Goal: Information Seeking & Learning: Learn about a topic

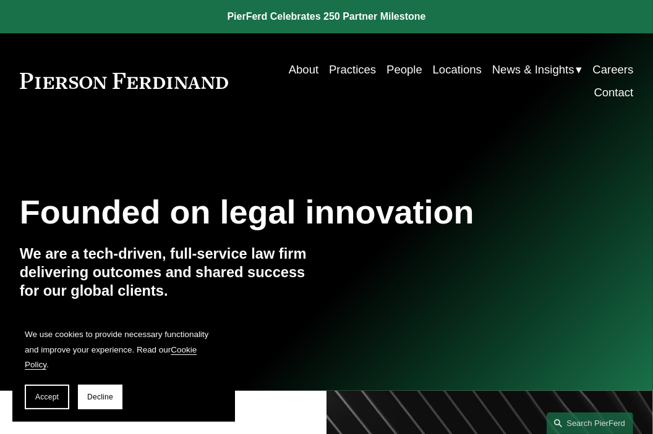
click at [404, 65] on link "People" at bounding box center [404, 69] width 36 height 23
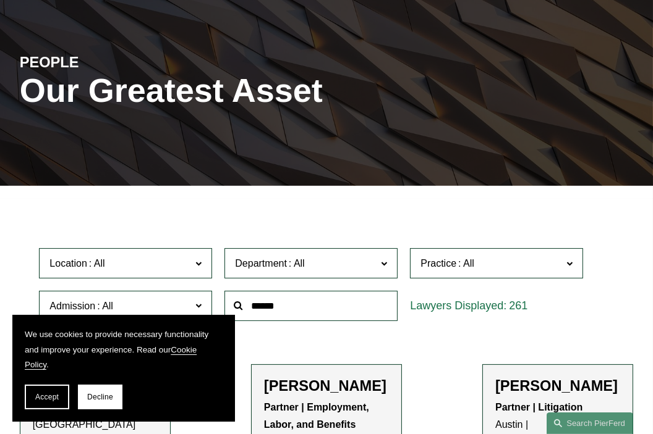
scroll to position [124, 0]
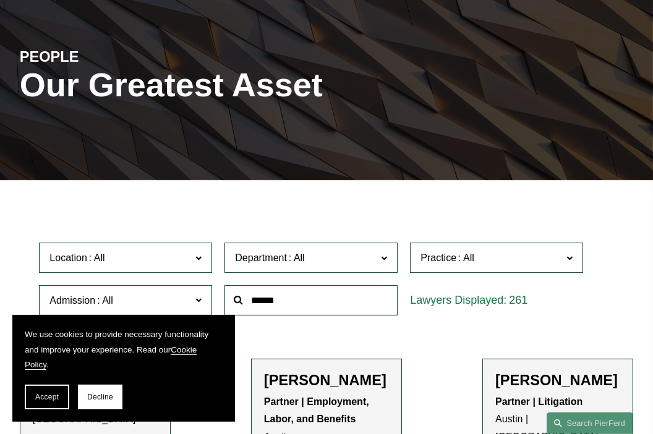
drag, startPoint x: 47, startPoint y: 402, endPoint x: 52, endPoint y: 389, distance: 13.9
click at [47, 402] on button "Accept" at bounding box center [47, 397] width 45 height 25
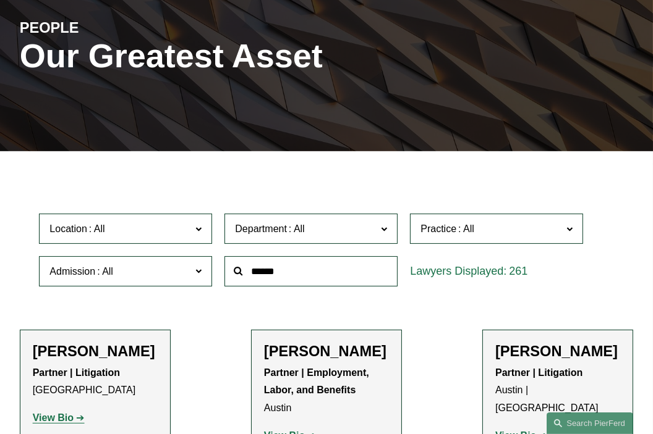
scroll to position [371, 0]
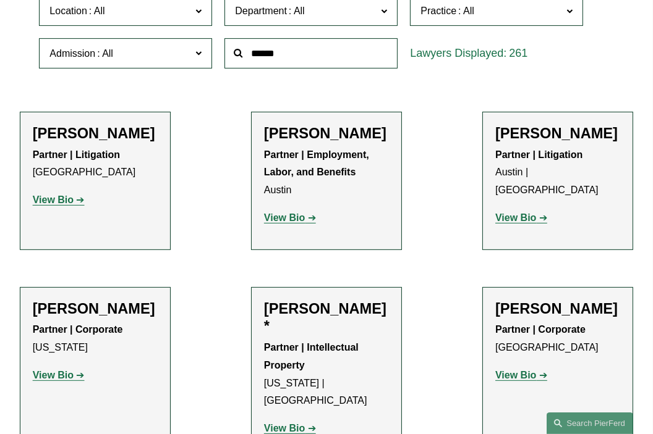
click at [96, 155] on strong "Partner | Litigation" at bounding box center [76, 155] width 87 height 11
click at [58, 205] on strong "View Bio" at bounding box center [53, 200] width 41 height 11
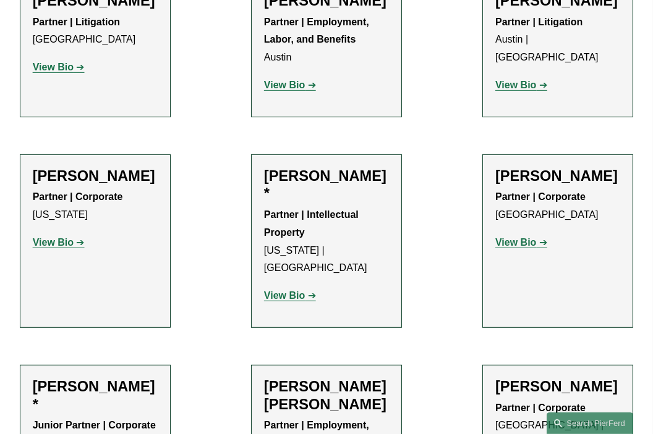
scroll to position [556, 0]
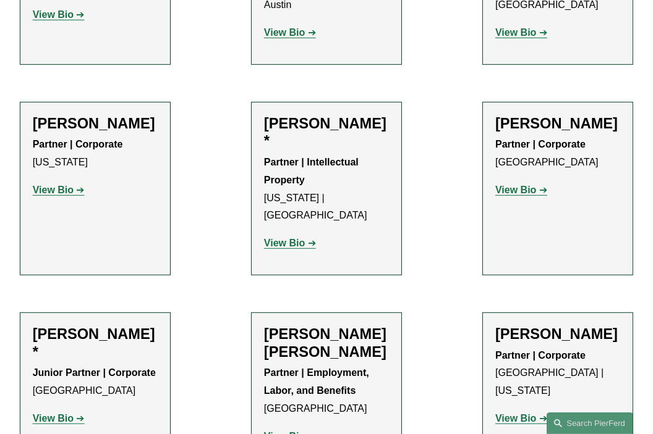
click at [58, 195] on strong "View Bio" at bounding box center [53, 190] width 41 height 11
click at [524, 237] on div "Christine Amrhein Partner | Corporate Denver View Bio Location: Denver; Departm…" at bounding box center [557, 189] width 125 height 148
click at [510, 200] on p "View Bio" at bounding box center [557, 191] width 125 height 18
click at [506, 197] on div "Partner | Corporate Denver View Bio Location: Denver; Department: Corporate; Pr…" at bounding box center [557, 167] width 125 height 63
click at [506, 195] on strong "View Bio" at bounding box center [515, 190] width 41 height 11
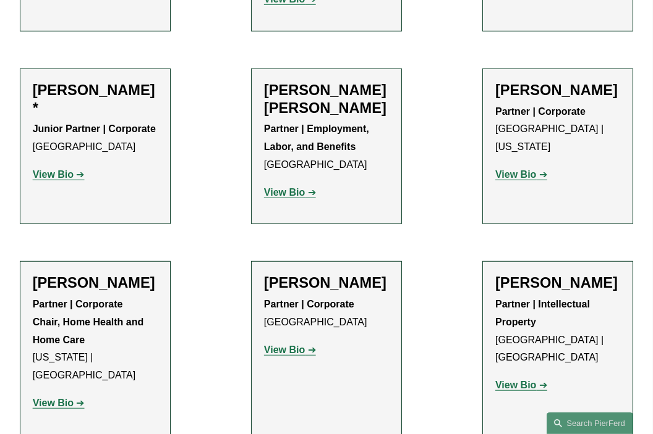
scroll to position [803, 0]
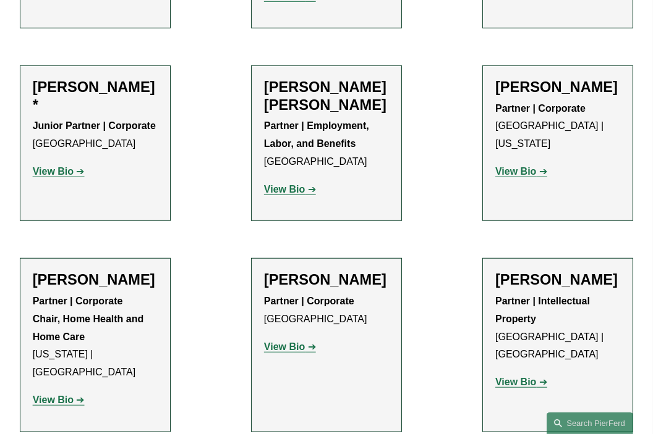
click at [509, 166] on strong "View Bio" at bounding box center [515, 171] width 41 height 11
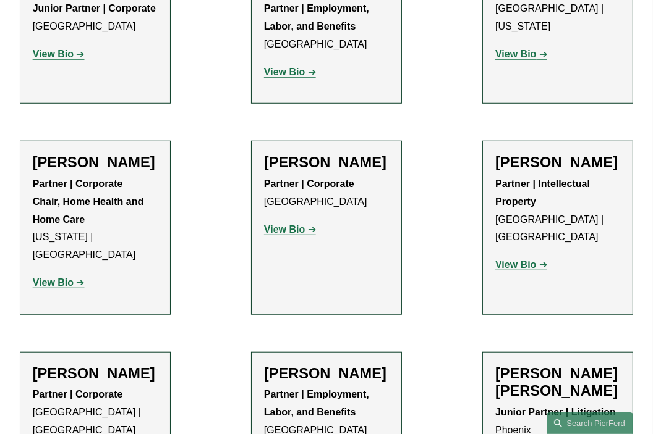
scroll to position [927, 0]
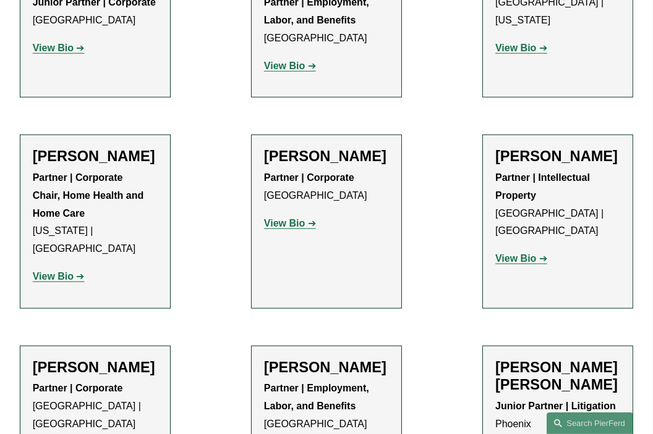
click at [308, 229] on link "View Bio" at bounding box center [290, 223] width 52 height 11
click at [518, 260] on div "Christine Baker Partner | Intellectual Property Boston | Los Angeles View Bio L…" at bounding box center [557, 213] width 125 height 130
click at [523, 253] on strong "View Bio" at bounding box center [515, 258] width 41 height 11
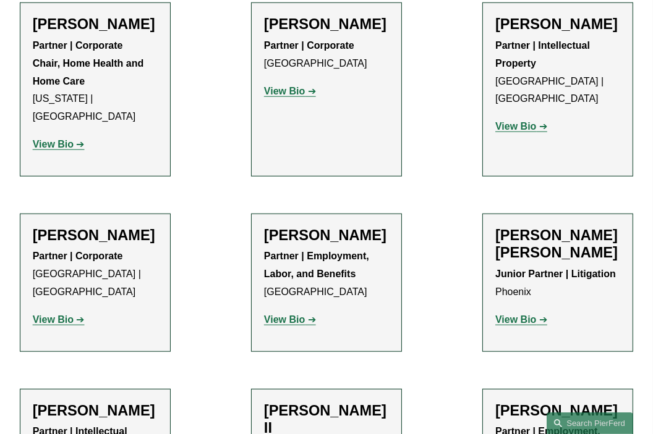
scroll to position [1113, 0]
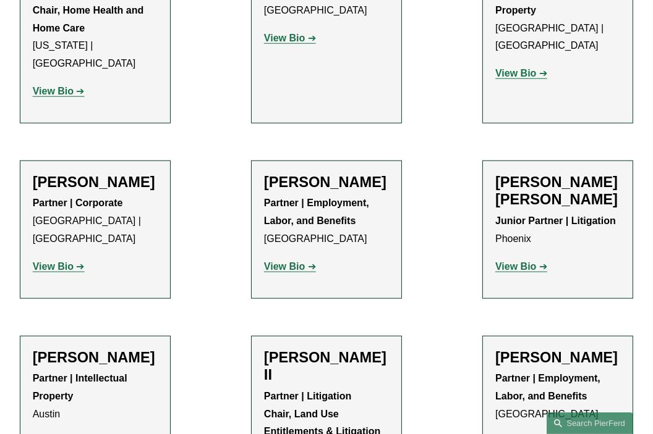
click at [268, 261] on strong "View Bio" at bounding box center [284, 266] width 41 height 11
click at [504, 239] on div "Junior Partner | Litigation Phoenix View Bio Location: Phoenix; Department: Lit…" at bounding box center [557, 244] width 125 height 63
click at [514, 261] on strong "View Bio" at bounding box center [515, 266] width 41 height 11
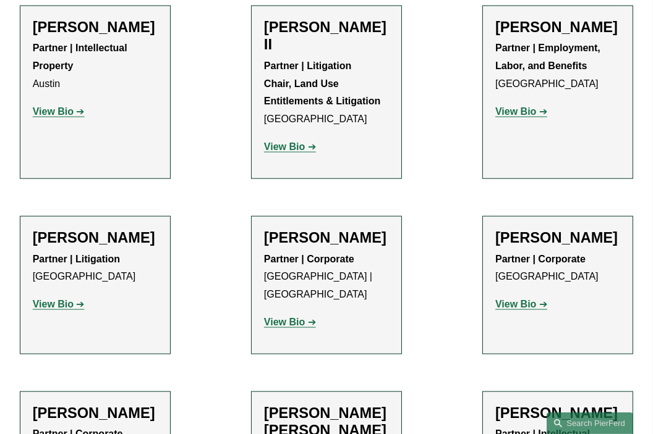
scroll to position [1483, 0]
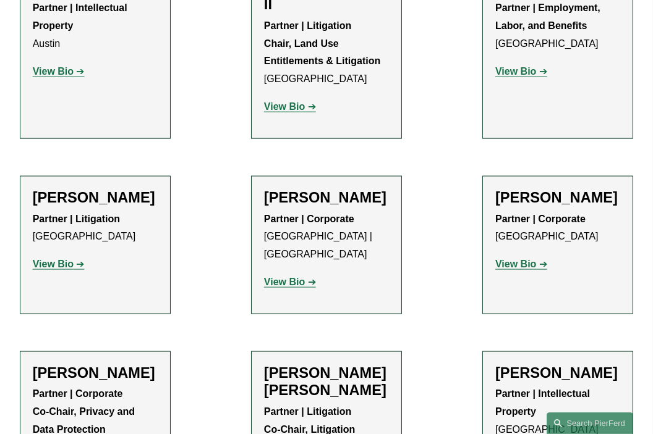
click at [304, 277] on strong "View Bio" at bounding box center [284, 282] width 41 height 11
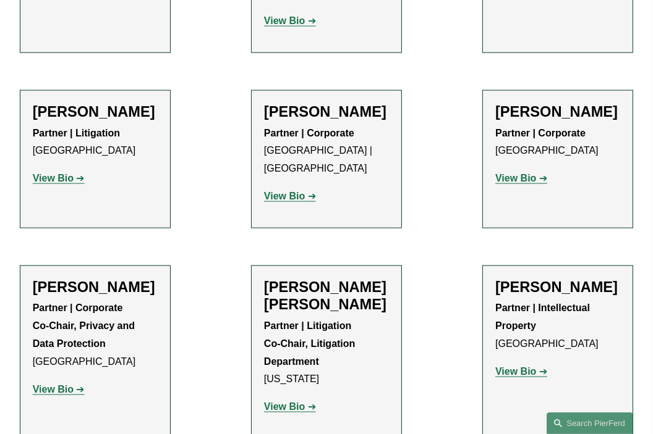
scroll to position [1607, 0]
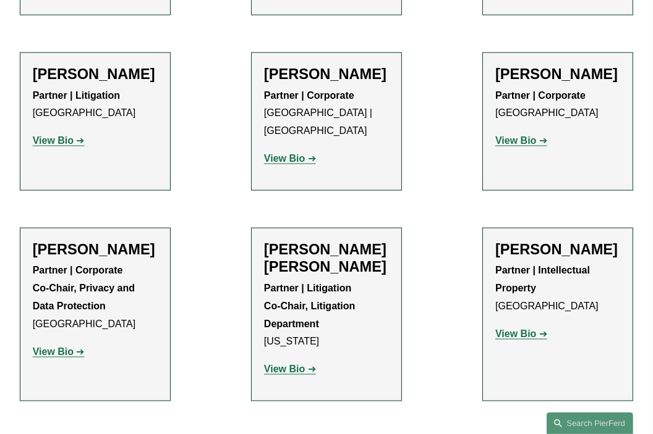
click at [79, 322] on div "Partner | Corporate Co-Chair, Privacy and Data Protection Palo Alto View Bio Lo…" at bounding box center [95, 311] width 125 height 99
click at [73, 347] on strong "View Bio" at bounding box center [53, 352] width 41 height 11
click at [290, 364] on strong "View Bio" at bounding box center [284, 369] width 41 height 11
click at [535, 326] on p "View Bio" at bounding box center [557, 335] width 125 height 18
click at [512, 326] on p "View Bio" at bounding box center [557, 335] width 125 height 18
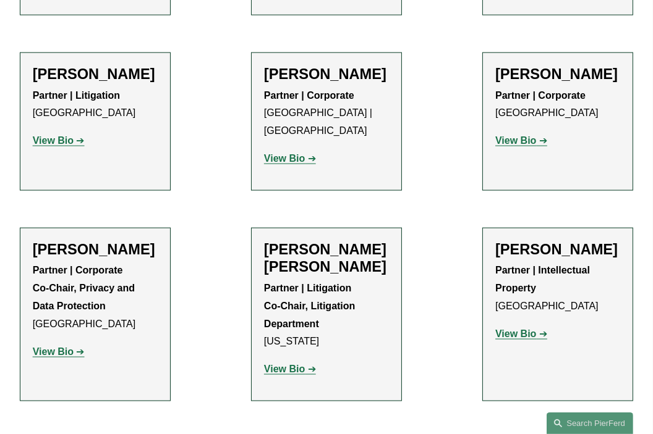
click at [514, 329] on strong "View Bio" at bounding box center [515, 334] width 41 height 11
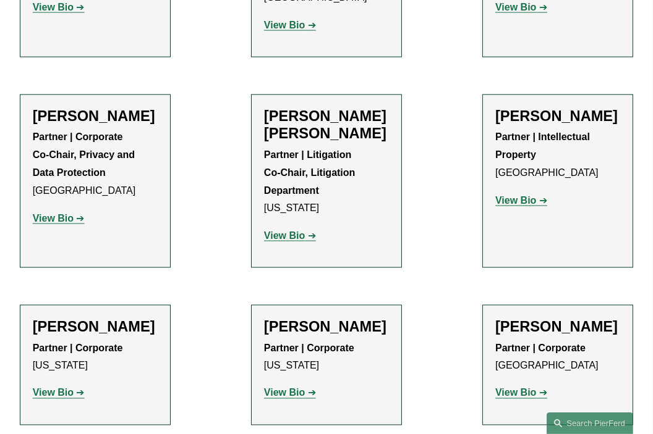
scroll to position [1792, 0]
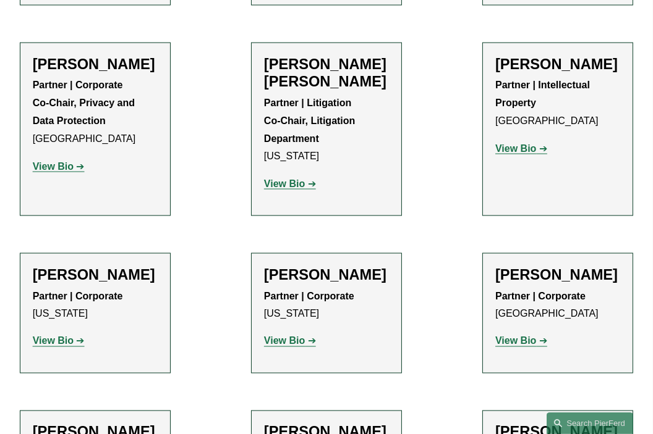
click at [517, 336] on strong "View Bio" at bounding box center [515, 341] width 41 height 11
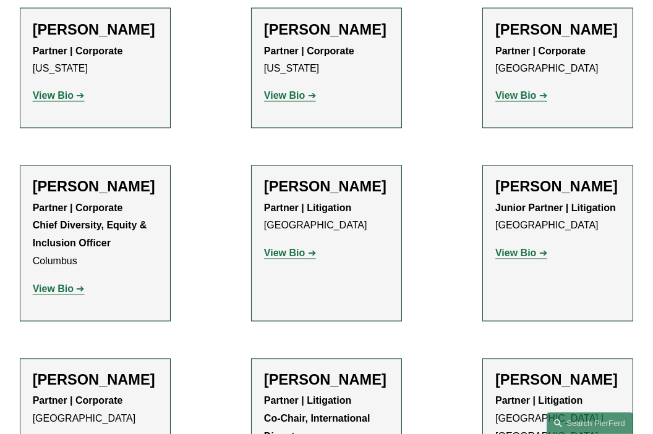
scroll to position [2040, 0]
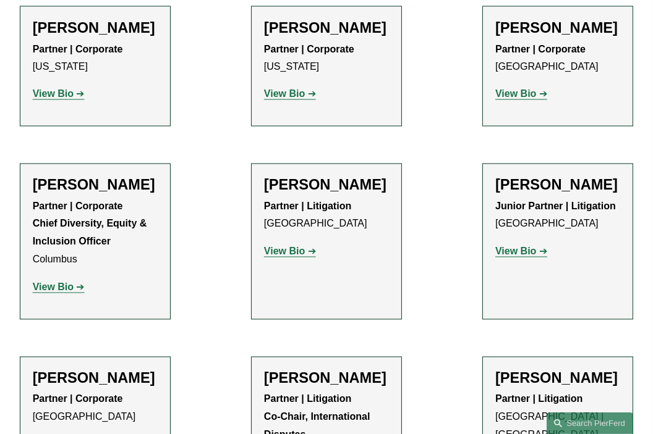
click at [300, 266] on div "Marquetta J. Bryan Partner | Litigation Atlanta View Bio Location: Atlanta; Dep…" at bounding box center [326, 224] width 125 height 95
click at [292, 261] on p "View Bio" at bounding box center [326, 253] width 125 height 18
click at [286, 253] on strong "View Bio" at bounding box center [284, 252] width 41 height 11
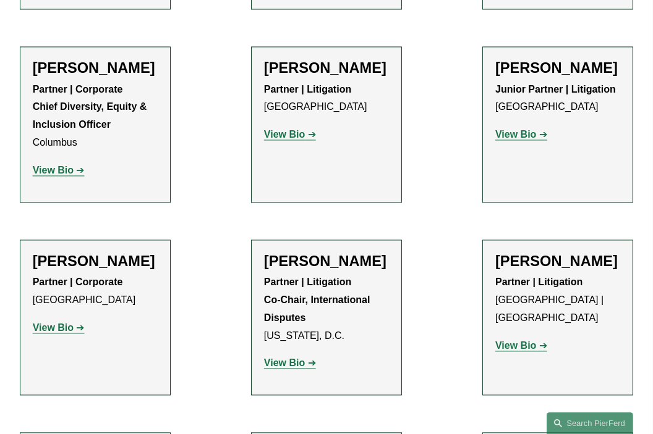
scroll to position [2163, 0]
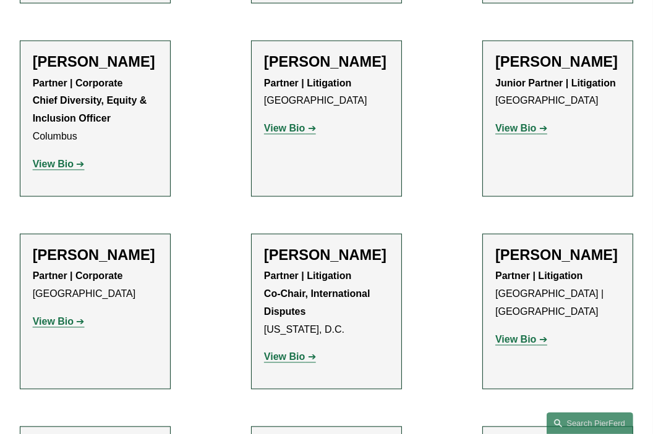
click at [499, 120] on p "View Bio" at bounding box center [557, 129] width 125 height 18
click at [504, 123] on strong "View Bio" at bounding box center [515, 128] width 41 height 11
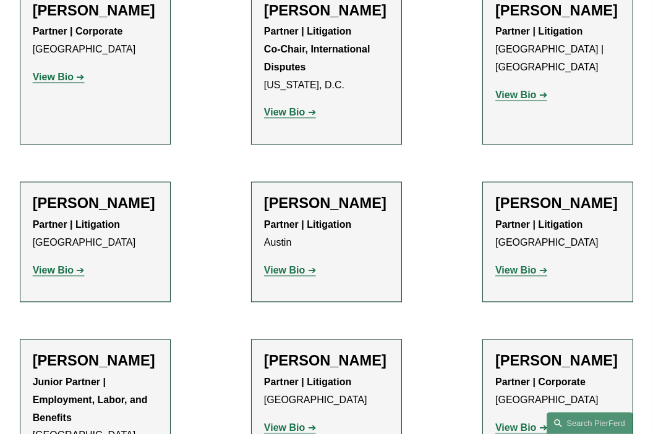
scroll to position [2410, 0]
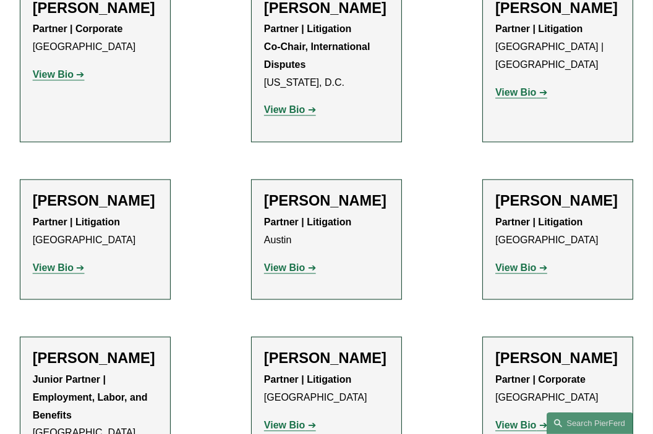
click at [520, 87] on strong "View Bio" at bounding box center [515, 92] width 41 height 11
click at [298, 263] on strong "View Bio" at bounding box center [284, 268] width 41 height 11
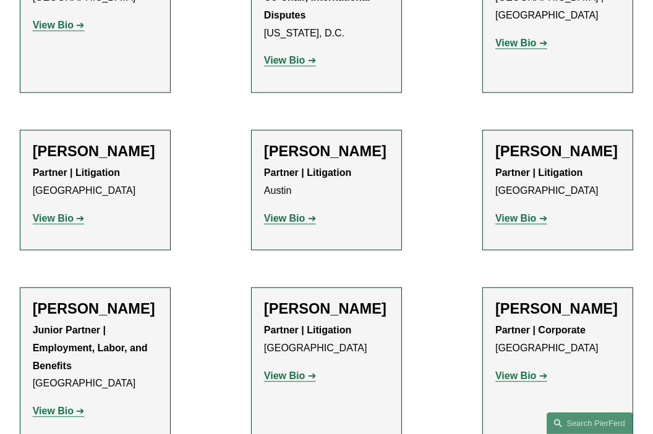
scroll to position [2534, 0]
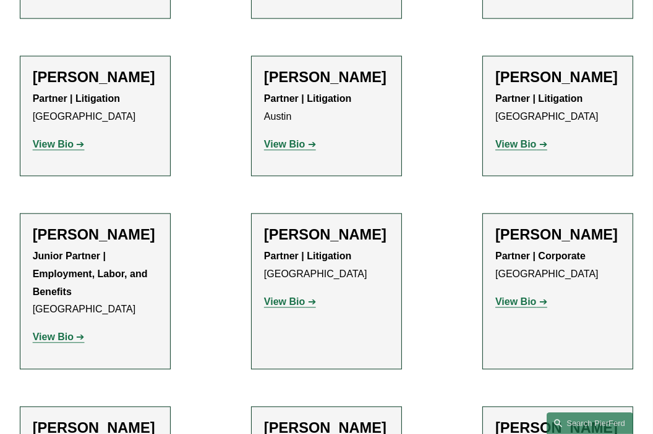
click at [70, 332] on strong "View Bio" at bounding box center [53, 337] width 41 height 11
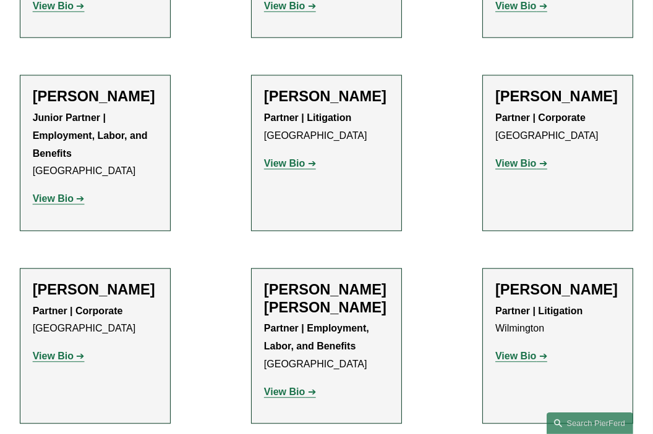
scroll to position [2719, 0]
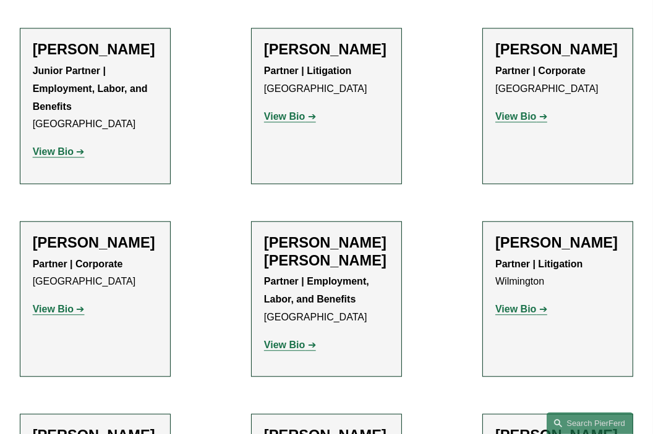
click at [52, 304] on strong "View Bio" at bounding box center [53, 309] width 41 height 11
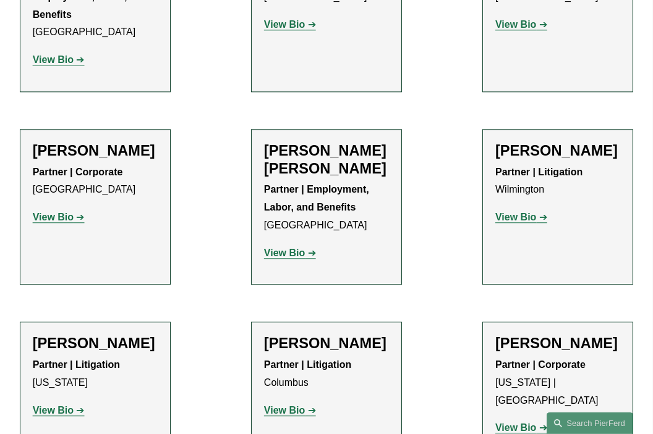
scroll to position [2843, 0]
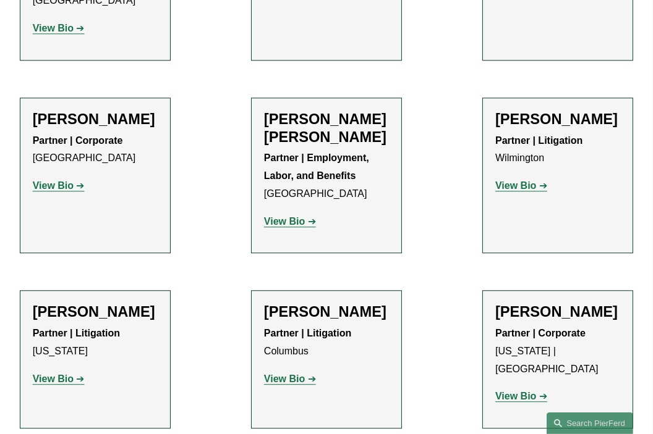
click at [294, 216] on strong "View Bio" at bounding box center [284, 221] width 41 height 11
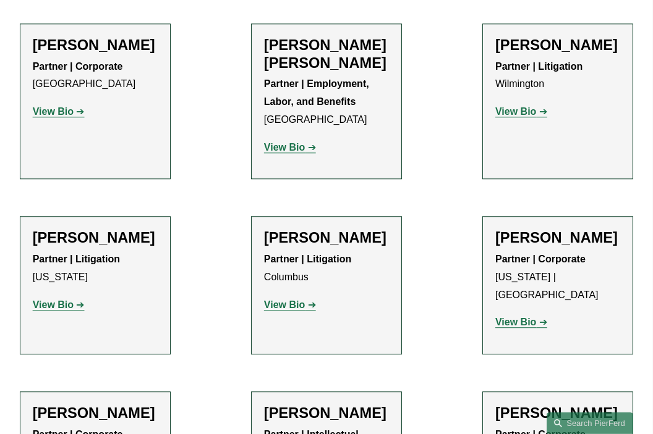
scroll to position [2967, 0]
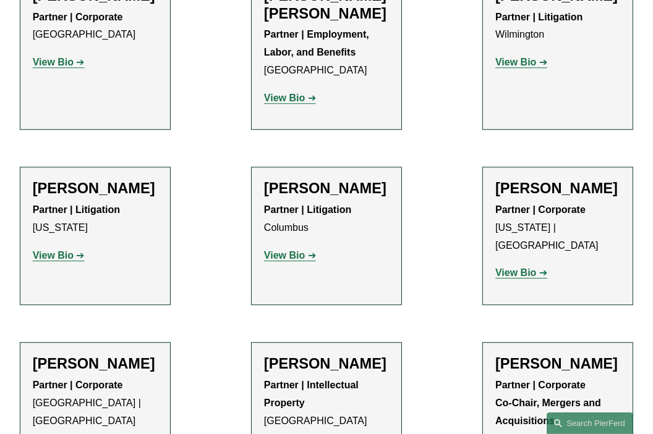
click at [60, 247] on p "View Bio" at bounding box center [95, 256] width 125 height 18
click at [59, 250] on strong "View Bio" at bounding box center [53, 255] width 41 height 11
click at [527, 268] on strong "View Bio" at bounding box center [515, 273] width 41 height 11
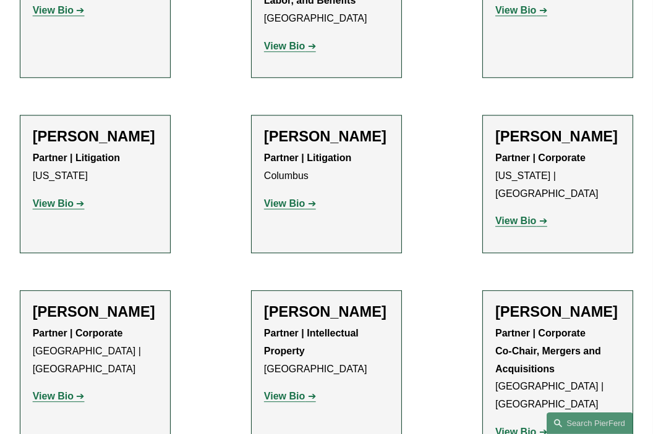
scroll to position [3028, 0]
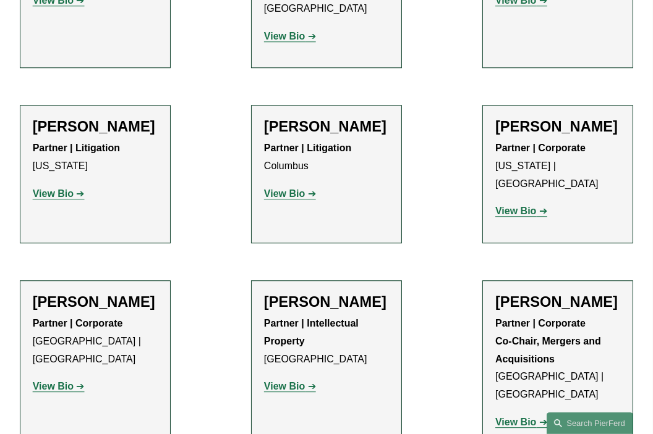
click at [56, 381] on strong "View Bio" at bounding box center [53, 386] width 41 height 11
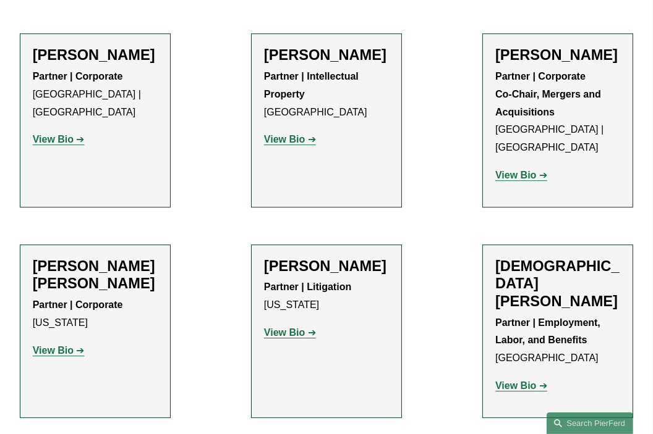
scroll to position [3338, 0]
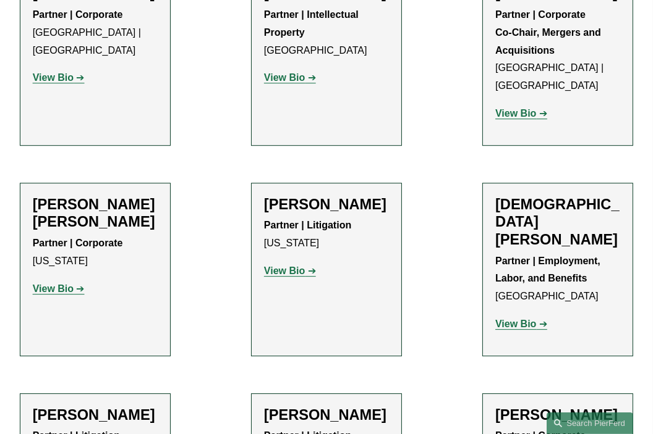
click at [66, 284] on strong "View Bio" at bounding box center [53, 289] width 41 height 11
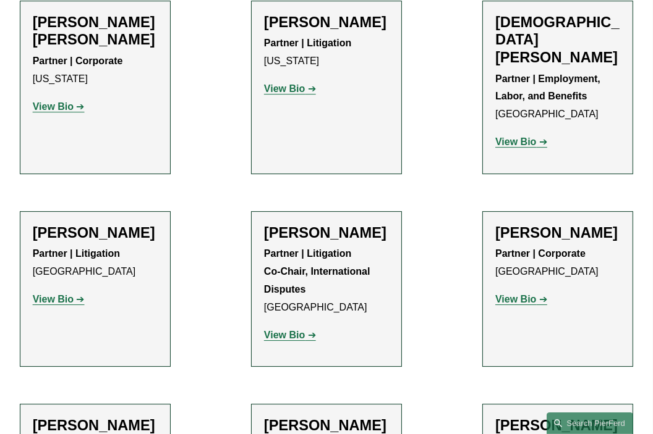
scroll to position [3523, 0]
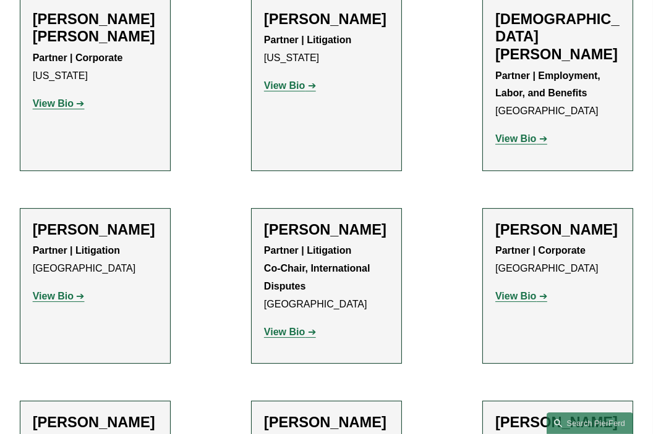
click at [535, 67] on div "Partner | Employment, Labor, and Benefits Chicago View Bio Location: Chicago; D…" at bounding box center [557, 107] width 125 height 81
click at [507, 134] on strong "View Bio" at bounding box center [515, 139] width 41 height 11
click at [305, 327] on link "View Bio" at bounding box center [290, 332] width 52 height 11
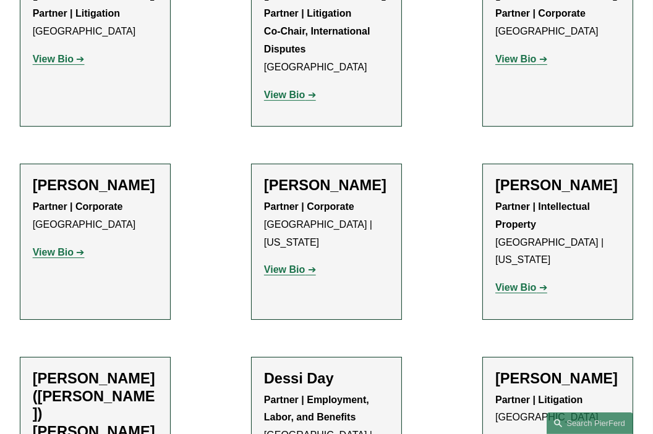
scroll to position [3770, 0]
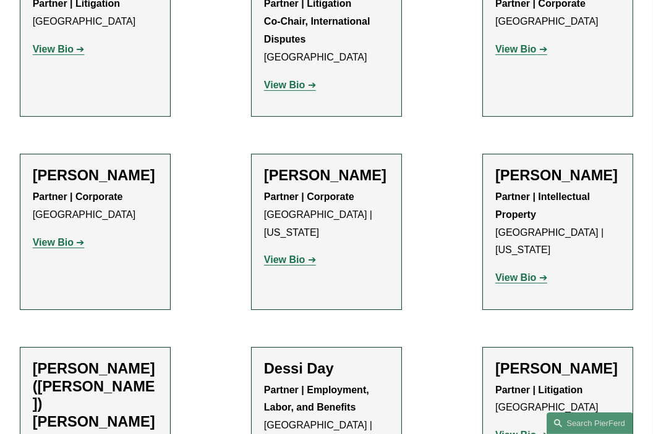
click at [281, 255] on strong "View Bio" at bounding box center [284, 260] width 41 height 11
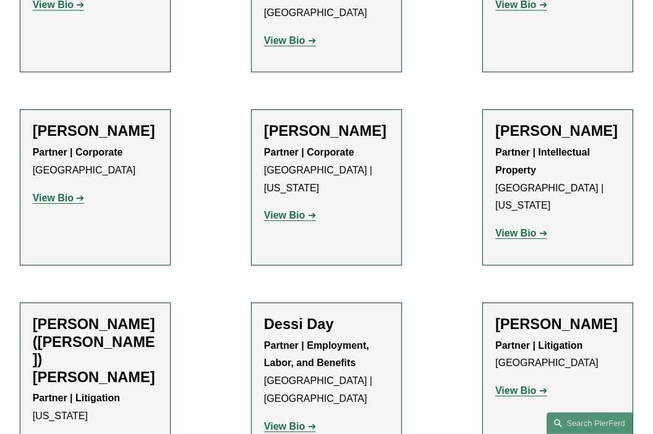
scroll to position [3832, 0]
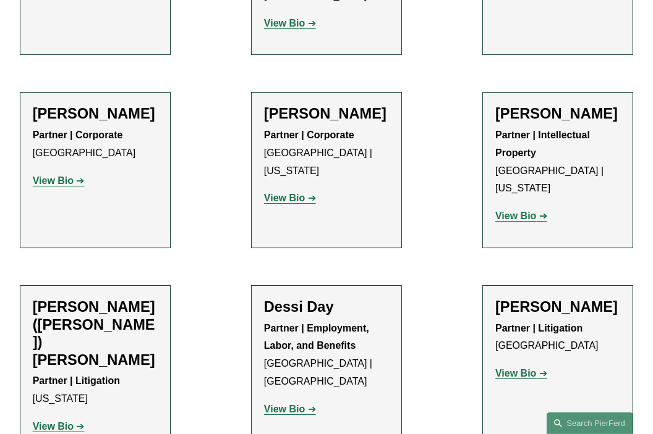
click at [505, 208] on p "View Bio" at bounding box center [557, 217] width 125 height 18
click at [496, 211] on strong "View Bio" at bounding box center [515, 216] width 41 height 11
click at [70, 422] on strong "View Bio" at bounding box center [53, 427] width 41 height 11
click at [278, 404] on strong "View Bio" at bounding box center [284, 409] width 41 height 11
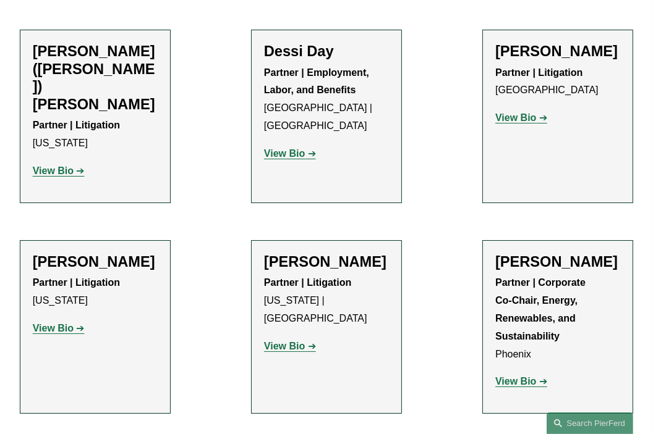
scroll to position [4141, 0]
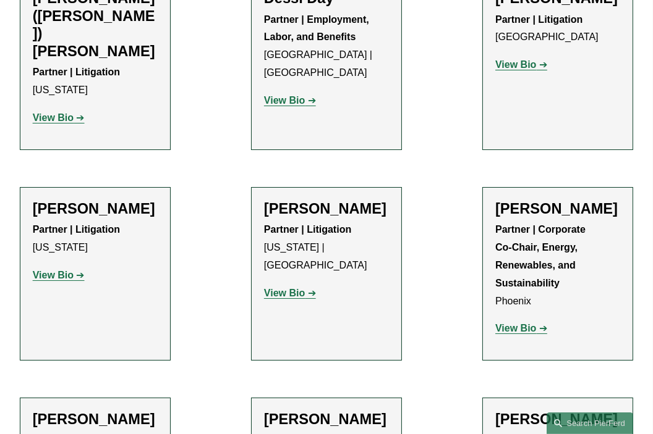
click at [501, 323] on strong "View Bio" at bounding box center [515, 328] width 41 height 11
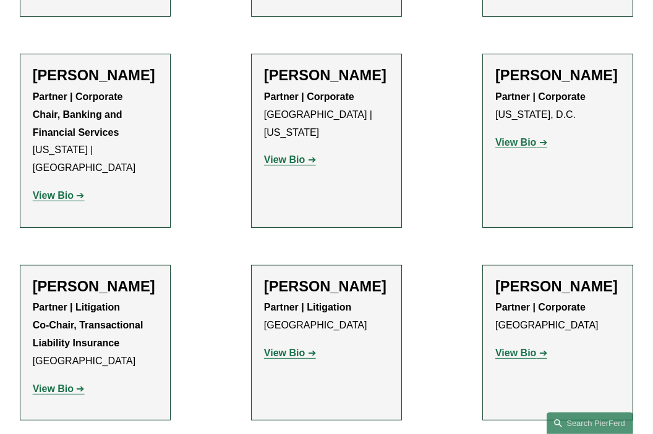
scroll to position [4574, 0]
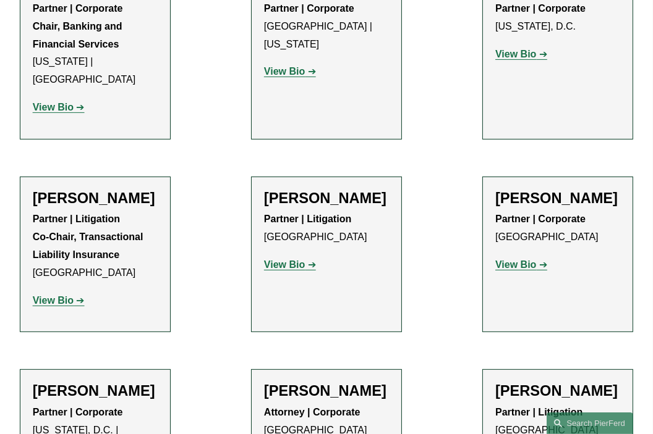
drag, startPoint x: 511, startPoint y: 150, endPoint x: 510, endPoint y: 156, distance: 6.9
click at [511, 256] on p "View Bio" at bounding box center [557, 265] width 125 height 18
click at [491, 177] on li "Carolyn Dunlop Partner | Corporate London View Bio Location: London; Department…" at bounding box center [557, 255] width 151 height 156
click at [504, 260] on strong "View Bio" at bounding box center [515, 265] width 41 height 11
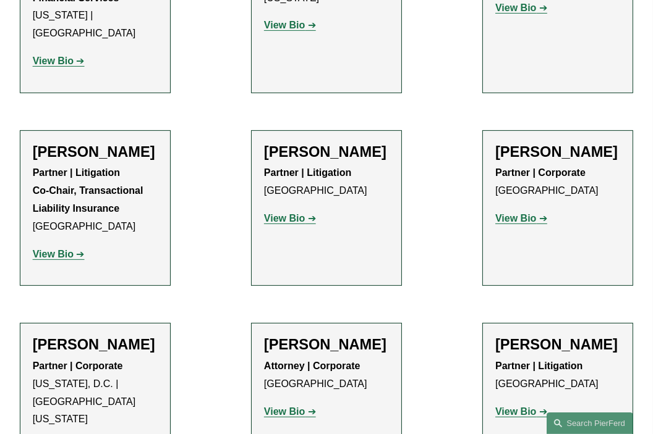
scroll to position [4635, 0]
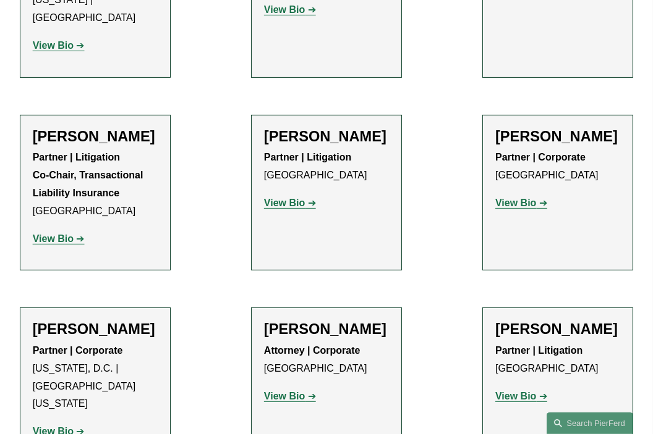
click at [46, 426] on strong "View Bio" at bounding box center [53, 431] width 41 height 11
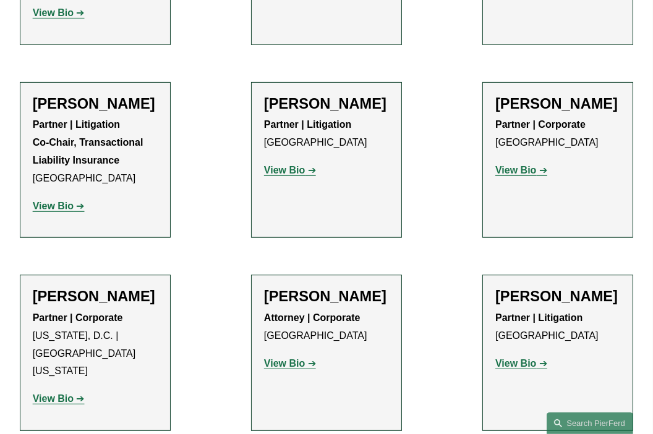
scroll to position [4697, 0]
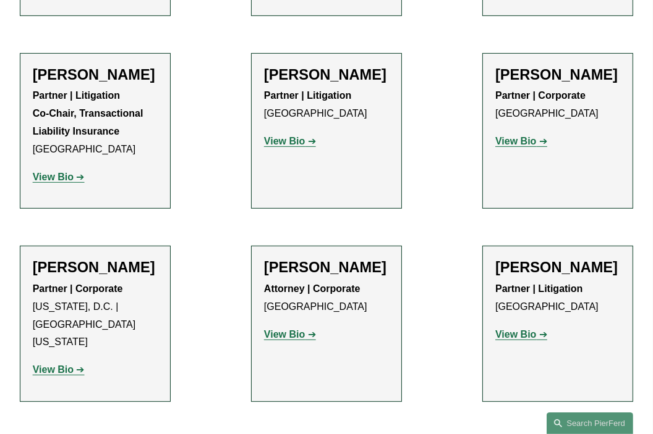
click at [295, 329] on strong "View Bio" at bounding box center [284, 334] width 41 height 11
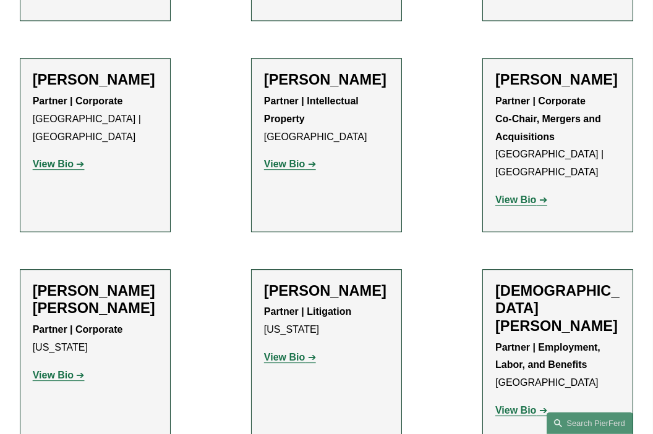
scroll to position [3276, 0]
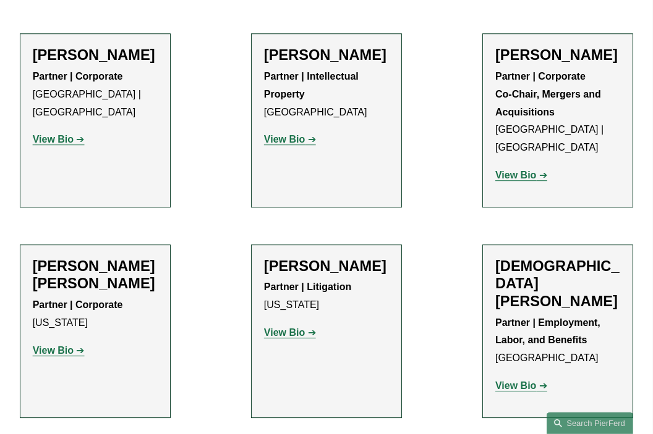
click at [522, 381] on strong "View Bio" at bounding box center [515, 386] width 41 height 11
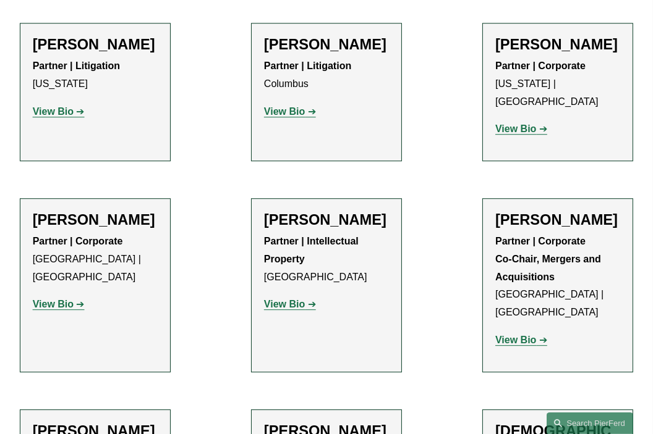
scroll to position [3090, 0]
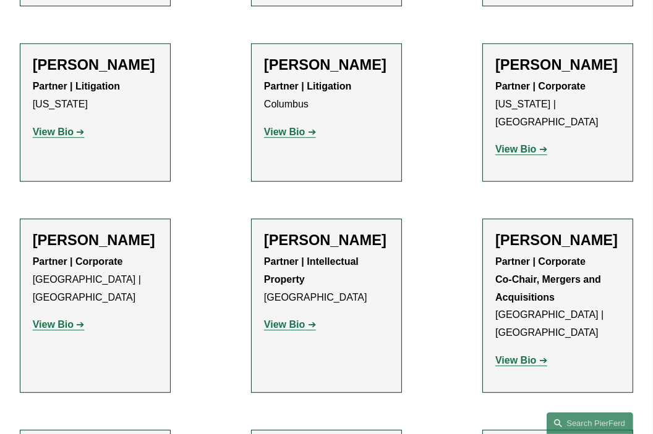
click at [63, 320] on strong "View Bio" at bounding box center [53, 325] width 41 height 11
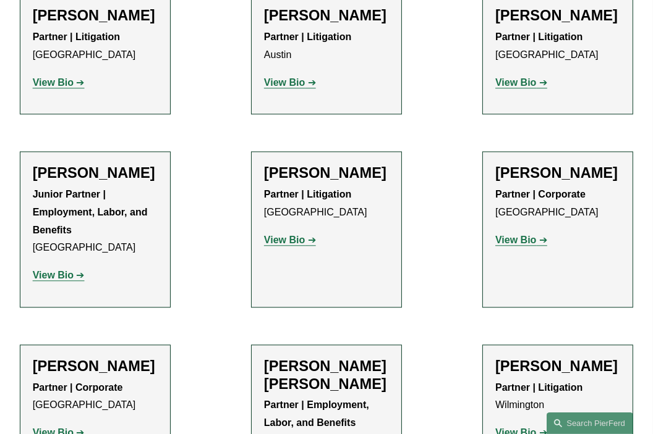
scroll to position [2843, 0]
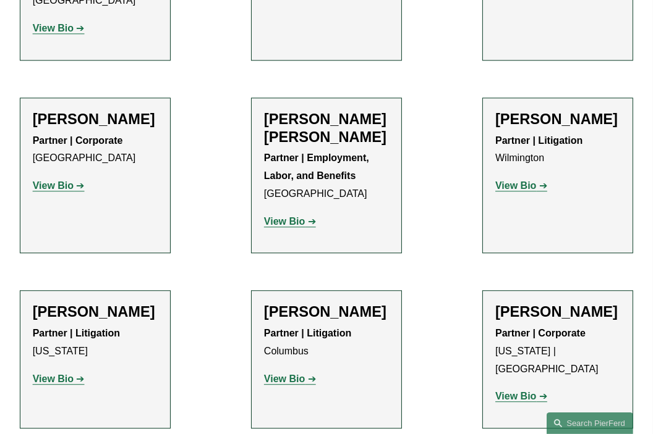
click at [295, 176] on div "Partner | Employment, Labor, and Benefits Los Angeles View Bio Location: Los An…" at bounding box center [326, 190] width 125 height 81
click at [291, 216] on strong "View Bio" at bounding box center [284, 221] width 41 height 11
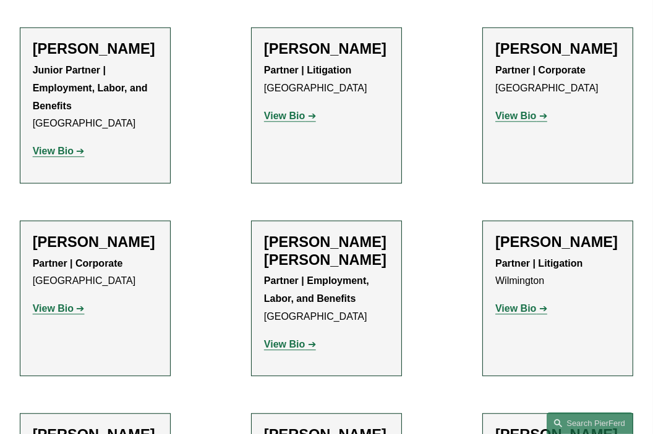
scroll to position [2596, 0]
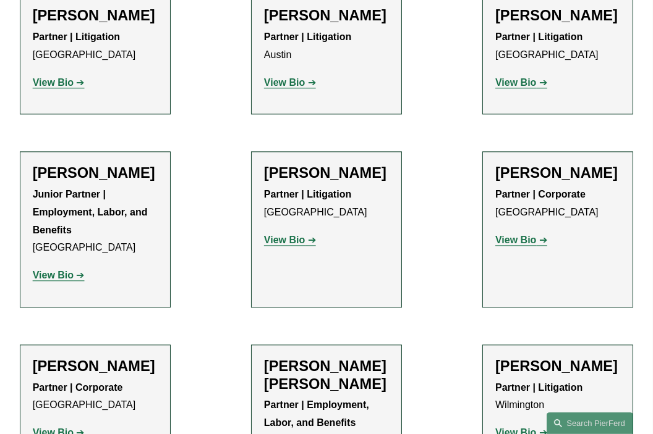
click at [73, 249] on div "Junior Partner | Employment, Labor, and Benefits Philadelphia View Bio Location…" at bounding box center [95, 235] width 125 height 99
click at [68, 270] on strong "View Bio" at bounding box center [53, 275] width 41 height 11
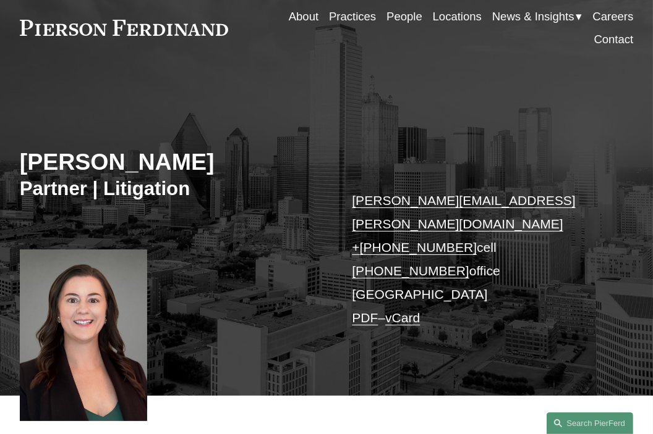
scroll to position [62, 0]
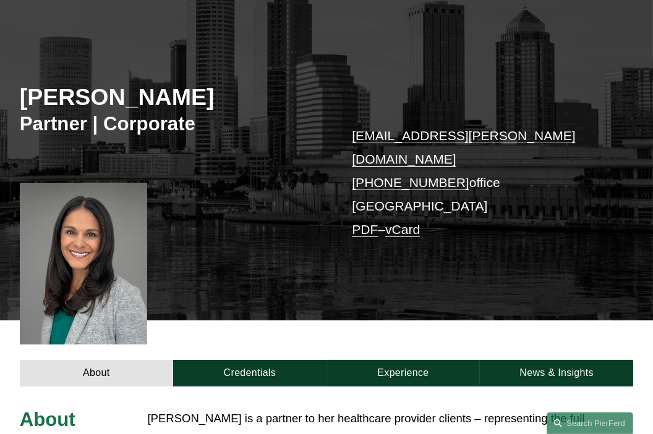
scroll to position [185, 0]
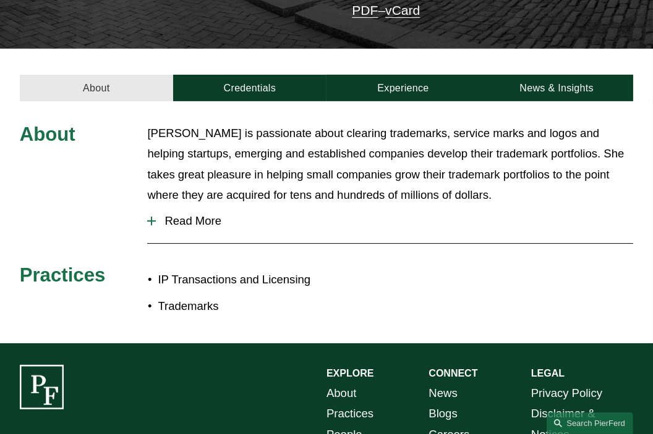
scroll to position [371, 0]
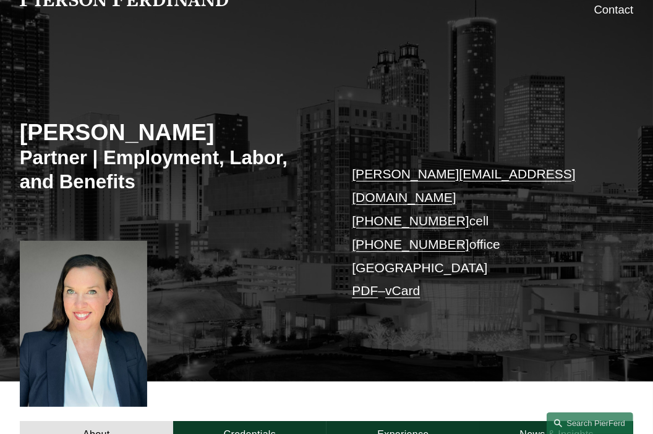
scroll to position [124, 0]
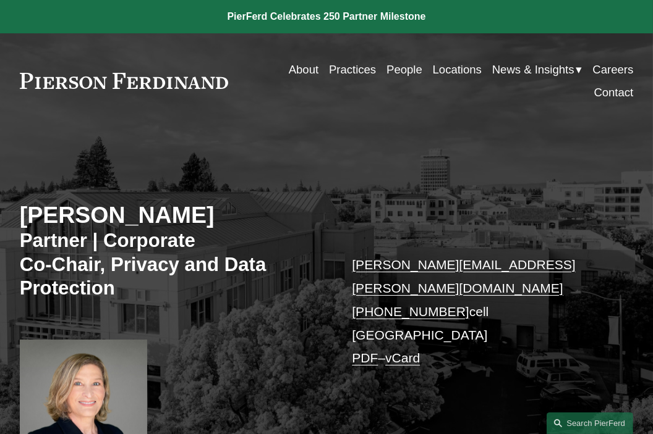
scroll to position [124, 0]
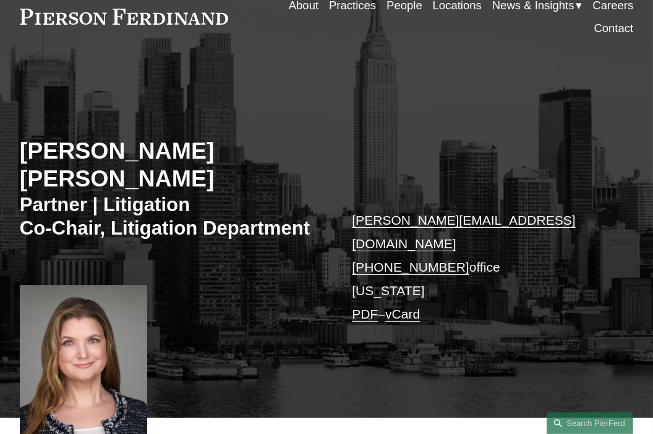
scroll to position [124, 0]
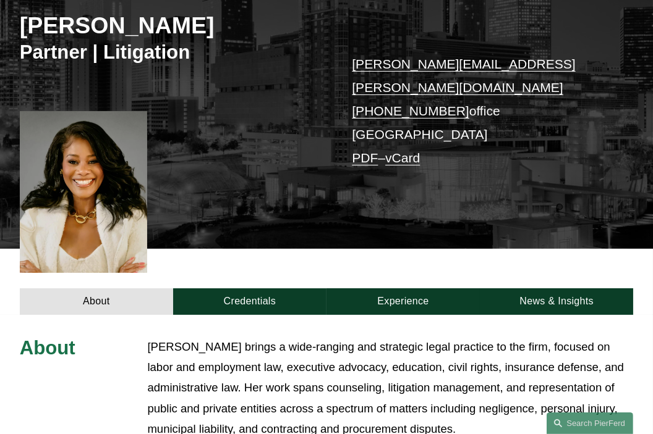
scroll to position [185, 0]
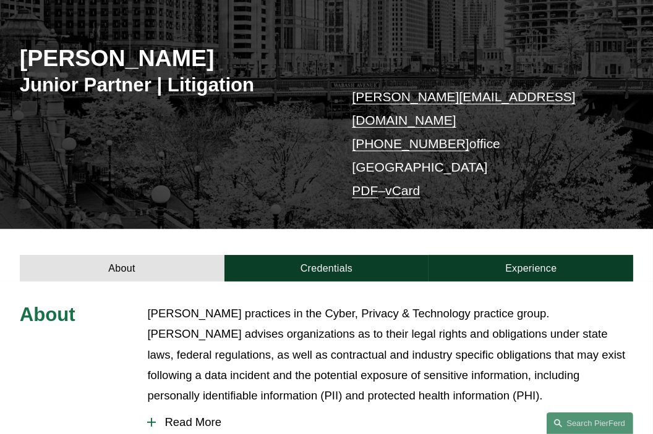
scroll to position [309, 0]
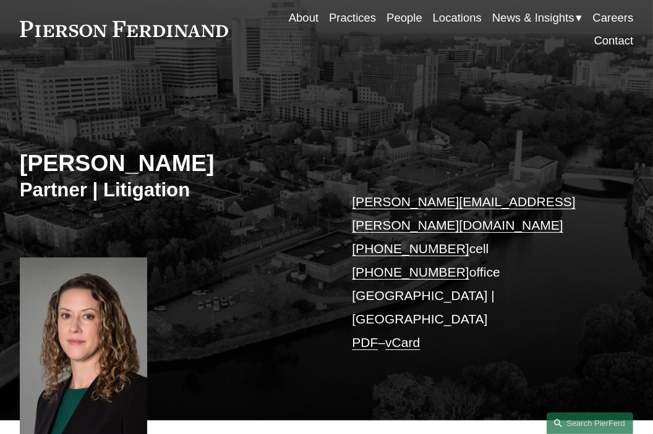
scroll to position [62, 0]
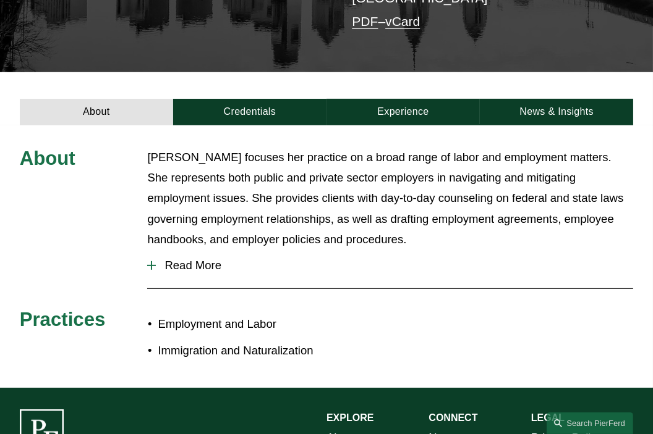
scroll to position [371, 0]
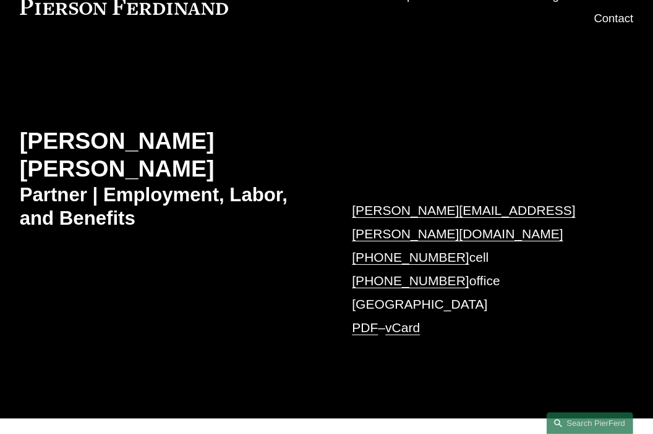
scroll to position [124, 0]
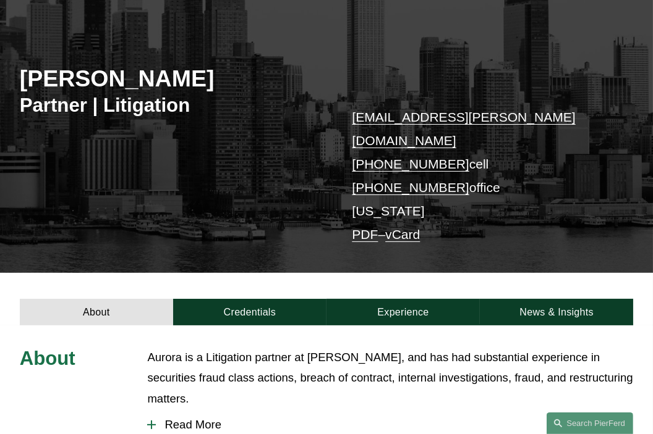
scroll to position [124, 0]
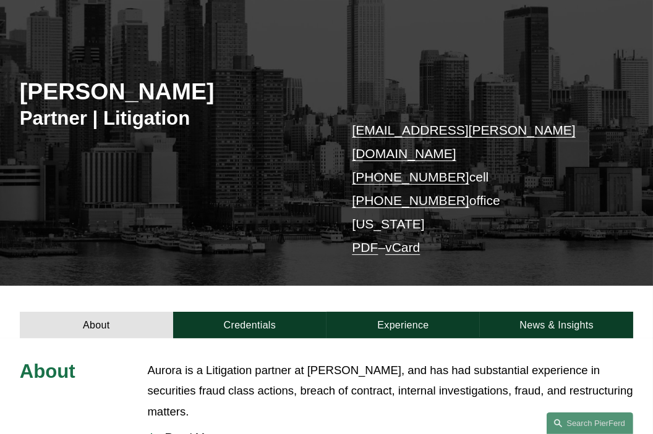
click at [62, 93] on h2 "[PERSON_NAME]" at bounding box center [173, 92] width 307 height 28
drag, startPoint x: 62, startPoint y: 93, endPoint x: 161, endPoint y: 93, distance: 98.3
click at [161, 93] on h2 "[PERSON_NAME]" at bounding box center [173, 92] width 307 height 28
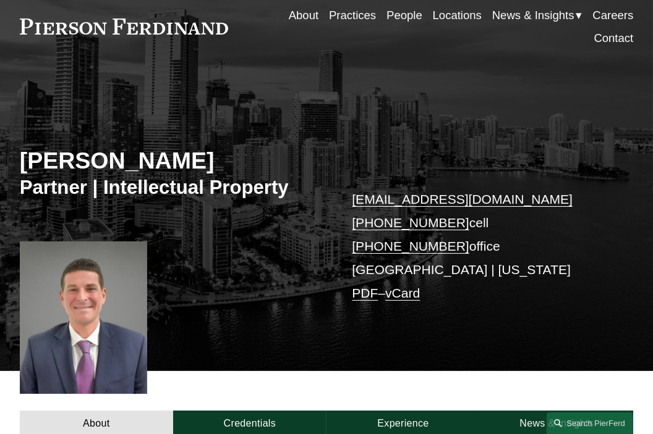
scroll to position [62, 0]
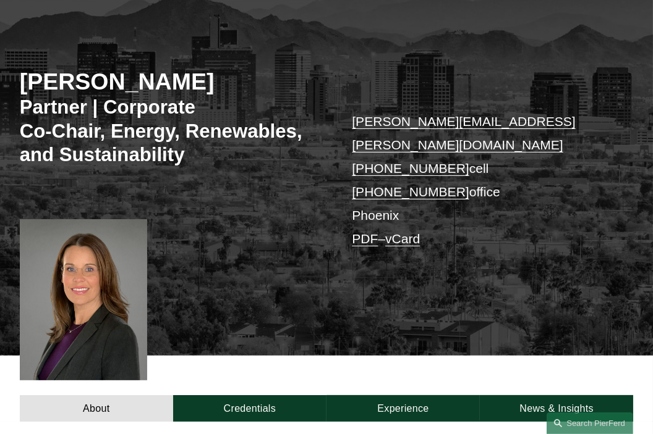
scroll to position [185, 0]
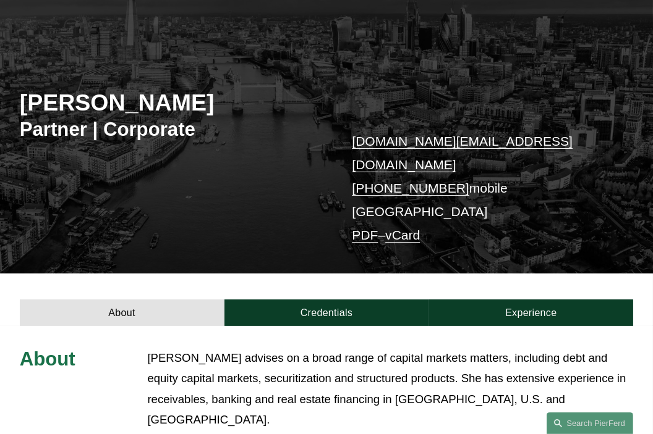
scroll to position [185, 0]
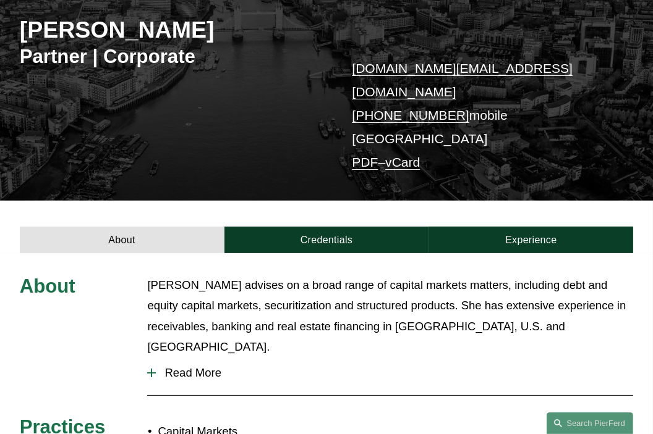
click at [167, 30] on h2 "Carolyn Dunlop" at bounding box center [173, 30] width 307 height 28
drag, startPoint x: 167, startPoint y: 30, endPoint x: 90, endPoint y: 27, distance: 77.9
click at [90, 27] on h2 "Carolyn Dunlop" at bounding box center [173, 30] width 307 height 28
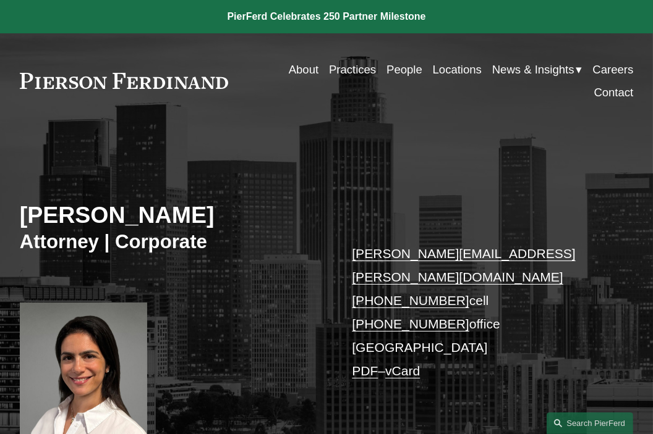
scroll to position [124, 0]
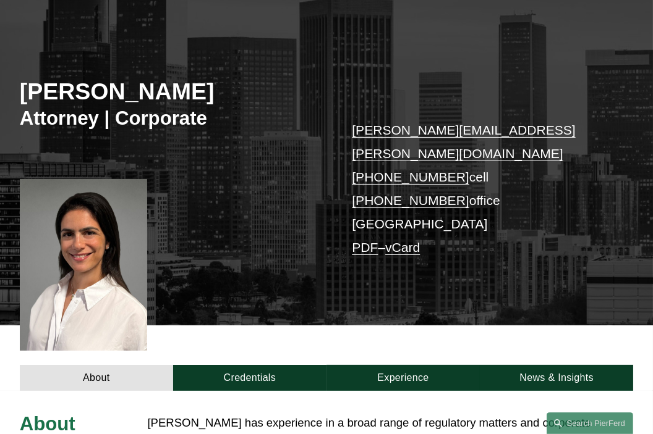
click at [69, 92] on h2 "[PERSON_NAME]" at bounding box center [173, 92] width 307 height 28
drag, startPoint x: 69, startPoint y: 92, endPoint x: 136, endPoint y: 96, distance: 67.5
click at [136, 95] on h2 "[PERSON_NAME]" at bounding box center [173, 92] width 307 height 28
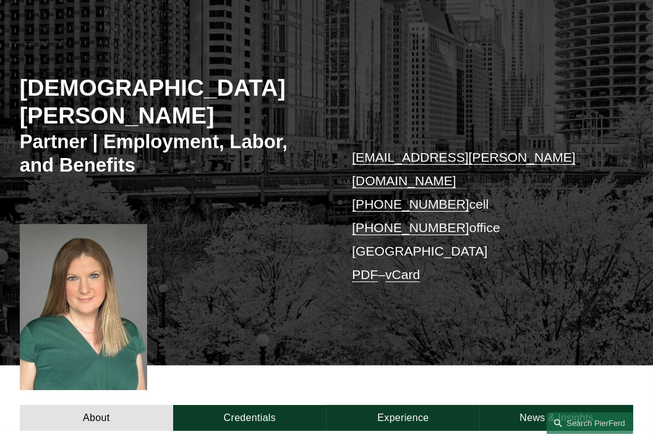
scroll to position [185, 0]
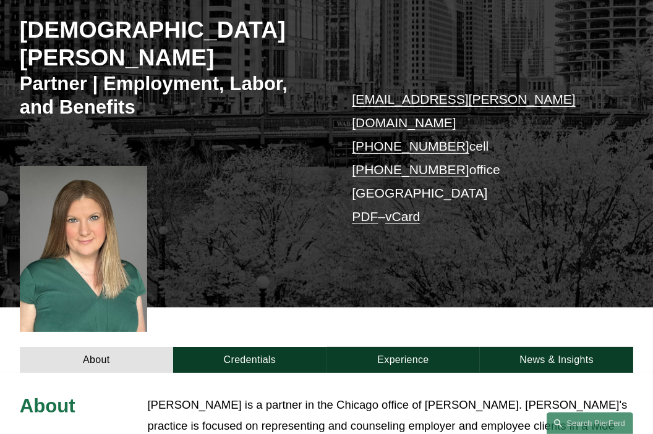
click at [67, 29] on h2 "Christi L. Coleman" at bounding box center [173, 44] width 307 height 56
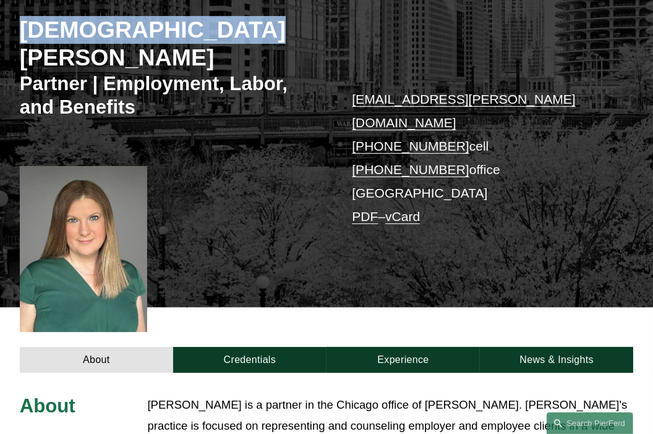
drag, startPoint x: 67, startPoint y: 29, endPoint x: 164, endPoint y: 28, distance: 97.0
click at [160, 28] on h2 "Christi L. Coleman" at bounding box center [173, 44] width 307 height 56
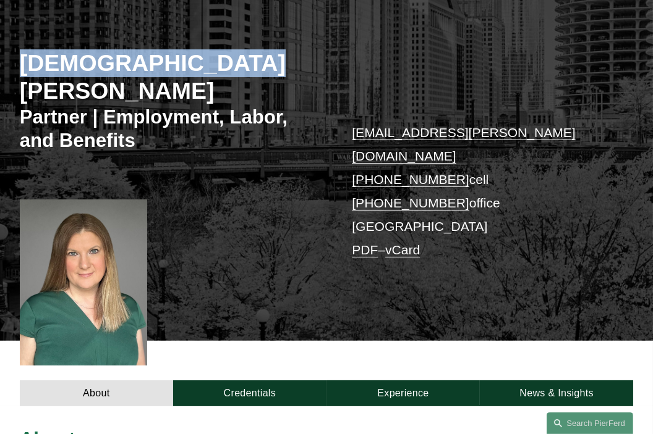
scroll to position [124, 0]
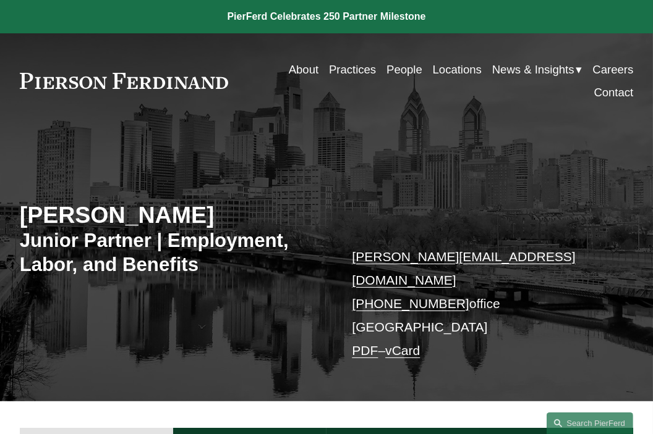
click at [74, 218] on h2 "[PERSON_NAME]" at bounding box center [173, 215] width 307 height 28
drag, startPoint x: 74, startPoint y: 218, endPoint x: 169, endPoint y: 226, distance: 96.1
click at [169, 226] on h2 "[PERSON_NAME]" at bounding box center [173, 215] width 307 height 28
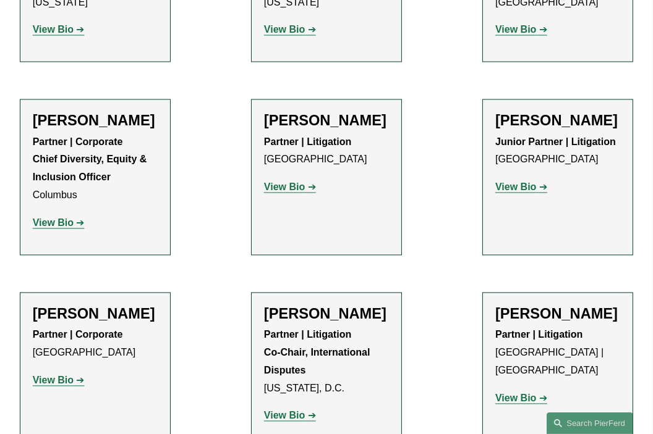
scroll to position [2101, 0]
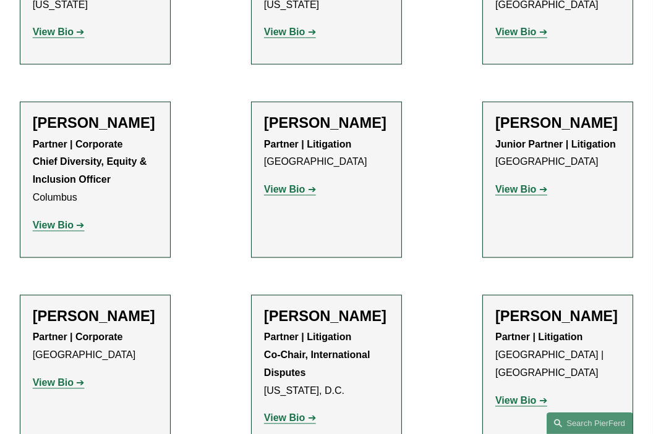
click at [517, 396] on strong "View Bio" at bounding box center [515, 401] width 41 height 11
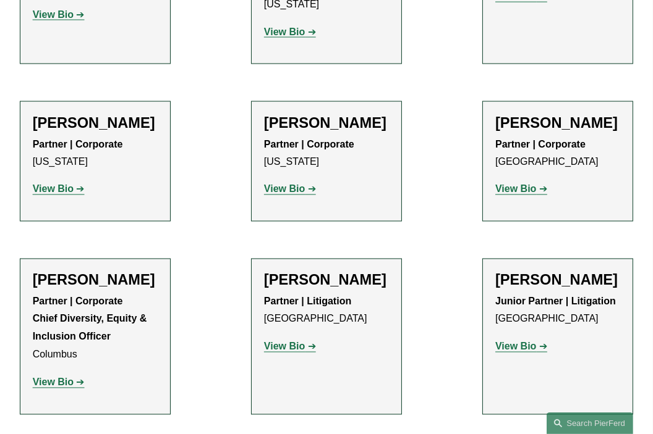
scroll to position [1978, 0]
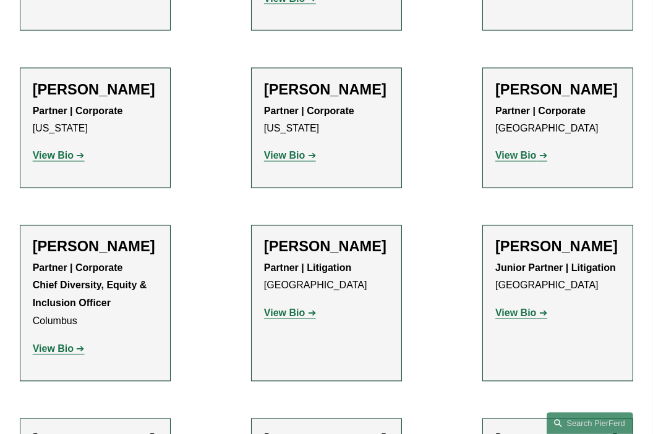
click at [505, 305] on p "View Bio" at bounding box center [557, 314] width 125 height 18
click at [507, 308] on strong "View Bio" at bounding box center [515, 313] width 41 height 11
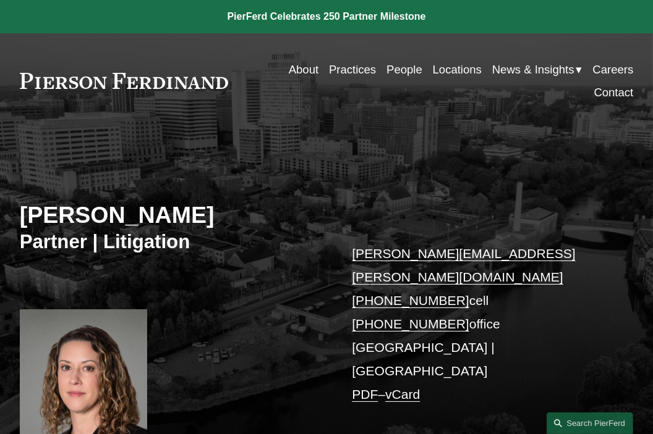
click at [74, 210] on h2 "Maura L. Burke" at bounding box center [173, 215] width 307 height 28
drag, startPoint x: 74, startPoint y: 210, endPoint x: 156, endPoint y: 213, distance: 82.2
click at [156, 213] on h2 "Maura L. Burke" at bounding box center [173, 215] width 307 height 28
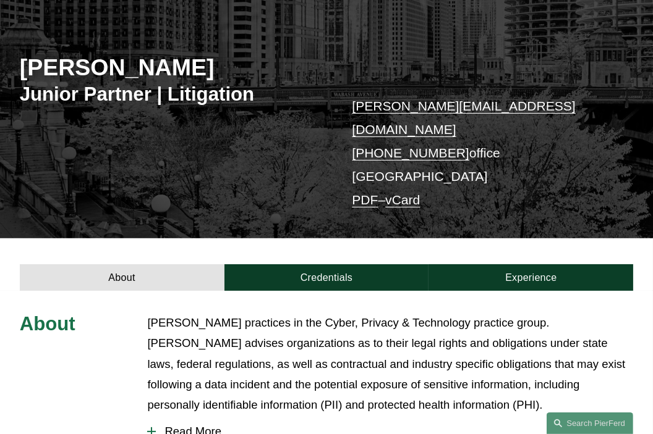
scroll to position [124, 0]
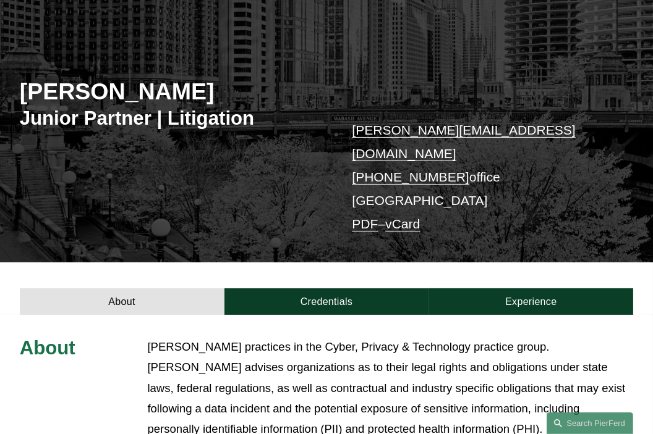
click at [76, 88] on h2 "[PERSON_NAME]" at bounding box center [173, 92] width 307 height 28
drag, startPoint x: 76, startPoint y: 88, endPoint x: 124, endPoint y: 83, distance: 47.8
click at [124, 83] on h2 "[PERSON_NAME]" at bounding box center [173, 92] width 307 height 28
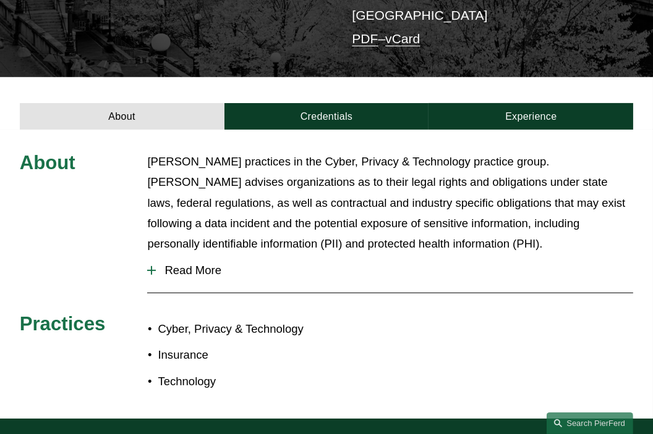
scroll to position [515, 0]
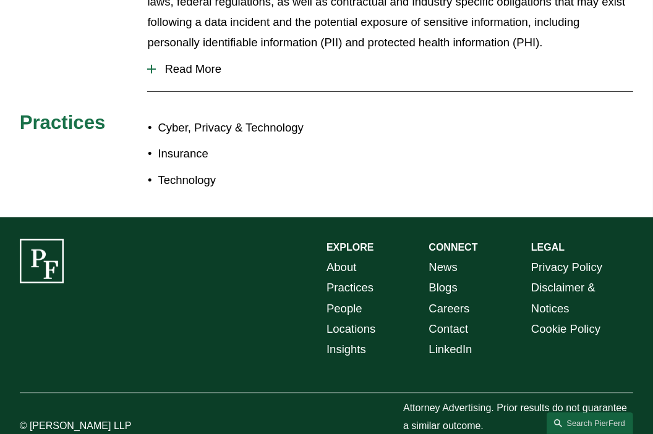
scroll to position [515, 0]
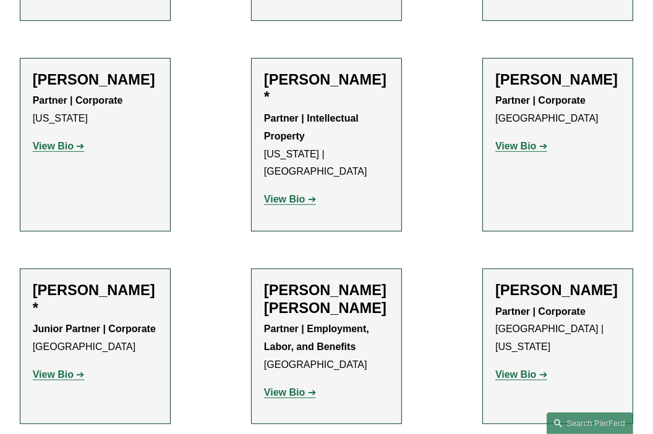
scroll to position [618, 0]
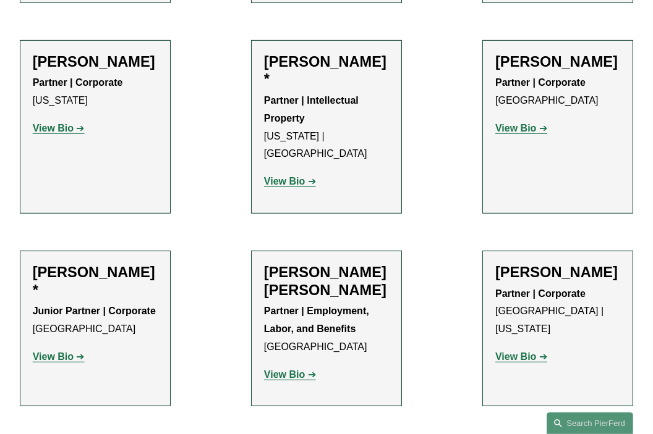
click at [519, 352] on strong "View Bio" at bounding box center [515, 357] width 41 height 11
click at [63, 129] on strong "View Bio" at bounding box center [53, 128] width 41 height 11
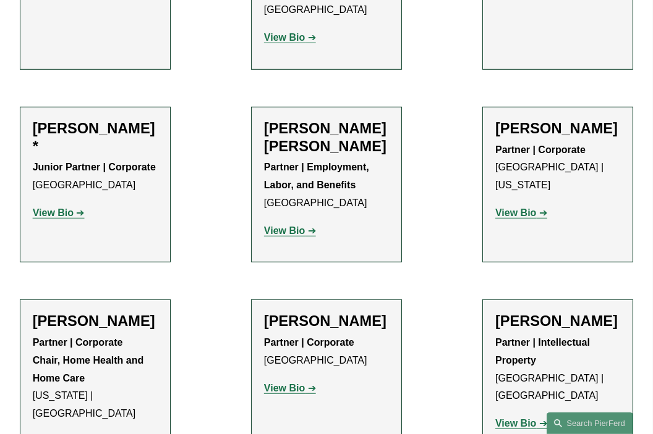
scroll to position [803, 0]
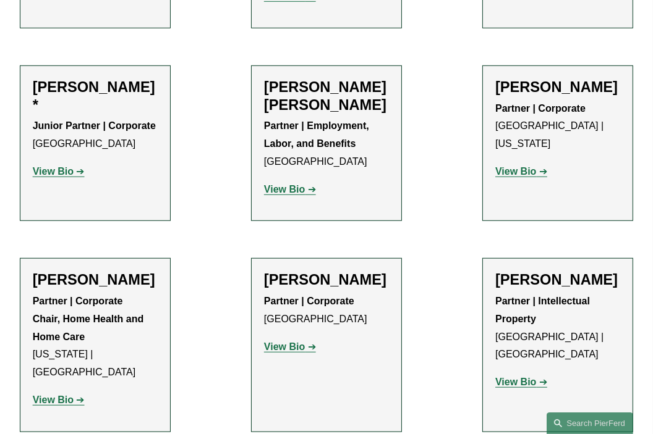
click at [488, 72] on li "Priscilla Arthus Partner | Corporate Houston | New York View Bio Location: Hous…" at bounding box center [557, 144] width 151 height 156
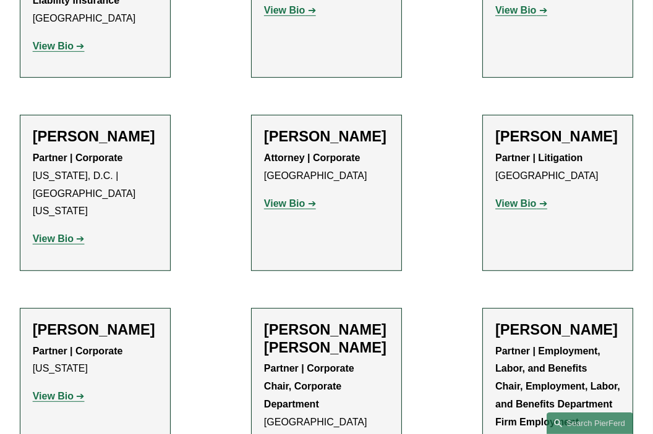
scroll to position [4944, 0]
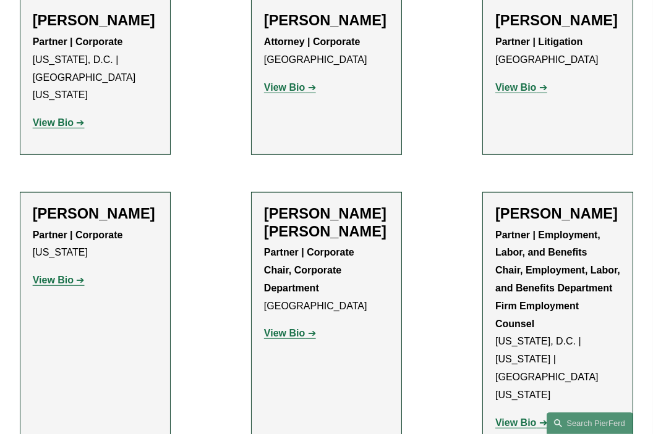
click at [295, 205] on h2 "Weatherly Ralph Emans" at bounding box center [326, 222] width 125 height 35
drag, startPoint x: 295, startPoint y: 113, endPoint x: 295, endPoint y: 120, distance: 6.8
click at [295, 205] on h2 "Weatherly Ralph Emans" at bounding box center [326, 222] width 125 height 35
drag, startPoint x: 295, startPoint y: 120, endPoint x: 288, endPoint y: 128, distance: 10.9
drag, startPoint x: 342, startPoint y: 171, endPoint x: 331, endPoint y: 163, distance: 13.7
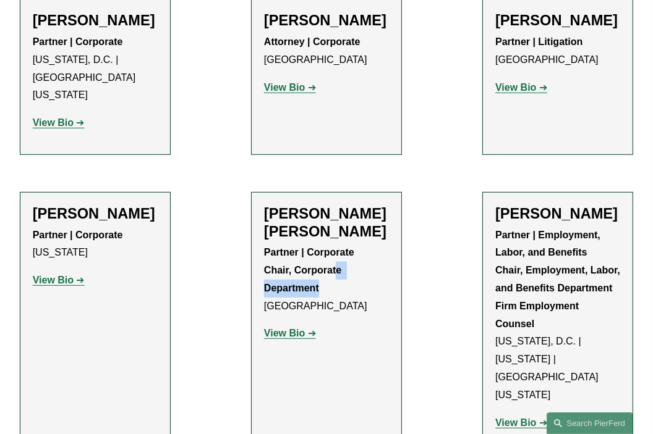
click at [337, 244] on p "Partner | Corporate Chair, Corporate Department Boston" at bounding box center [326, 279] width 125 height 71
click at [269, 205] on h2 "Weatherly Ralph Emans" at bounding box center [326, 222] width 125 height 35
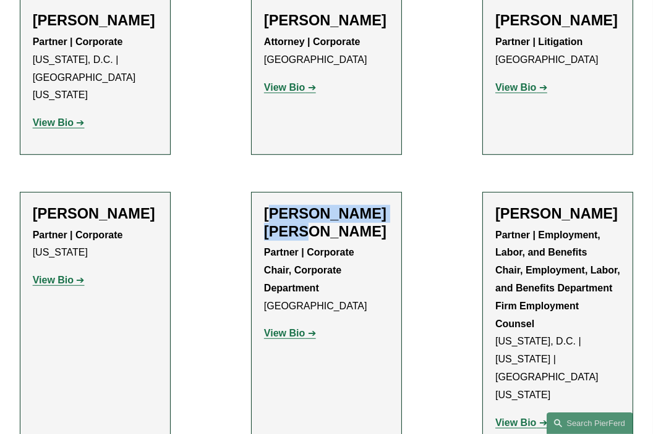
drag, startPoint x: 271, startPoint y: 108, endPoint x: 306, endPoint y: 122, distance: 37.2
click at [300, 205] on h2 "Weatherly Ralph Emans" at bounding box center [326, 222] width 125 height 35
click at [306, 205] on h2 "Weatherly Ralph Emans" at bounding box center [326, 222] width 125 height 35
drag, startPoint x: 306, startPoint y: 122, endPoint x: 292, endPoint y: 112, distance: 17.0
click at [292, 205] on h2 "Weatherly Ralph Emans" at bounding box center [326, 222] width 125 height 35
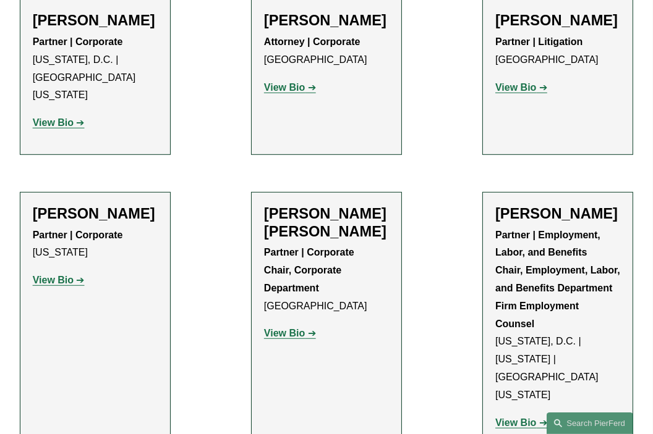
click at [47, 205] on h2 "[PERSON_NAME]" at bounding box center [95, 214] width 125 height 18
drag, startPoint x: 47, startPoint y: 108, endPoint x: 104, endPoint y: 101, distance: 57.3
click at [104, 205] on h2 "[PERSON_NAME]" at bounding box center [95, 214] width 125 height 18
drag, startPoint x: 520, startPoint y: 134, endPoint x: 491, endPoint y: 120, distance: 31.5
click at [491, 192] on li "Amy Epstein Gluck Partner | Employment, Labor, and Benefits Chair, Employment, …" at bounding box center [557, 323] width 151 height 263
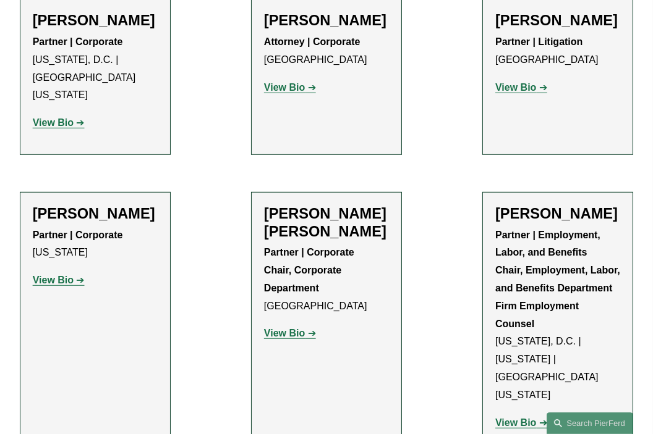
click at [501, 205] on h2 "[PERSON_NAME]" at bounding box center [557, 214] width 125 height 18
drag, startPoint x: 502, startPoint y: 104, endPoint x: 520, endPoint y: 120, distance: 23.7
click at [520, 205] on h2 "[PERSON_NAME]" at bounding box center [557, 214] width 125 height 18
drag, startPoint x: 553, startPoint y: 122, endPoint x: 473, endPoint y: 95, distance: 84.0
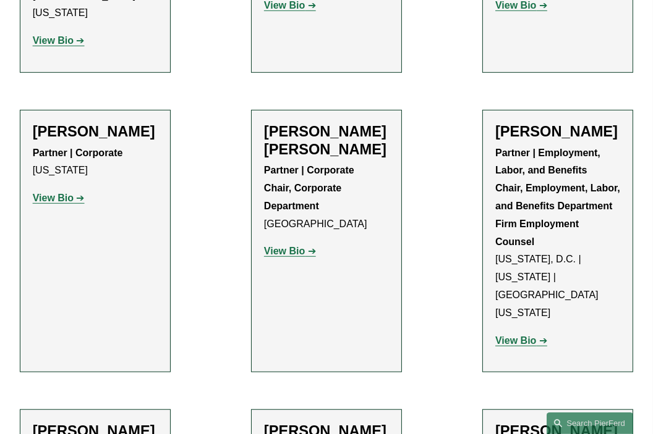
scroll to position [5068, 0]
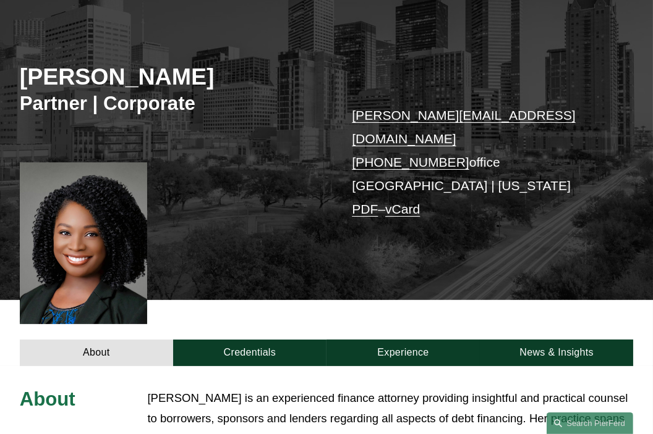
scroll to position [185, 0]
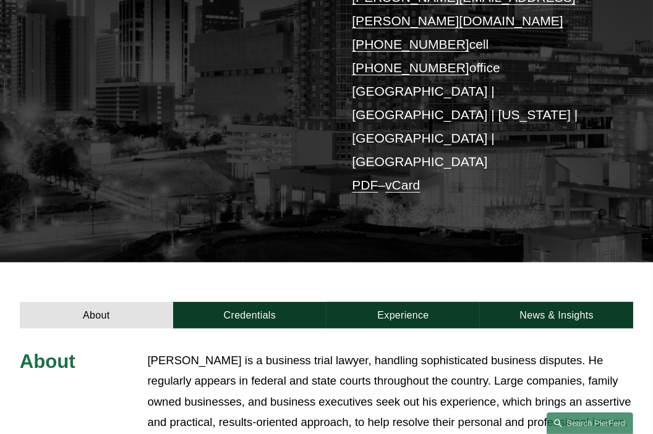
scroll to position [247, 0]
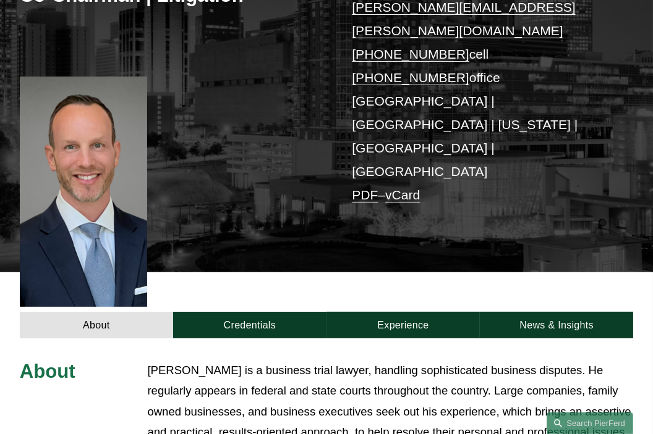
scroll to position [247, 0]
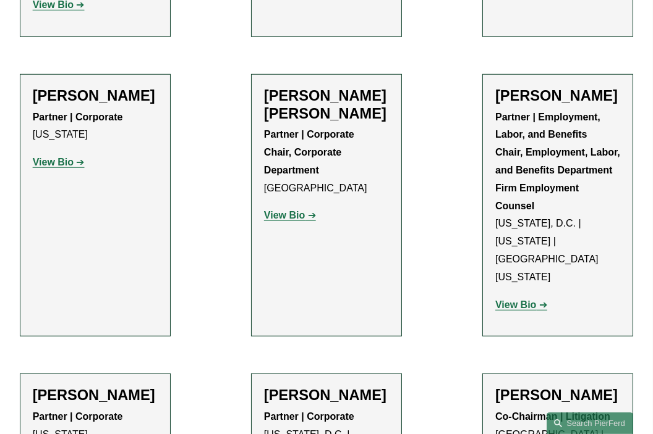
scroll to position [5068, 0]
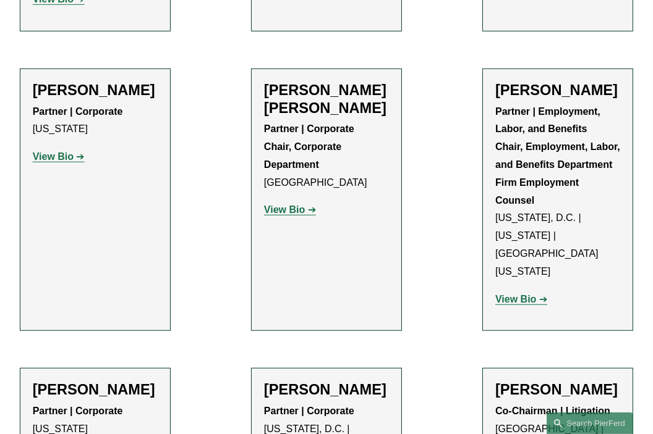
click at [44, 381] on h2 "[PERSON_NAME]" at bounding box center [95, 390] width 125 height 18
drag, startPoint x: 44, startPoint y: 265, endPoint x: 82, endPoint y: 269, distance: 38.6
click at [82, 381] on h2 "[PERSON_NAME]" at bounding box center [95, 390] width 125 height 18
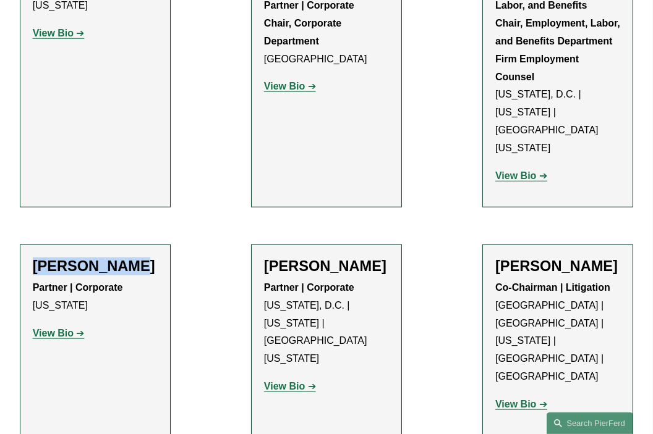
scroll to position [5254, 0]
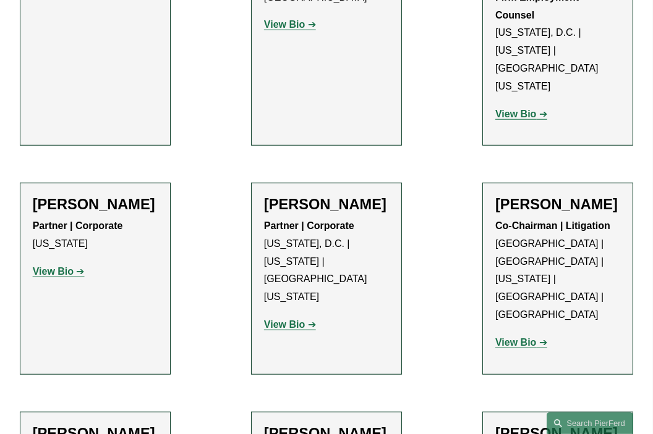
click at [283, 196] on h2 "Jewell Lim Esposito" at bounding box center [326, 205] width 125 height 18
drag, startPoint x: 283, startPoint y: 84, endPoint x: 292, endPoint y: 91, distance: 11.9
click at [292, 196] on h2 "Jewell Lim Esposito" at bounding box center [326, 205] width 125 height 18
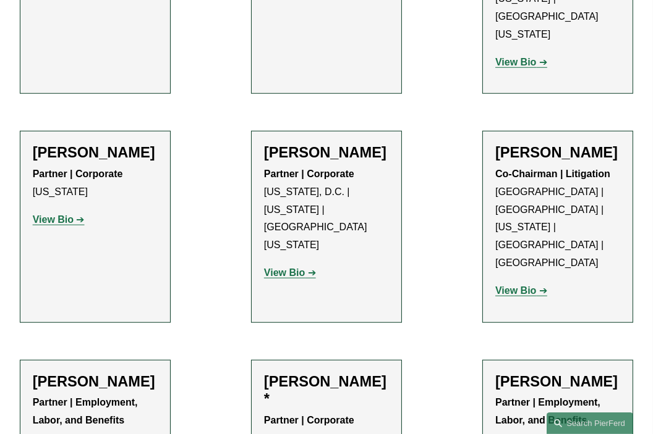
scroll to position [5315, 0]
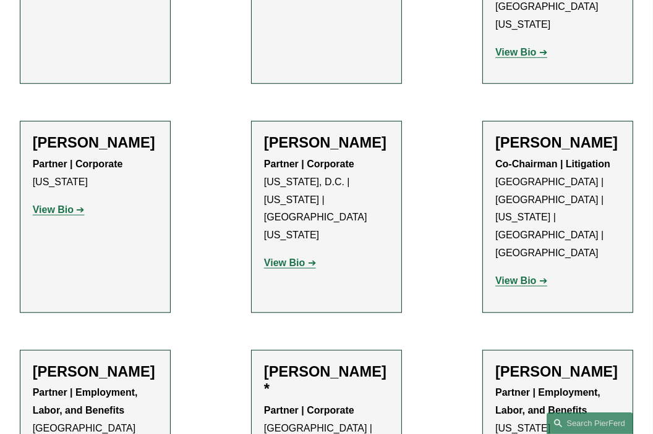
click at [289, 363] on h2 "[PERSON_NAME]*" at bounding box center [326, 380] width 125 height 35
drag, startPoint x: 289, startPoint y: 201, endPoint x: 318, endPoint y: 204, distance: 29.8
click at [318, 363] on h2 "[PERSON_NAME]*" at bounding box center [326, 380] width 125 height 35
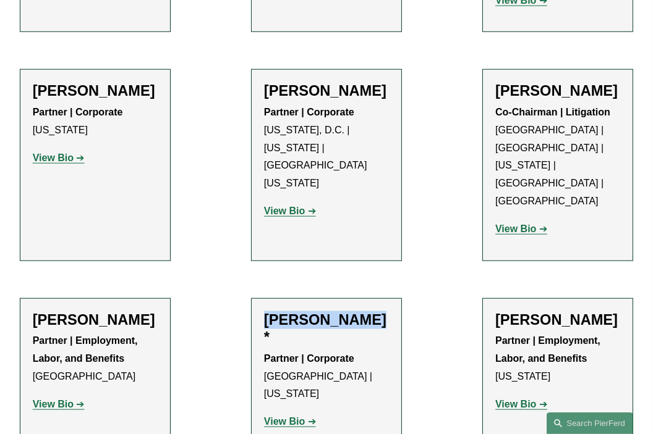
scroll to position [5377, 0]
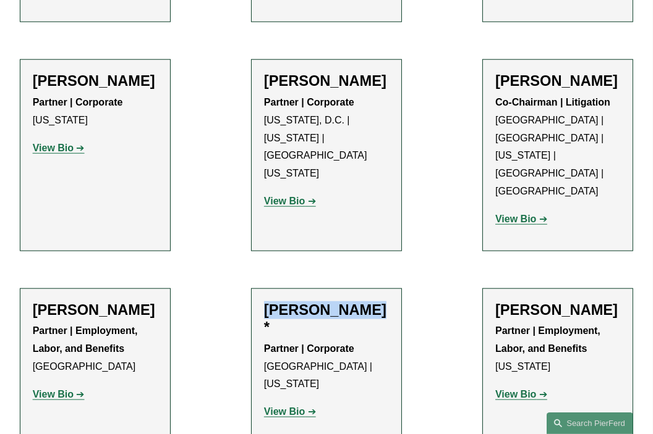
click at [299, 407] on strong "View Bio" at bounding box center [284, 412] width 41 height 11
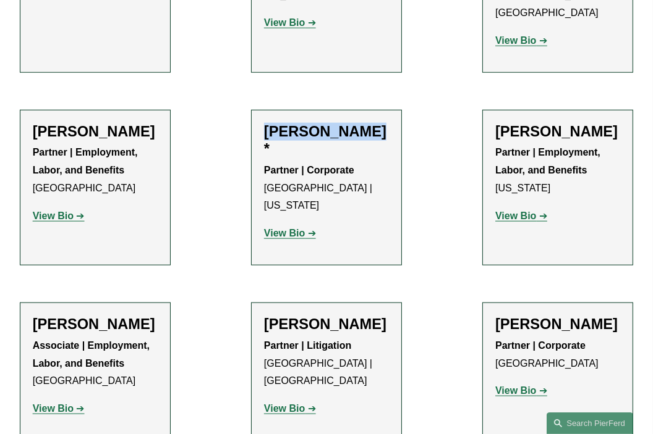
scroll to position [5563, 0]
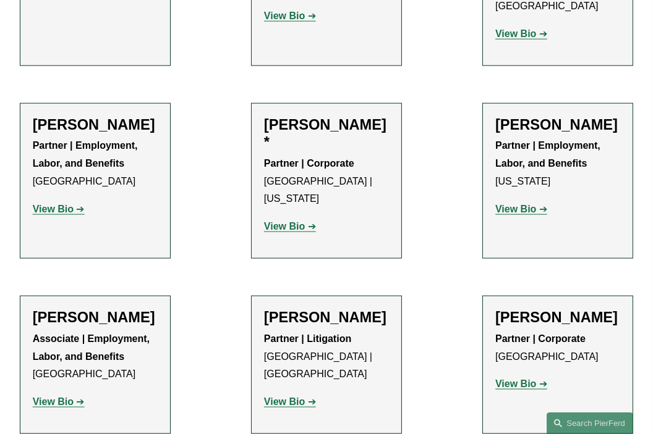
click at [62, 309] on h2 "Sophie Fletcher Watson" at bounding box center [95, 318] width 125 height 18
drag, startPoint x: 62, startPoint y: 143, endPoint x: 62, endPoint y: 164, distance: 21.6
click at [62, 309] on h2 "[PERSON_NAME]" at bounding box center [95, 318] width 125 height 18
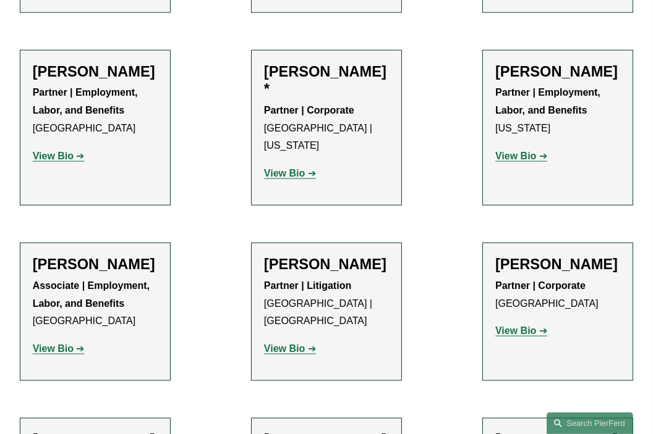
scroll to position [5624, 0]
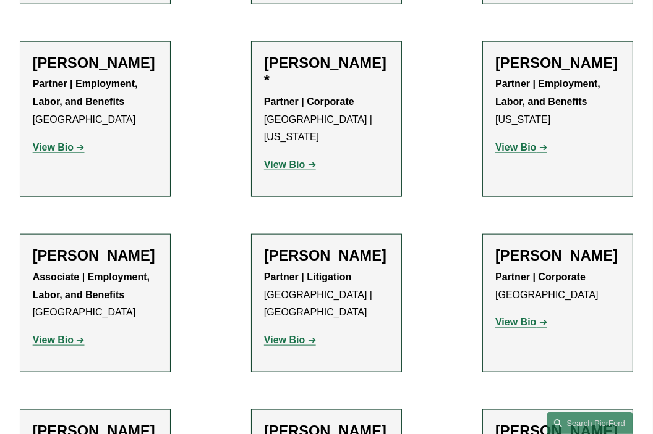
click at [557, 247] on h2 "[PERSON_NAME]" at bounding box center [557, 256] width 125 height 18
drag, startPoint x: 557, startPoint y: 75, endPoint x: 515, endPoint y: 69, distance: 42.5
click at [515, 247] on h2 "[PERSON_NAME]" at bounding box center [557, 256] width 125 height 18
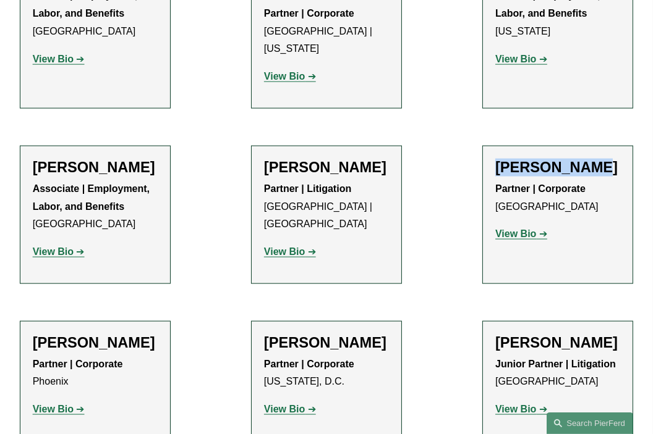
scroll to position [5748, 0]
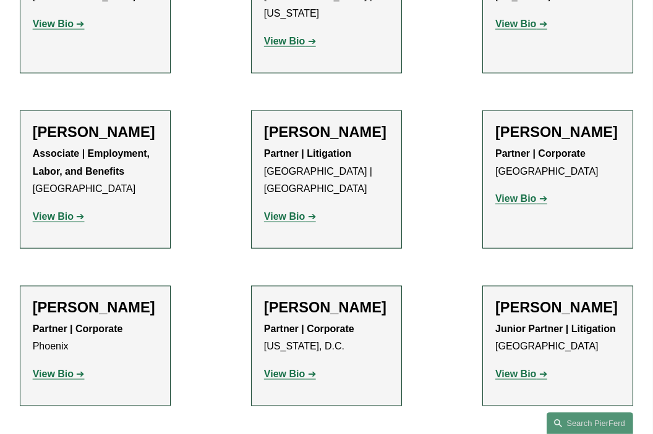
click at [507, 299] on h2 "Kelly Garrison" at bounding box center [557, 308] width 125 height 18
drag, startPoint x: 507, startPoint y: 143, endPoint x: 543, endPoint y: 145, distance: 35.9
click at [543, 299] on h2 "Kelly Garrison" at bounding box center [557, 308] width 125 height 18
click at [505, 369] on strong "View Bio" at bounding box center [515, 374] width 41 height 11
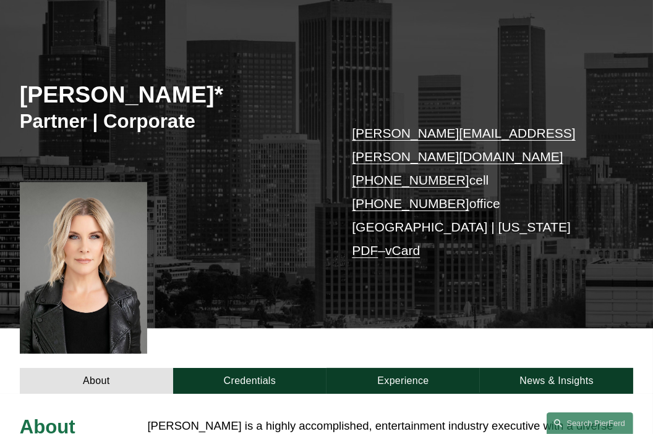
scroll to position [247, 0]
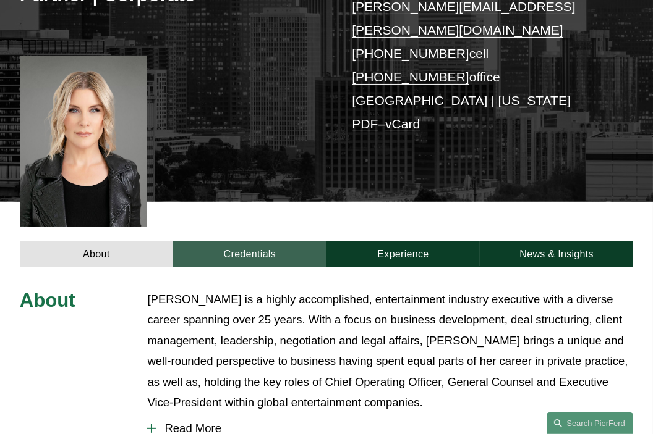
click at [271, 242] on link "Credentials" at bounding box center [249, 255] width 153 height 27
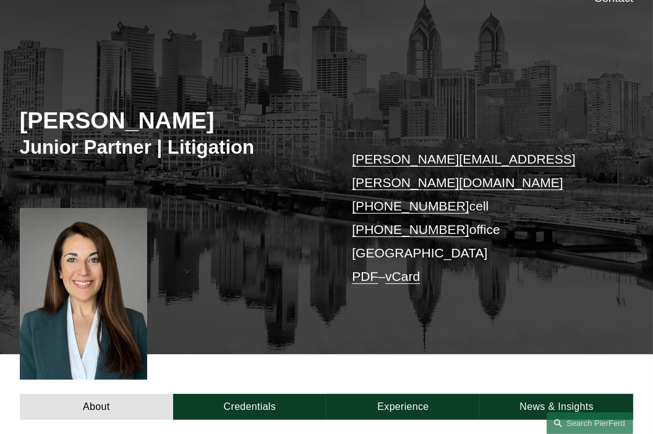
scroll to position [124, 0]
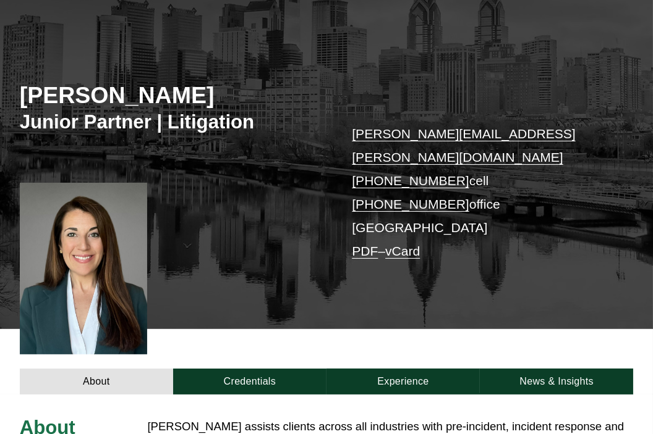
scroll to position [124, 0]
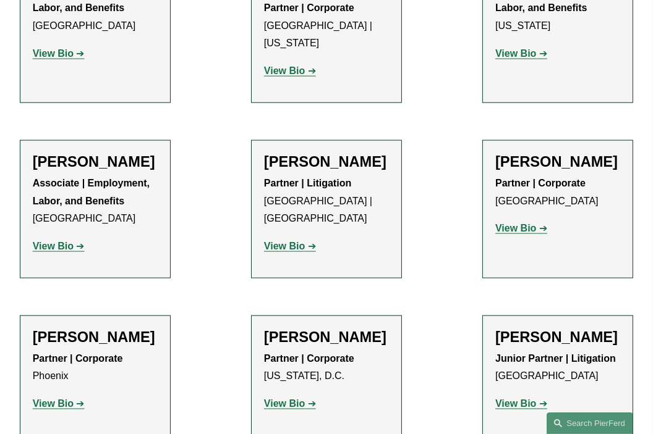
scroll to position [5624, 0]
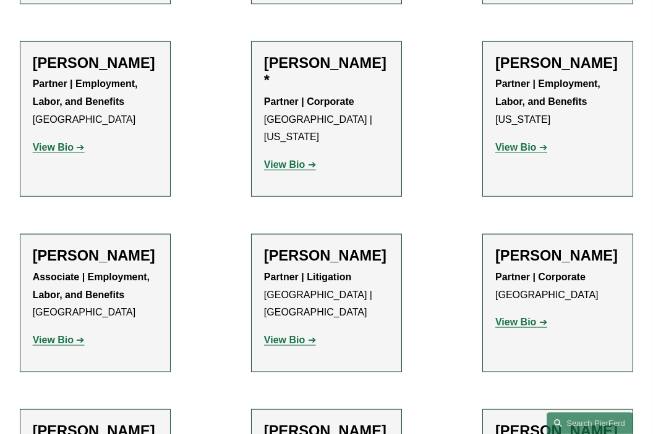
click at [533, 317] on strong "View Bio" at bounding box center [515, 322] width 41 height 11
drag, startPoint x: 87, startPoint y: 170, endPoint x: 79, endPoint y: 171, distance: 8.1
click at [86, 332] on p "View Bio" at bounding box center [95, 341] width 125 height 18
click at [72, 335] on strong "View Bio" at bounding box center [53, 340] width 41 height 11
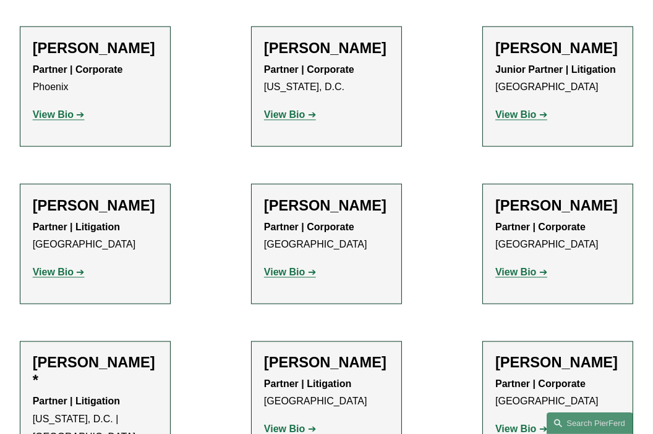
scroll to position [6057, 0]
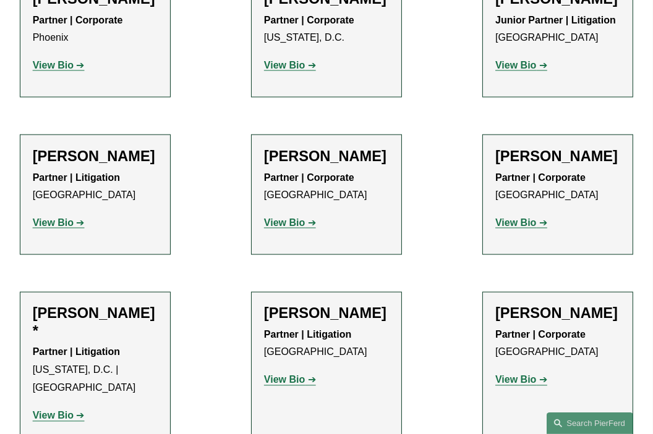
click at [73, 411] on strong "View Bio" at bounding box center [53, 416] width 41 height 11
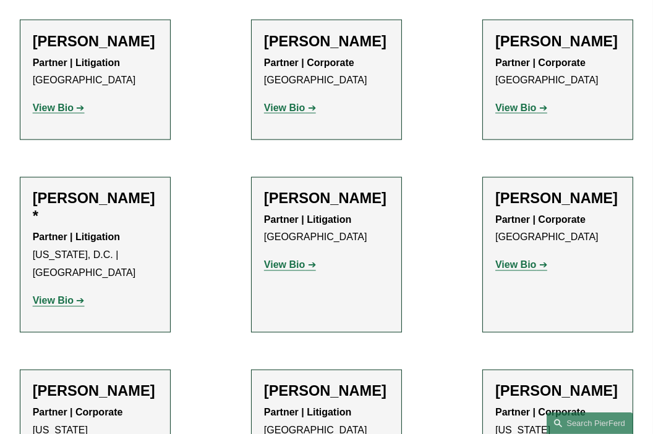
scroll to position [6181, 0]
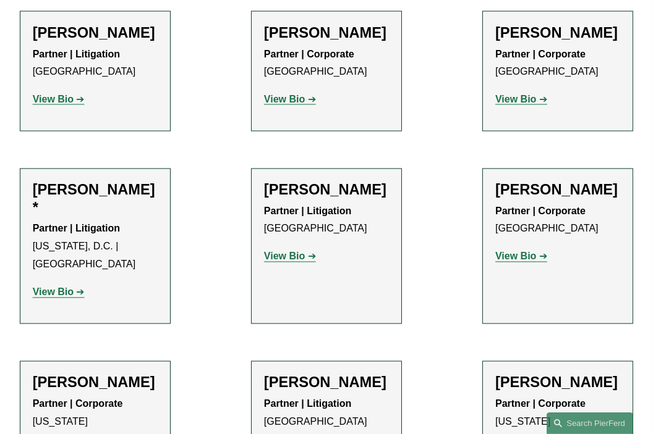
click at [69, 375] on h2 "Jacqueline N. Goralczyk" at bounding box center [95, 384] width 125 height 18
drag, startPoint x: 69, startPoint y: 187, endPoint x: 83, endPoint y: 202, distance: 21.0
click at [83, 375] on h2 "Jacqueline N. Goralczyk" at bounding box center [95, 384] width 125 height 18
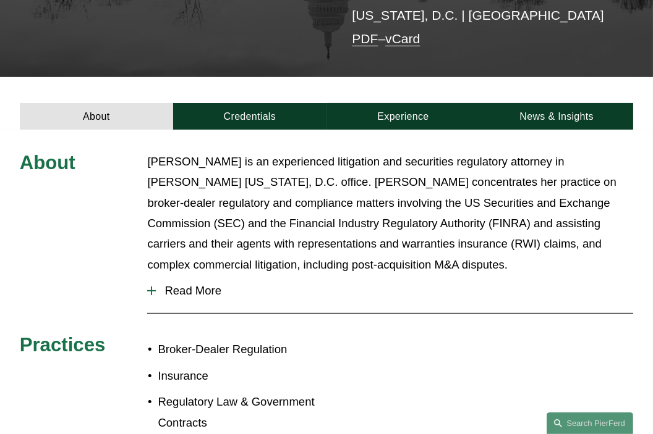
scroll to position [124, 0]
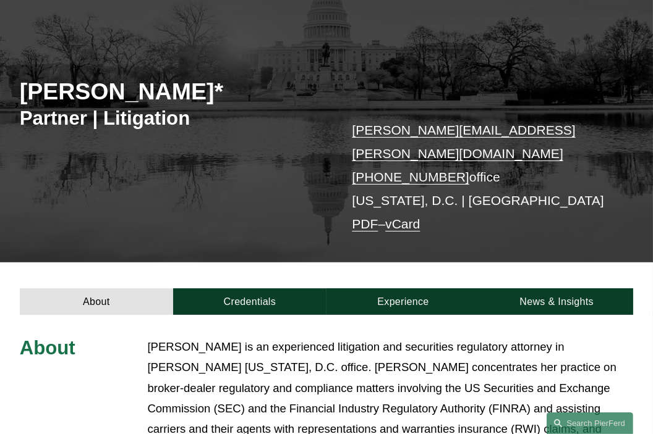
click at [52, 83] on h2 "Emily Goebel*" at bounding box center [173, 92] width 307 height 28
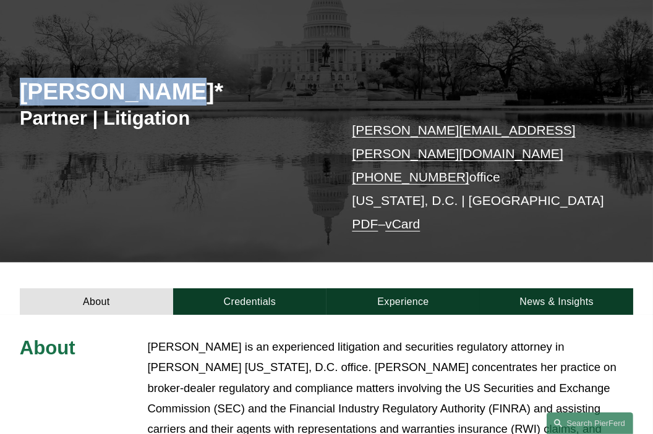
drag, startPoint x: 53, startPoint y: 83, endPoint x: 113, endPoint y: 80, distance: 60.1
click at [111, 78] on h2 "Emily Goebel*" at bounding box center [173, 92] width 307 height 28
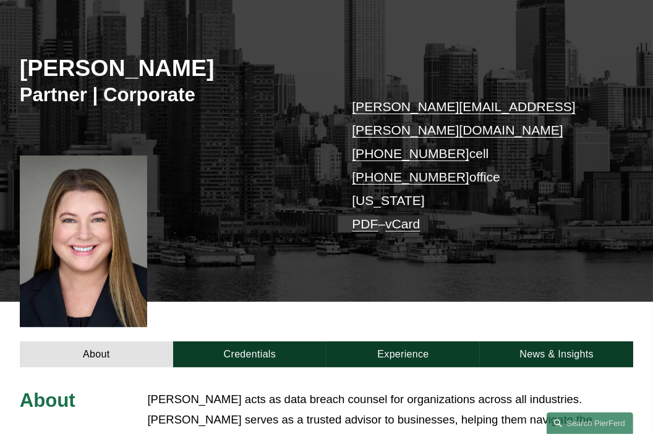
scroll to position [247, 0]
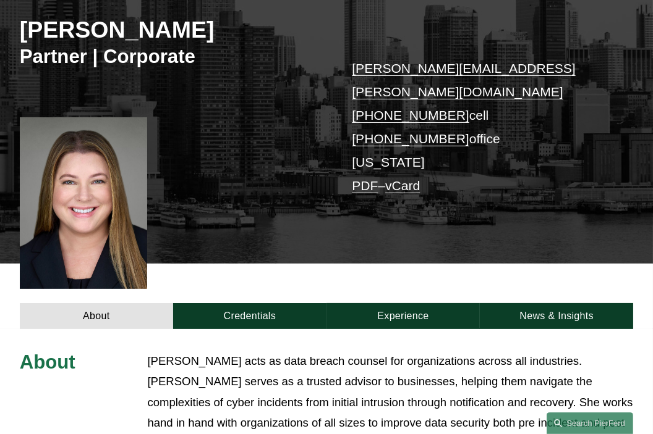
scroll to position [186, 0]
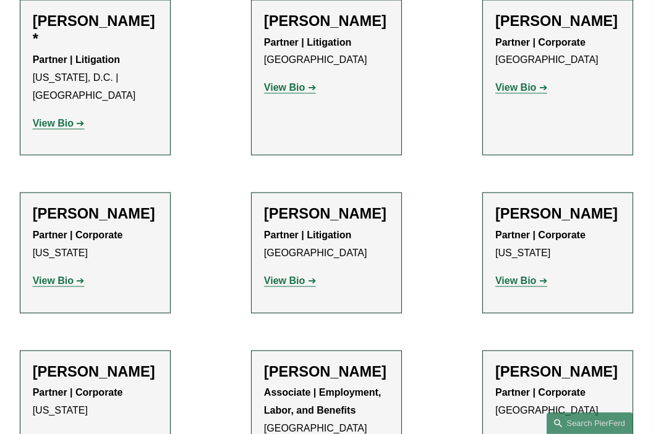
scroll to position [6366, 0]
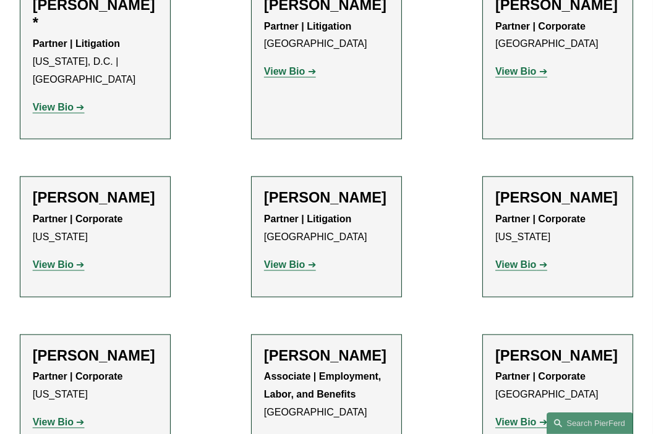
click at [56, 347] on h2 "Adriaan Grijns" at bounding box center [95, 356] width 125 height 18
drag, startPoint x: 56, startPoint y: 176, endPoint x: 110, endPoint y: 173, distance: 54.5
click at [110, 347] on h2 "Adriaan Grijns" at bounding box center [95, 356] width 125 height 18
click at [48, 417] on strong "View Bio" at bounding box center [53, 422] width 41 height 11
click at [307, 434] on link "View Bio" at bounding box center [290, 440] width 52 height 11
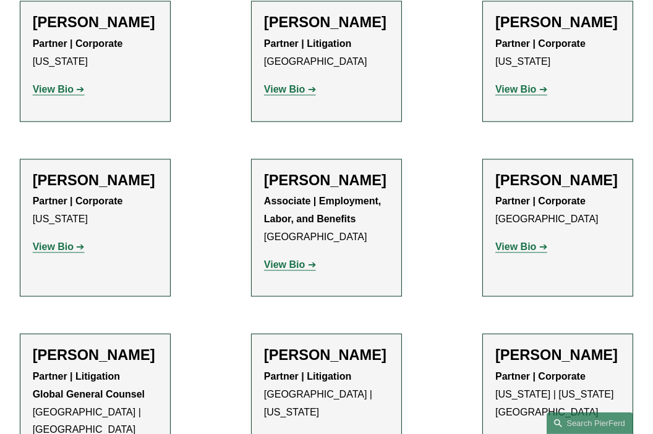
scroll to position [6551, 0]
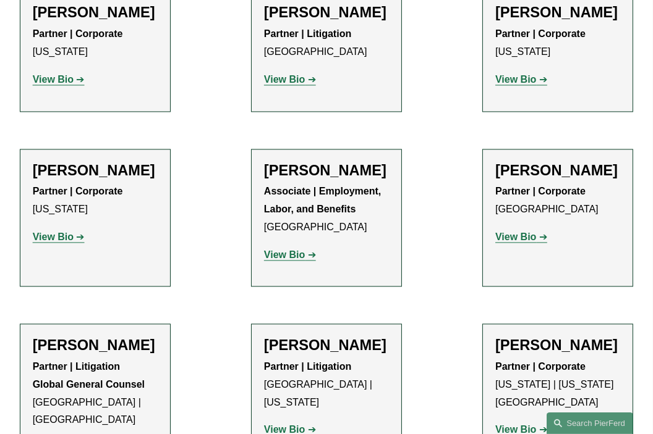
click at [308, 422] on p "View Bio" at bounding box center [326, 431] width 125 height 18
click at [299, 425] on strong "View Bio" at bounding box center [284, 430] width 41 height 11
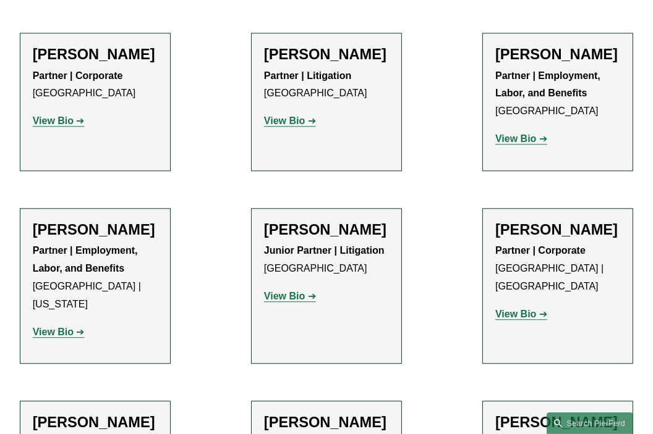
scroll to position [7046, 0]
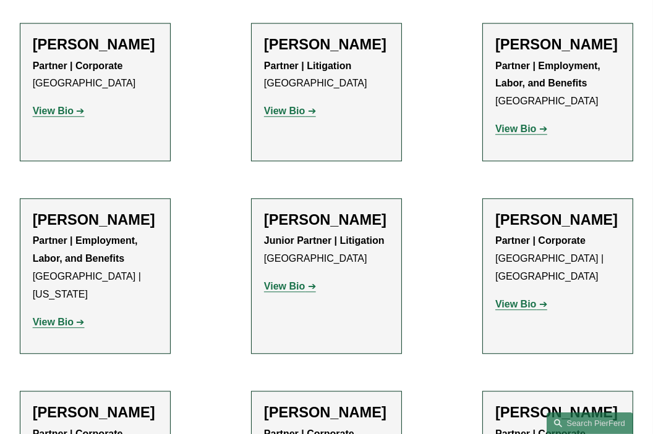
drag, startPoint x: 498, startPoint y: 290, endPoint x: 499, endPoint y: 284, distance: 6.3
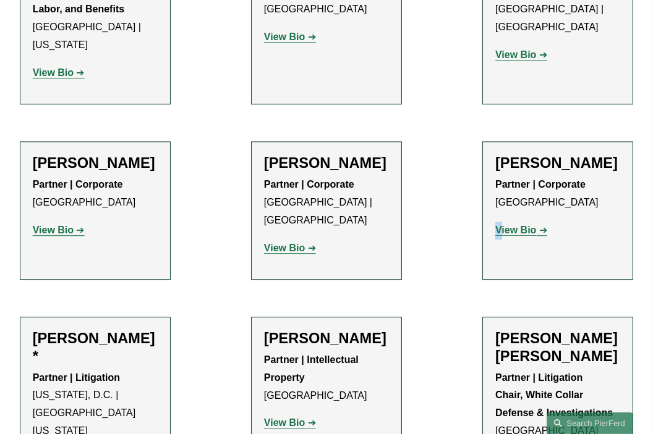
scroll to position [7417, 0]
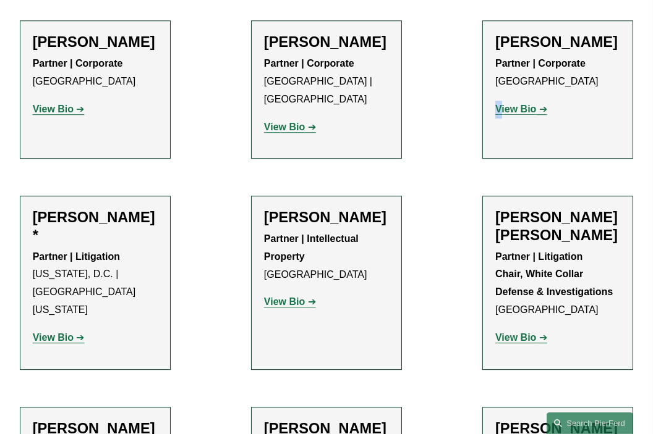
click at [47, 333] on strong "View Bio" at bounding box center [53, 338] width 41 height 11
click at [59, 333] on strong "View Bio" at bounding box center [53, 338] width 41 height 11
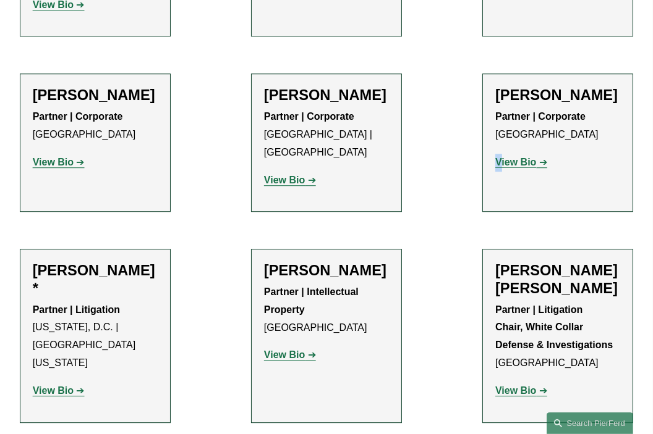
scroll to position [7355, 0]
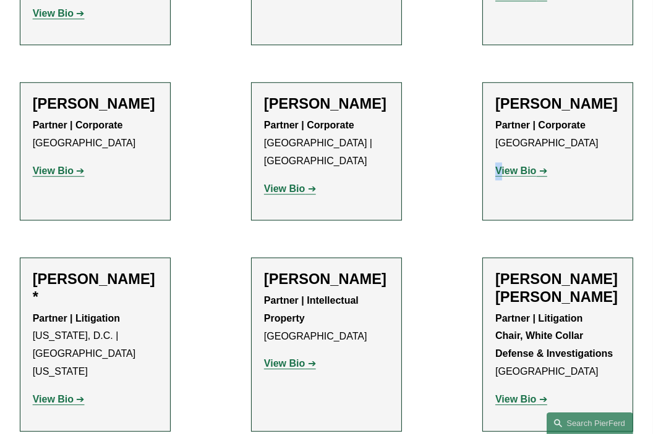
click at [289, 358] on strong "View Bio" at bounding box center [284, 363] width 41 height 11
click at [506, 391] on p "View Bio" at bounding box center [557, 400] width 125 height 18
click at [506, 394] on strong "View Bio" at bounding box center [515, 399] width 41 height 11
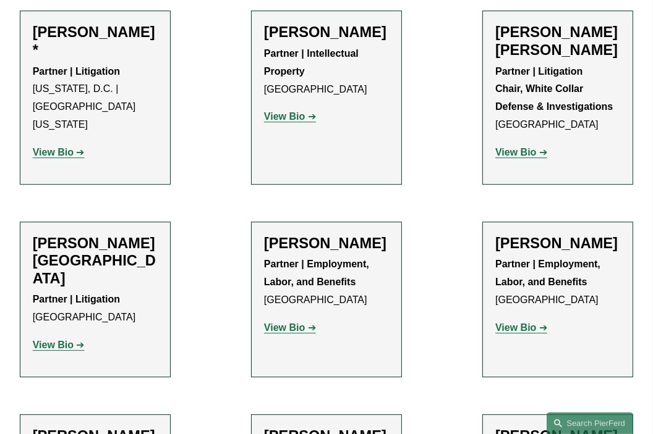
scroll to position [7664, 0]
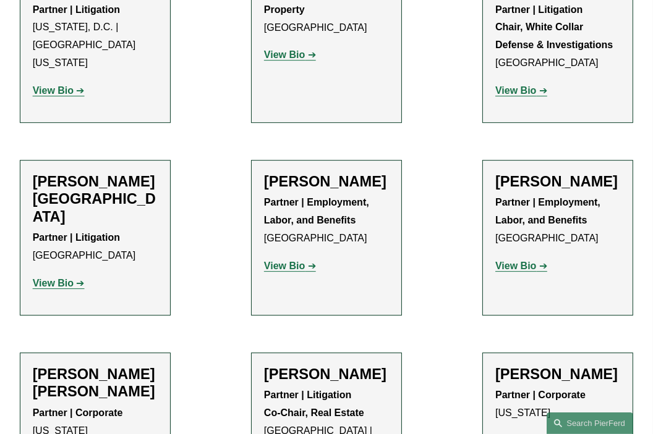
click at [510, 366] on div "Jan Joosten Partner | Corporate New York View Bio Location: New York; Departmen…" at bounding box center [557, 413] width 125 height 95
click at [507, 434] on strong "View Bio" at bounding box center [515, 441] width 41 height 11
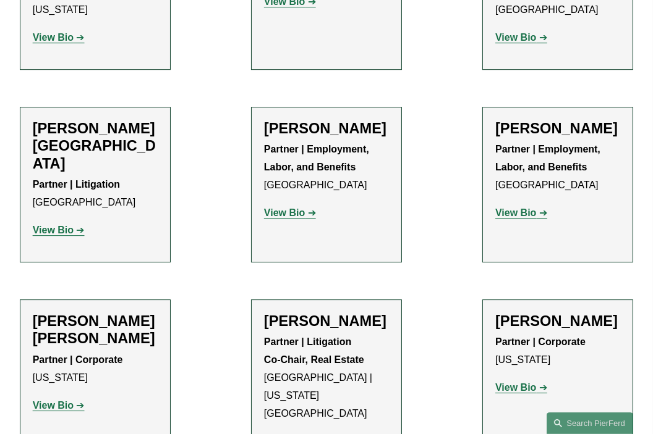
scroll to position [7726, 0]
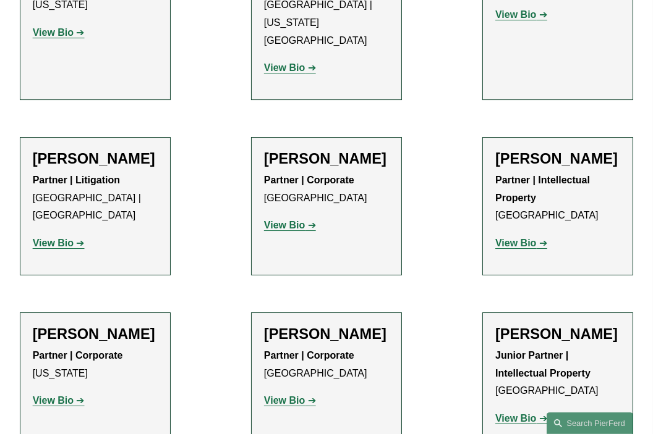
scroll to position [8158, 0]
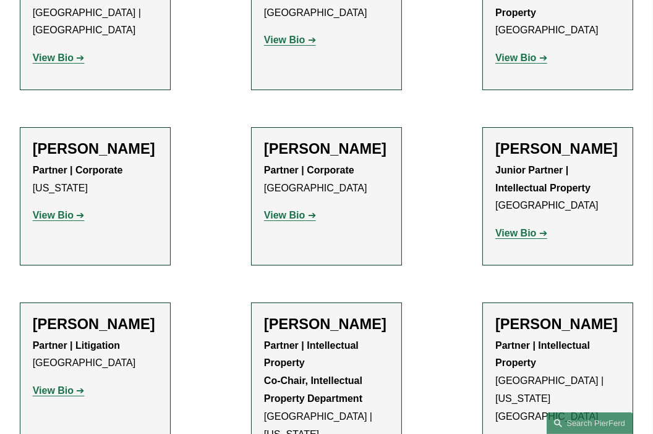
scroll to position [8282, 0]
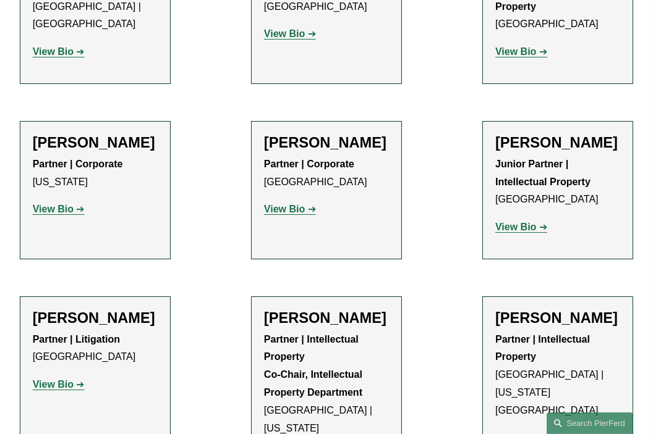
click at [521, 433] on strong "View Bio" at bounding box center [515, 438] width 41 height 11
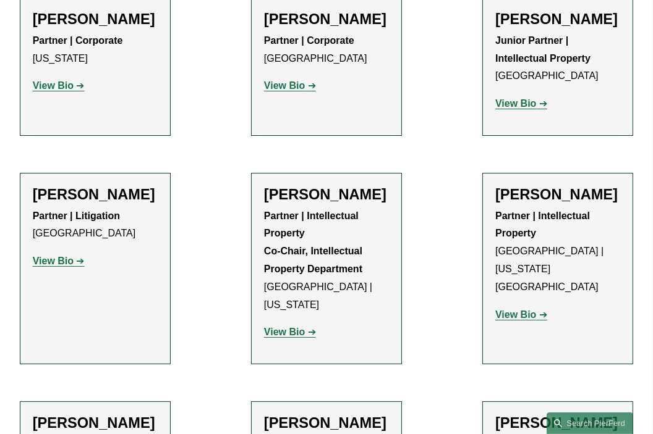
scroll to position [8529, 0]
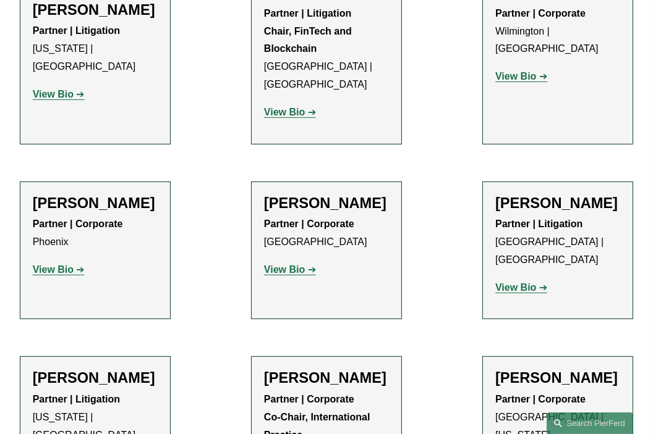
scroll to position [8838, 0]
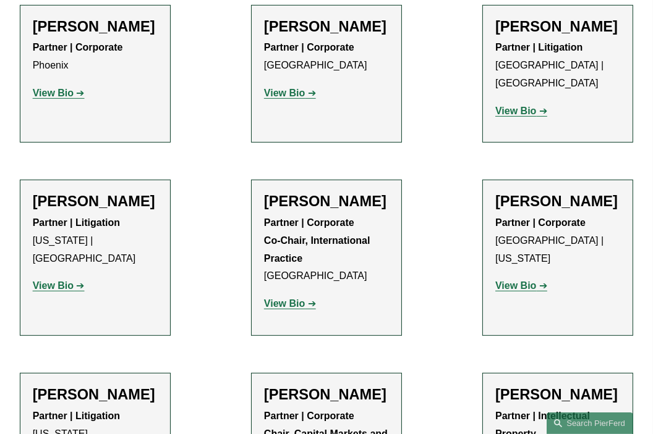
scroll to position [9024, 0]
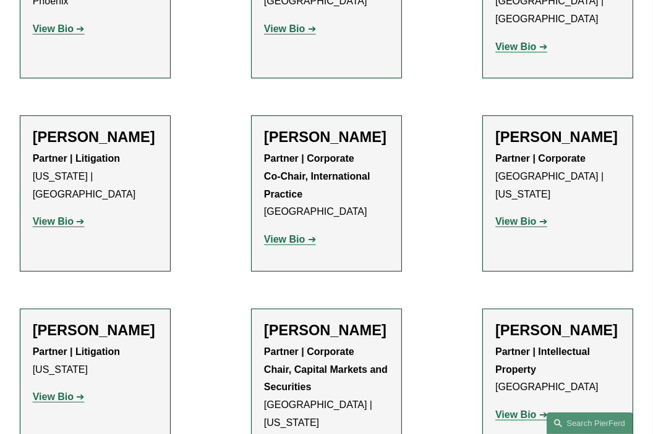
scroll to position [9085, 0]
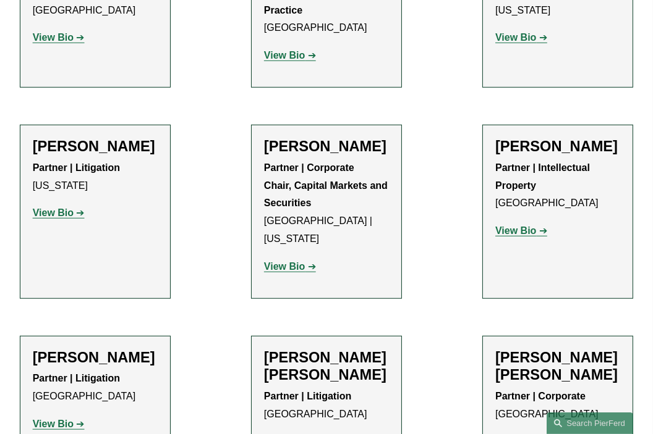
scroll to position [9271, 0]
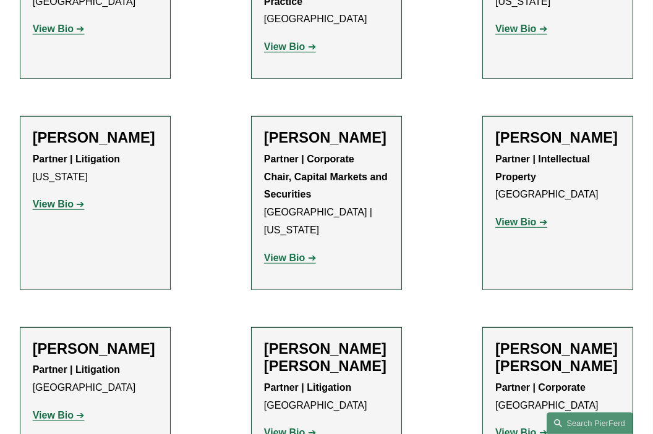
click at [274, 428] on strong "View Bio" at bounding box center [284, 433] width 41 height 11
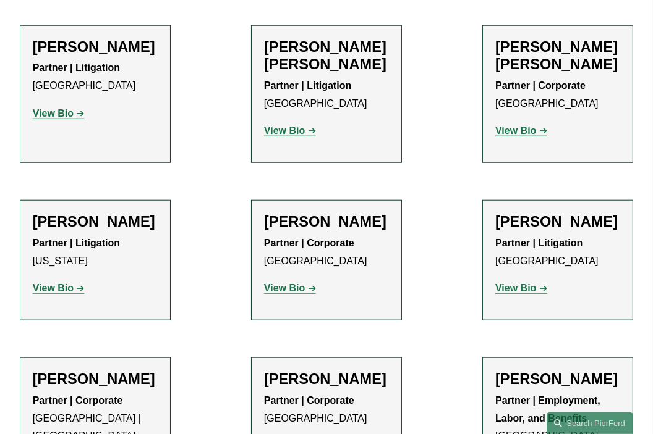
scroll to position [9580, 0]
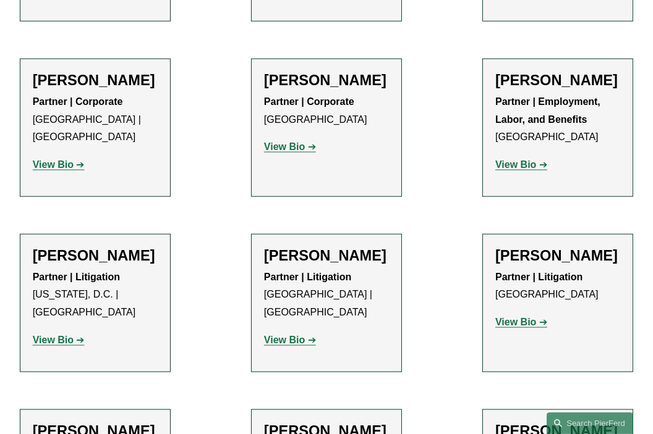
scroll to position [9951, 0]
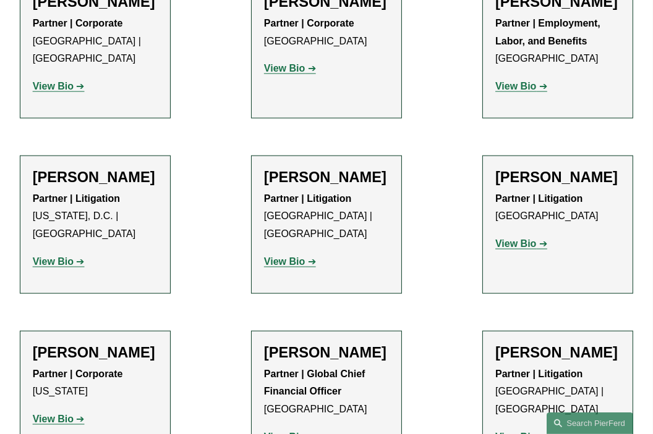
click at [280, 432] on strong "View Bio" at bounding box center [284, 437] width 41 height 11
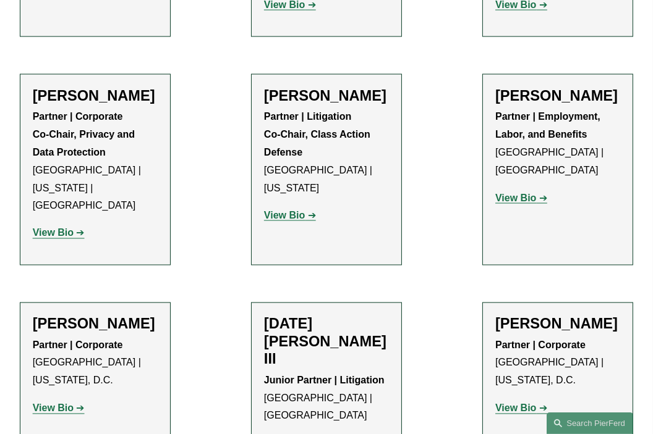
scroll to position [10445, 0]
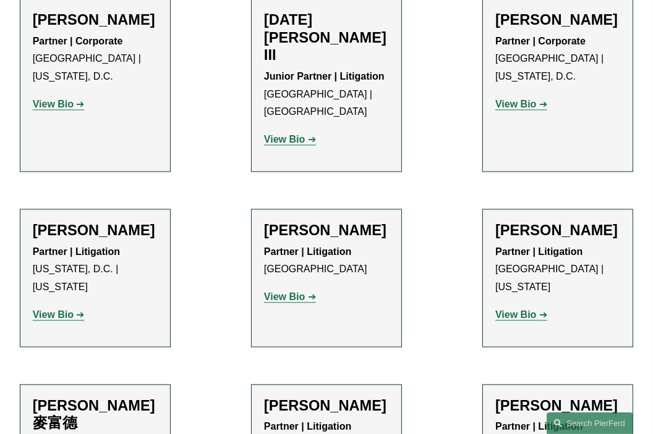
scroll to position [10631, 0]
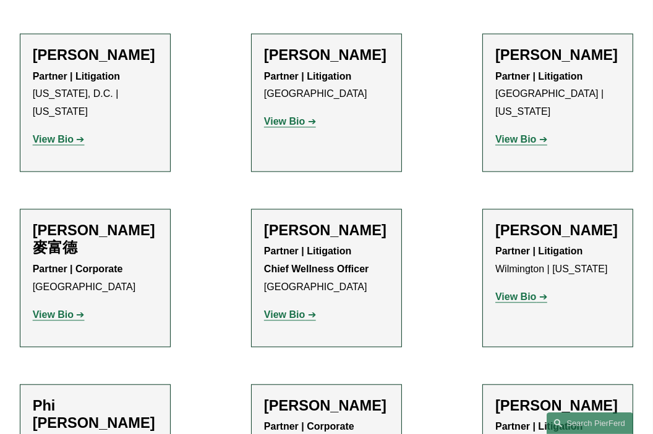
scroll to position [10940, 0]
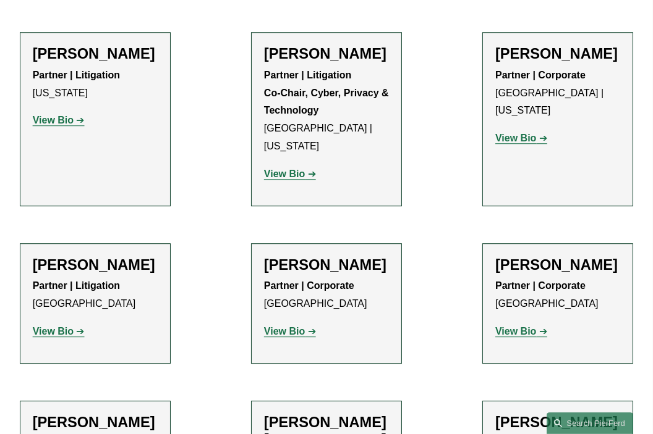
scroll to position [11681, 0]
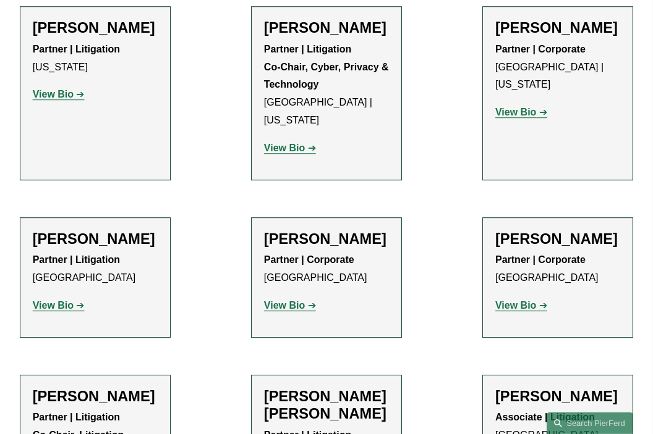
click at [520, 388] on h2 "Annalisa Peccarino" at bounding box center [557, 397] width 125 height 18
drag, startPoint x: 520, startPoint y: 28, endPoint x: 532, endPoint y: 44, distance: 19.0
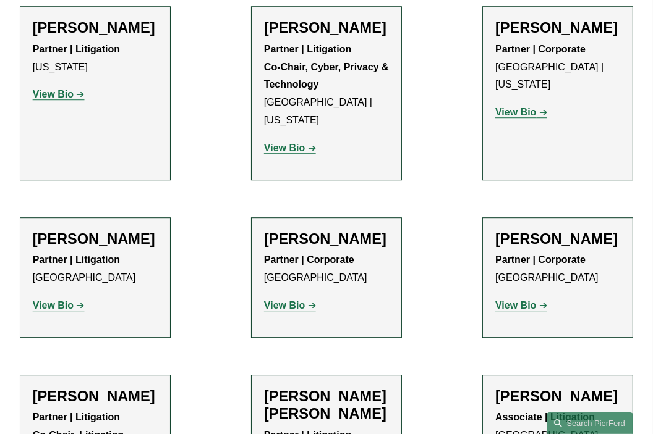
click at [532, 388] on h2 "Annalisa Peccarino" at bounding box center [557, 397] width 125 height 18
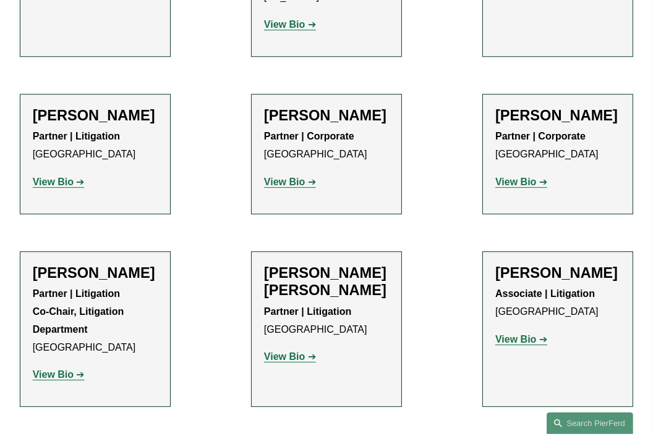
scroll to position [11867, 0]
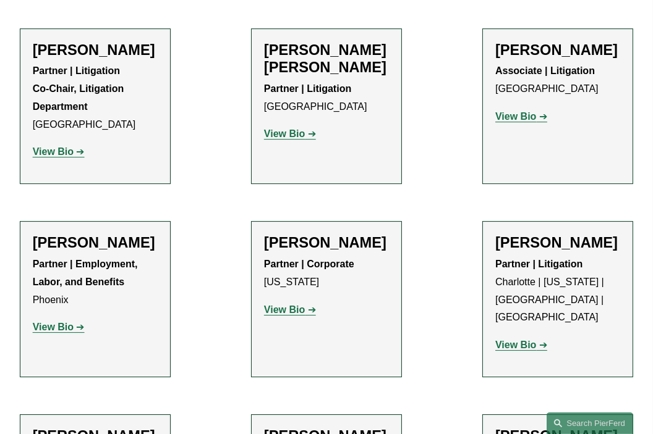
scroll to position [12114, 0]
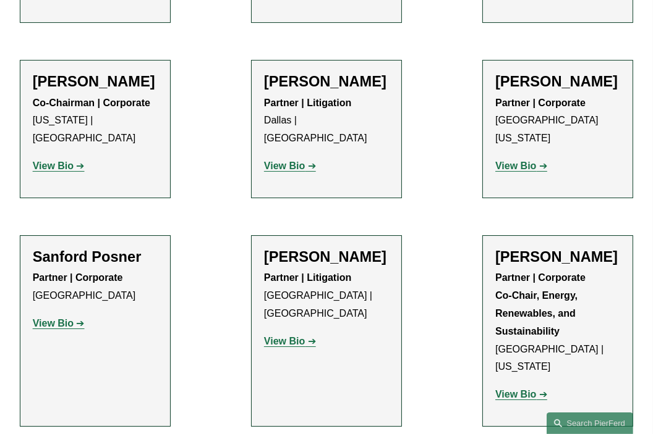
scroll to position [12423, 0]
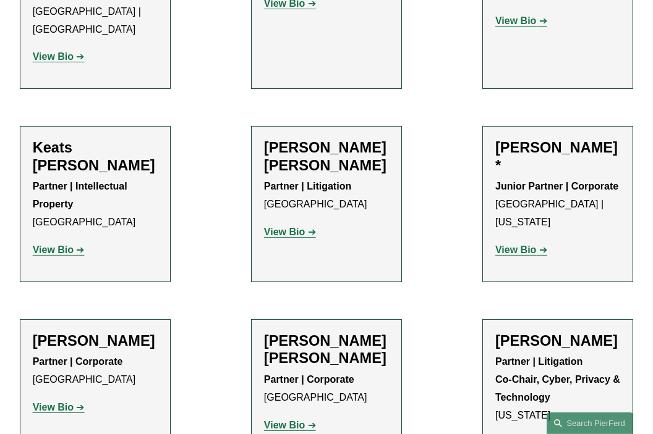
scroll to position [12979, 0]
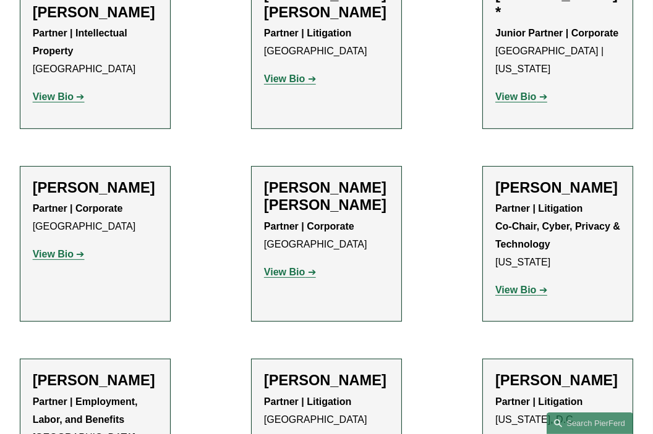
scroll to position [13165, 0]
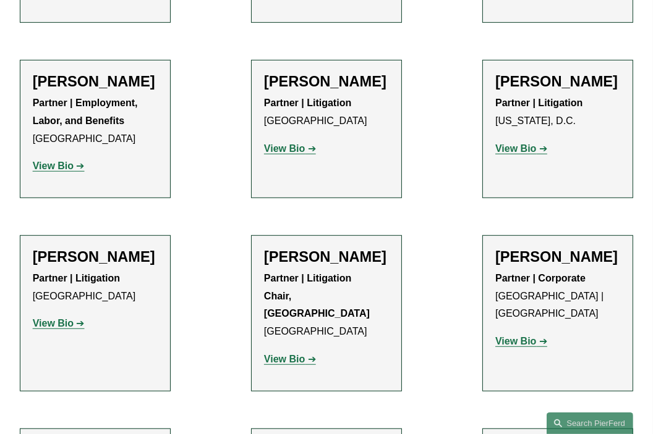
scroll to position [13412, 0]
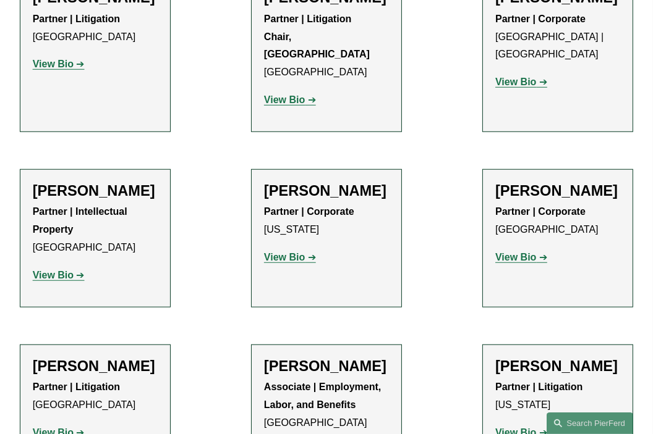
scroll to position [13721, 0]
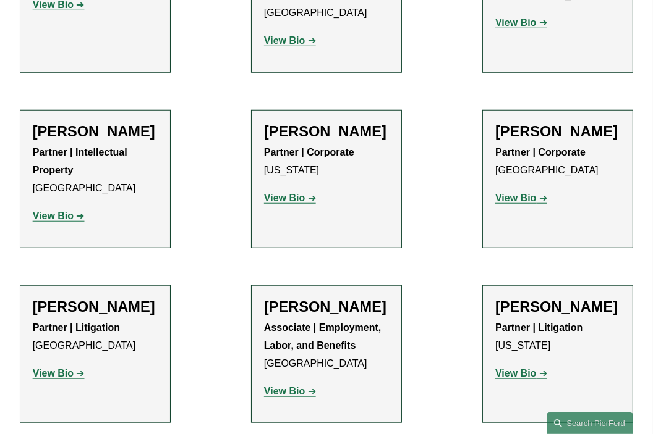
drag, startPoint x: 515, startPoint y: 98, endPoint x: 511, endPoint y: 113, distance: 15.3
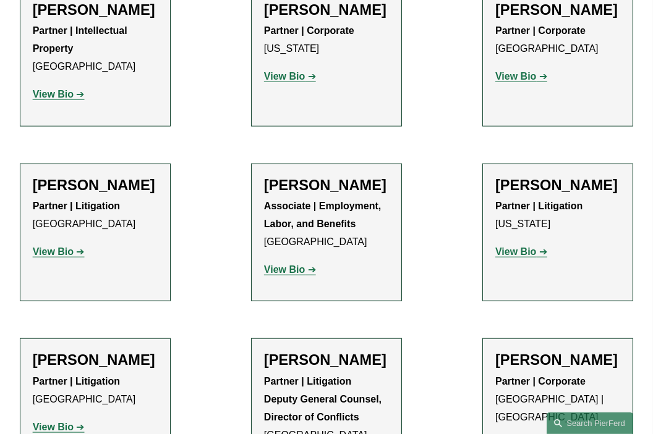
scroll to position [13906, 0]
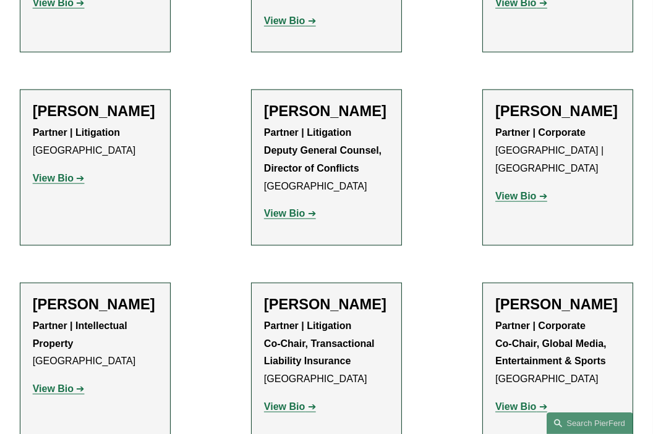
scroll to position [14154, 0]
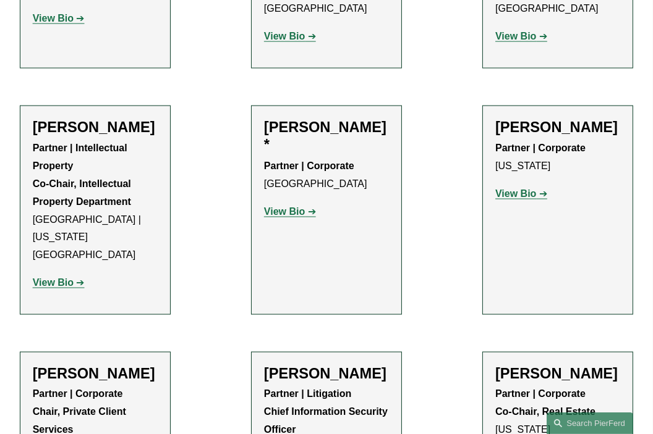
scroll to position [14586, 0]
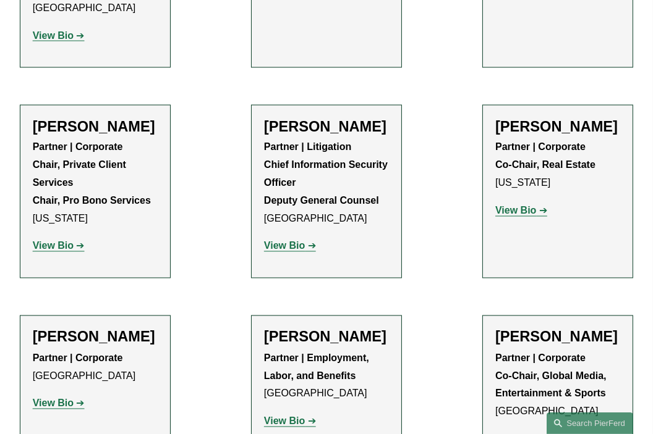
scroll to position [14833, 0]
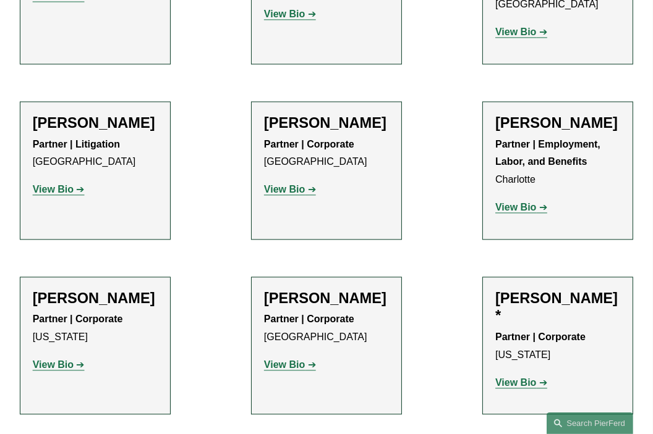
scroll to position [15142, 0]
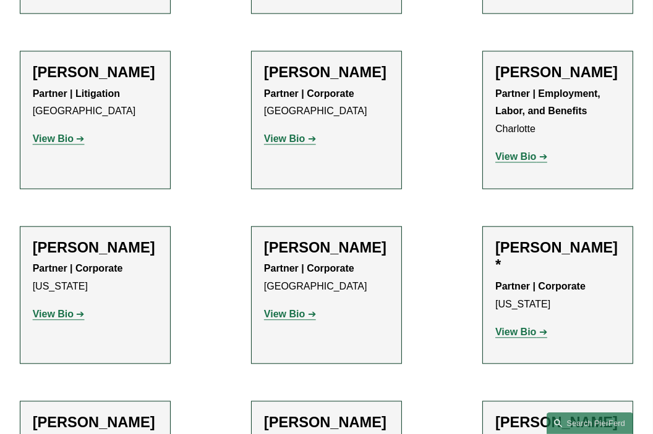
scroll to position [15266, 0]
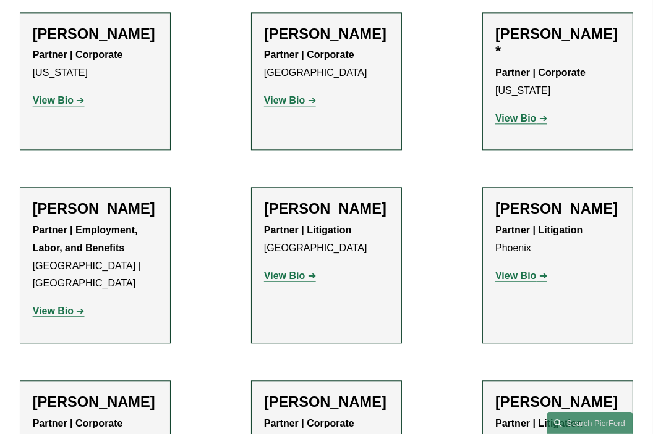
scroll to position [15390, 0]
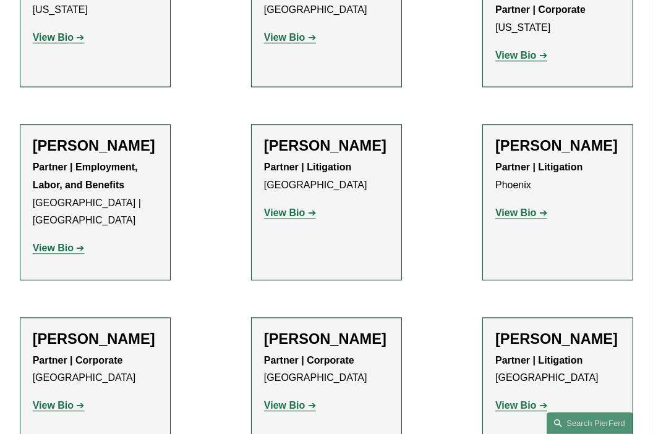
scroll to position [15513, 0]
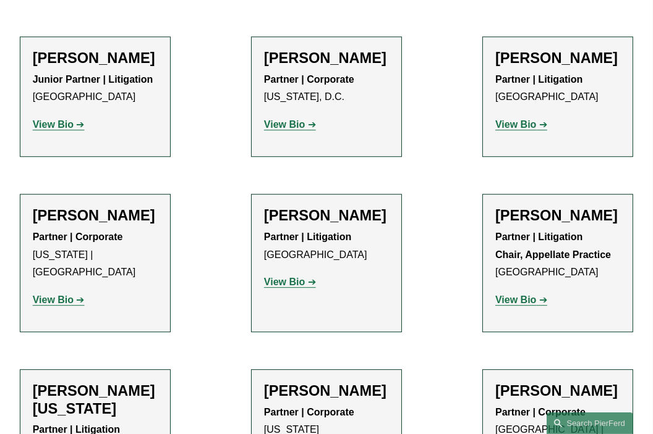
scroll to position [15946, 0]
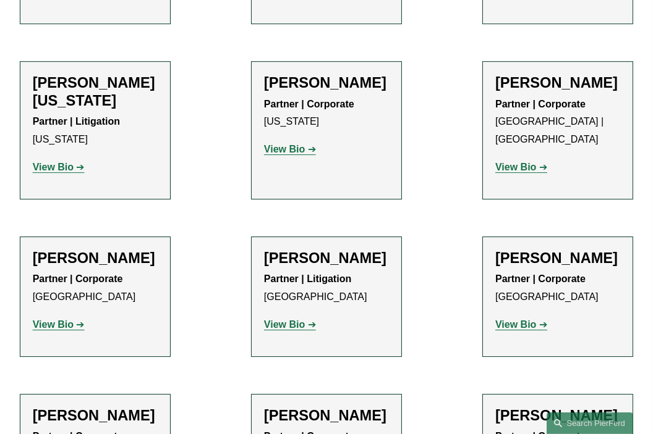
scroll to position [16193, 0]
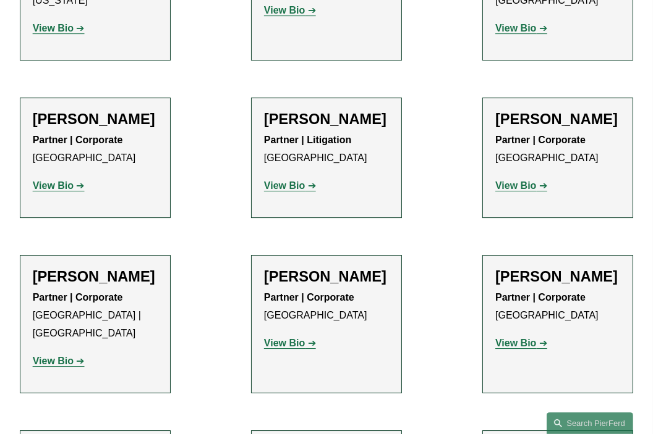
scroll to position [16379, 0]
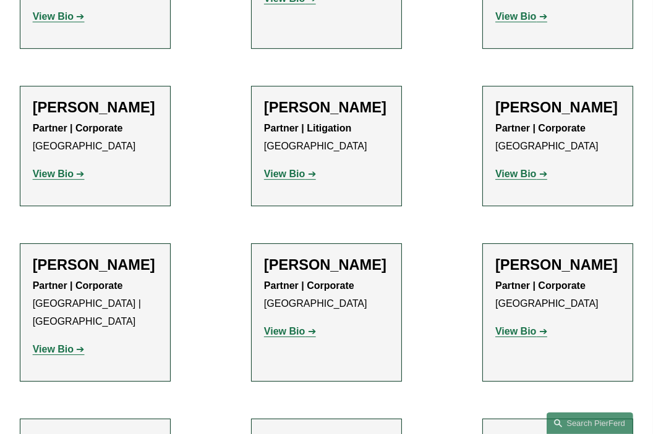
scroll to position [16255, 0]
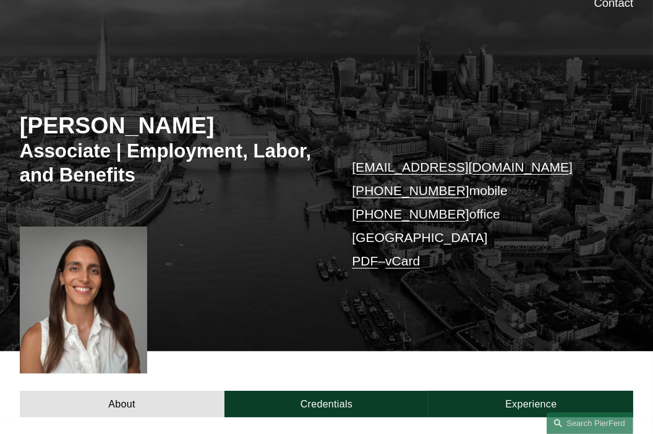
scroll to position [124, 0]
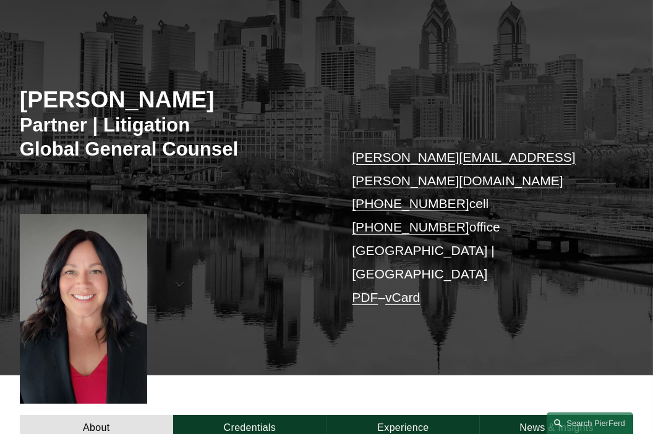
scroll to position [185, 0]
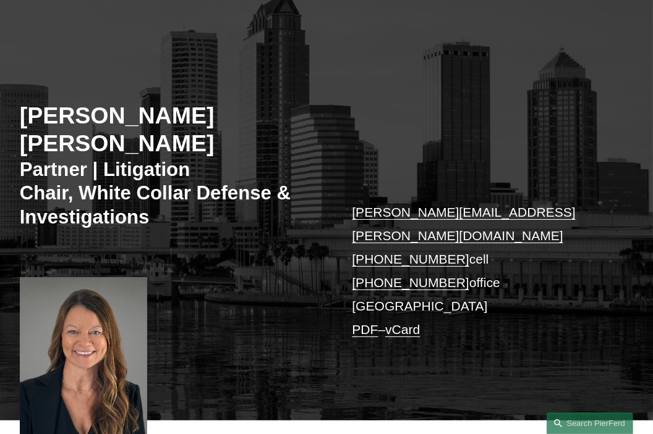
scroll to position [124, 0]
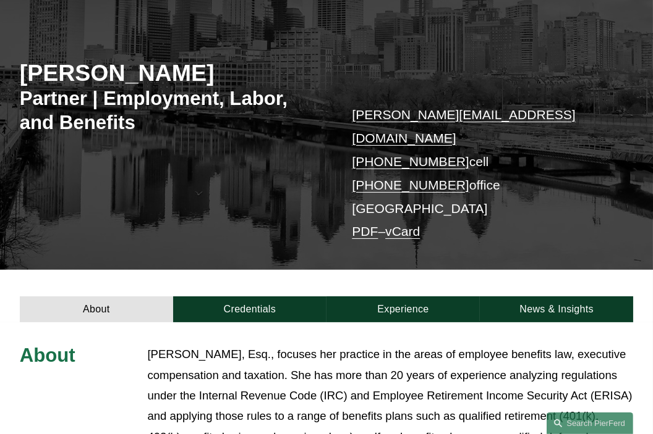
scroll to position [62, 0]
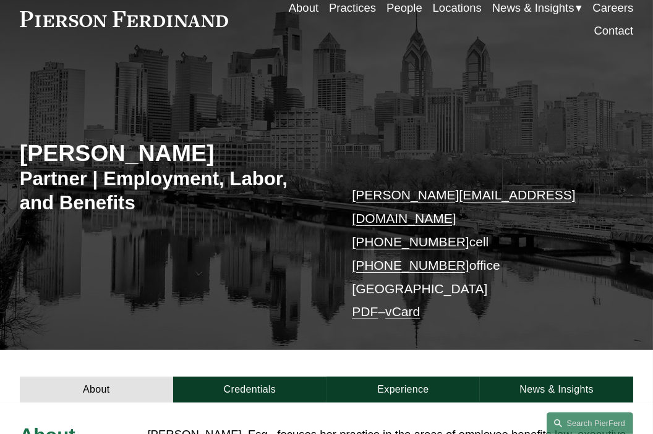
click at [54, 151] on h2 "Sarah K. Ivy" at bounding box center [173, 154] width 307 height 28
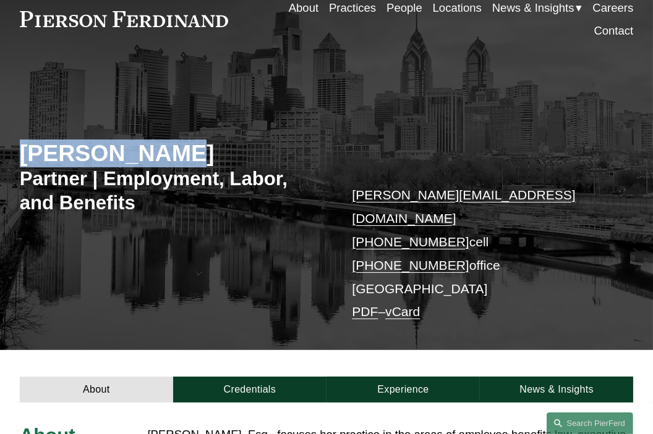
drag, startPoint x: 54, startPoint y: 151, endPoint x: 127, endPoint y: 153, distance: 73.0
click at [126, 153] on h2 "Sarah K. Ivy" at bounding box center [173, 154] width 307 height 28
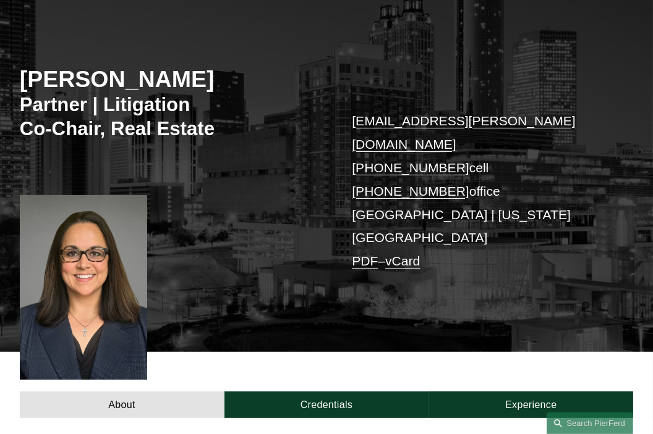
scroll to position [185, 0]
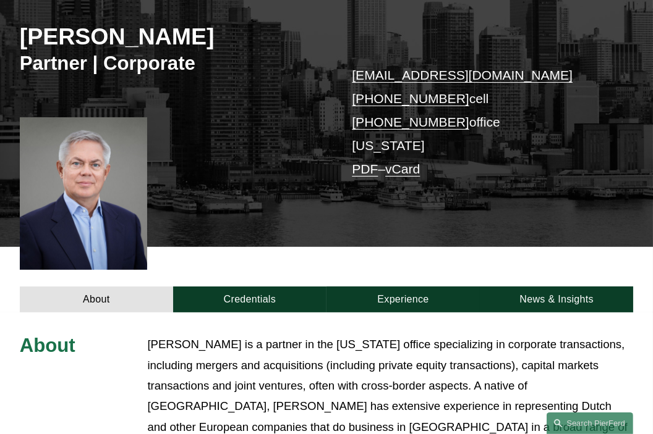
scroll to position [185, 0]
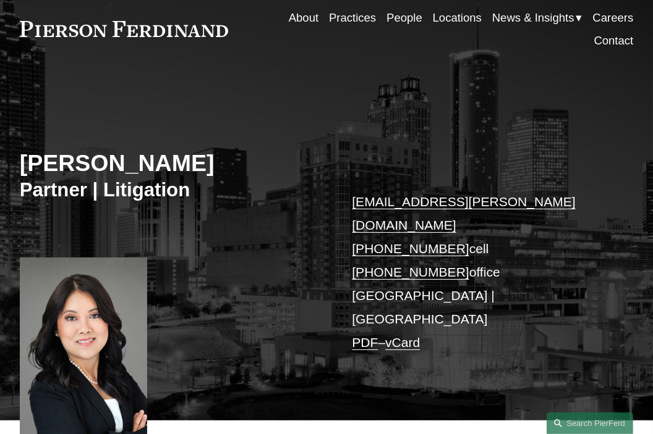
scroll to position [62, 0]
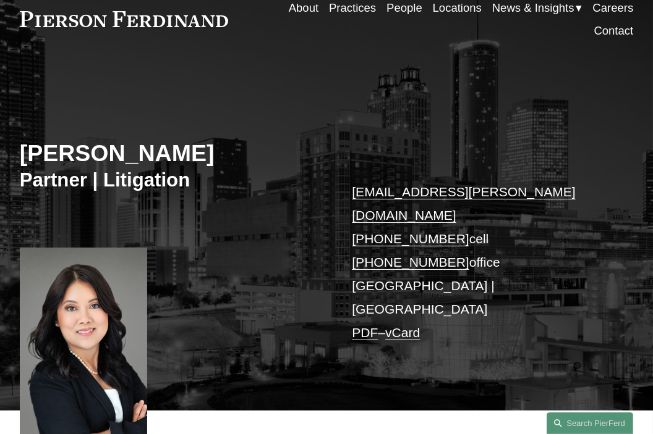
click at [49, 170] on h3 "Partner | Litigation" at bounding box center [173, 181] width 307 height 24
drag, startPoint x: 49, startPoint y: 170, endPoint x: 54, endPoint y: 161, distance: 10.0
click at [51, 167] on div "[PERSON_NAME] Partner | Litigation [EMAIL_ADDRESS][PERSON_NAME][DOMAIN_NAME] [P…" at bounding box center [326, 249] width 653 height 324
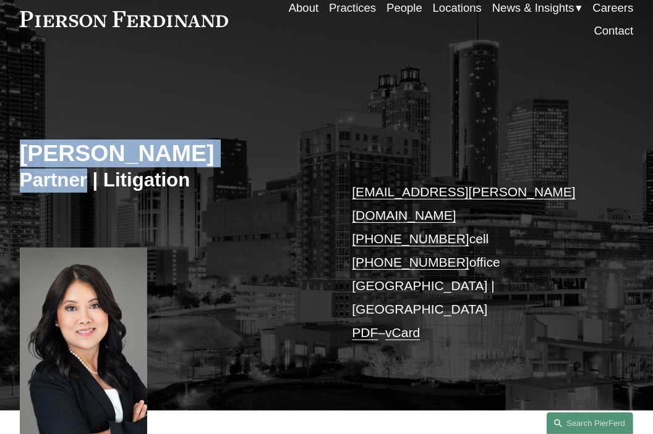
click at [52, 159] on h2 "[PERSON_NAME]" at bounding box center [173, 154] width 307 height 28
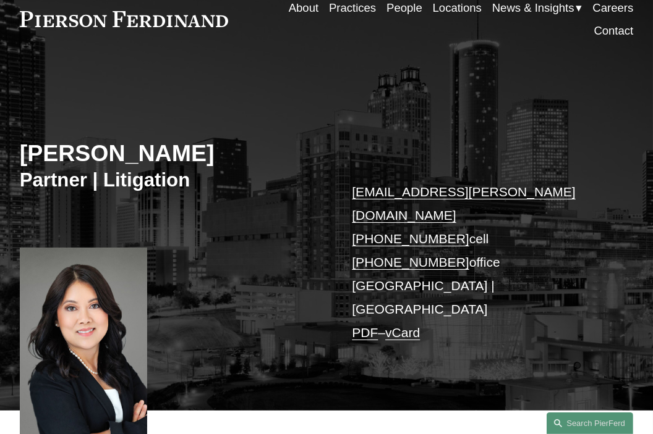
drag, startPoint x: 52, startPoint y: 158, endPoint x: 163, endPoint y: 155, distance: 110.7
click at [163, 155] on h2 "[PERSON_NAME]" at bounding box center [173, 154] width 307 height 28
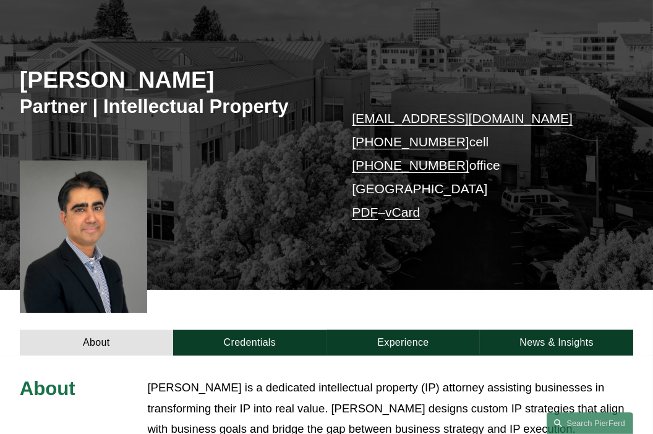
scroll to position [185, 0]
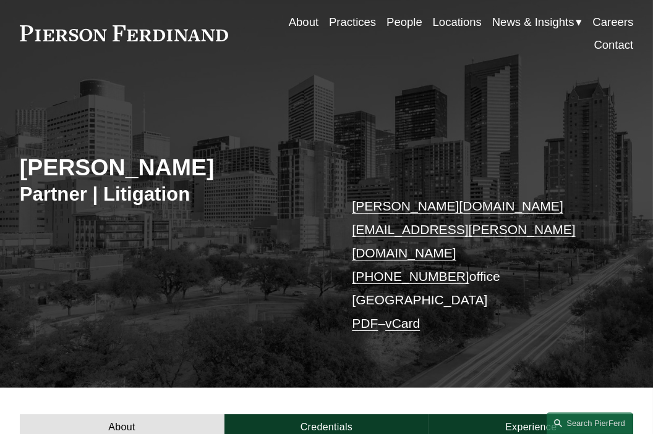
scroll to position [124, 0]
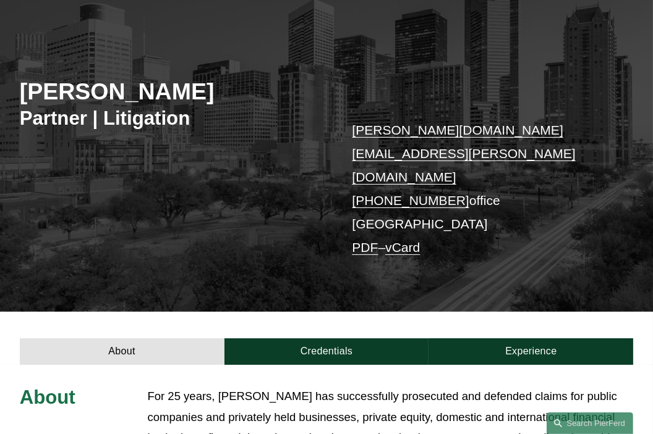
click at [47, 95] on h2 "[PERSON_NAME]" at bounding box center [173, 92] width 307 height 28
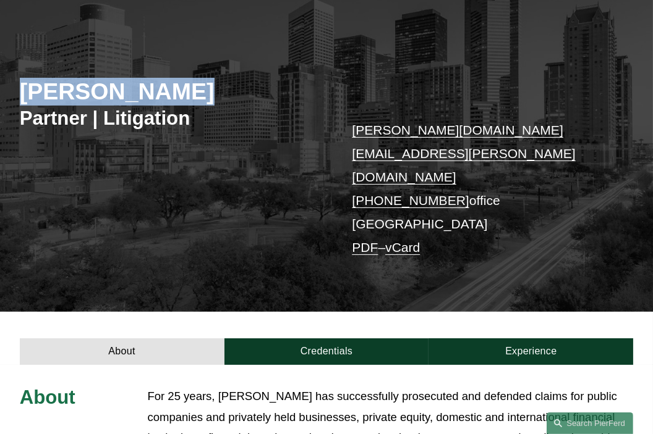
drag, startPoint x: 47, startPoint y: 95, endPoint x: 165, endPoint y: 98, distance: 118.1
click at [165, 98] on h2 "[PERSON_NAME]" at bounding box center [173, 92] width 307 height 28
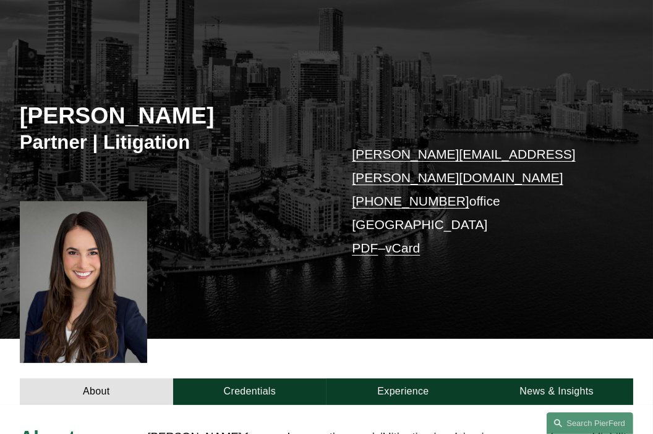
scroll to position [124, 0]
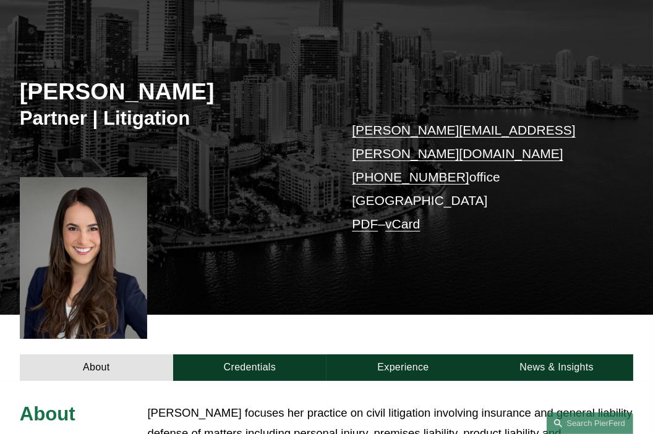
click at [57, 93] on h2 "[PERSON_NAME]" at bounding box center [173, 92] width 307 height 28
drag, startPoint x: 57, startPoint y: 93, endPoint x: 172, endPoint y: 91, distance: 114.4
click at [165, 91] on h2 "[PERSON_NAME]" at bounding box center [173, 92] width 307 height 28
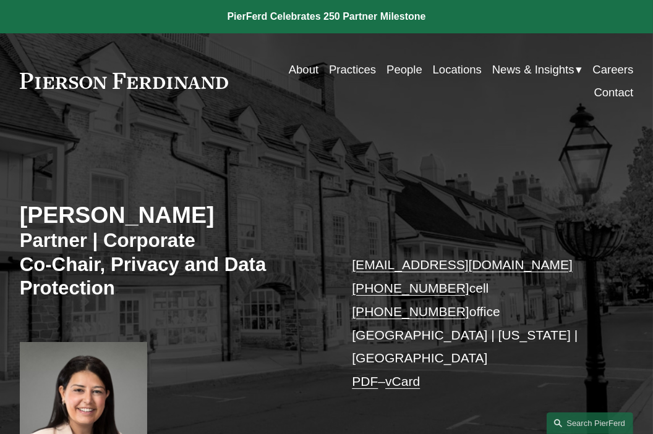
scroll to position [62, 0]
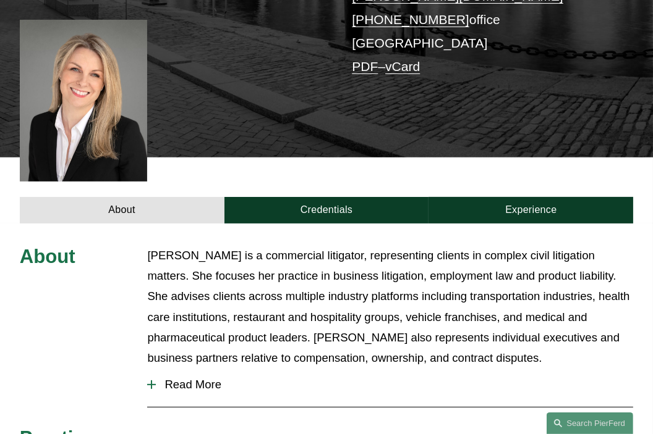
scroll to position [124, 0]
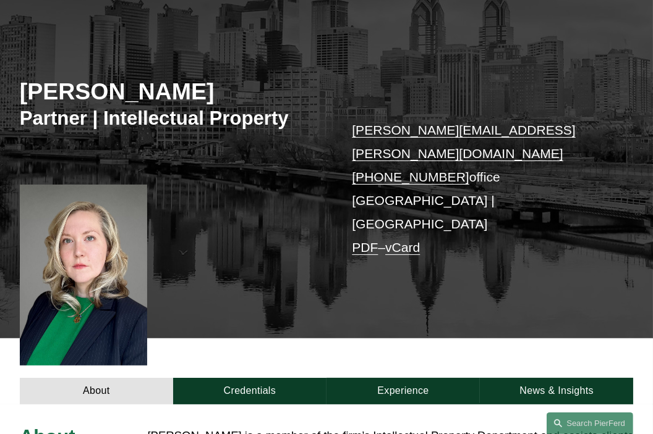
scroll to position [309, 0]
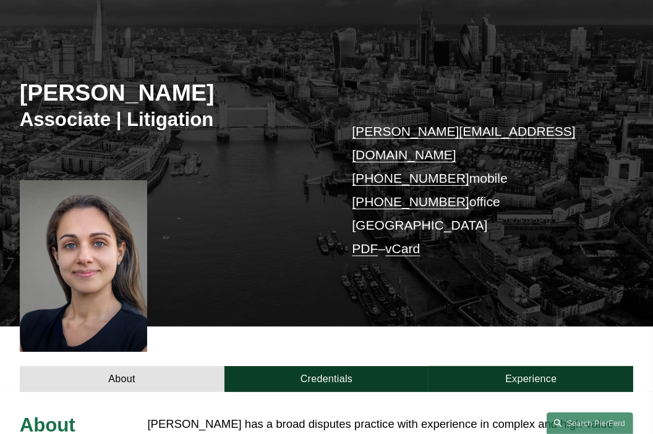
scroll to position [185, 0]
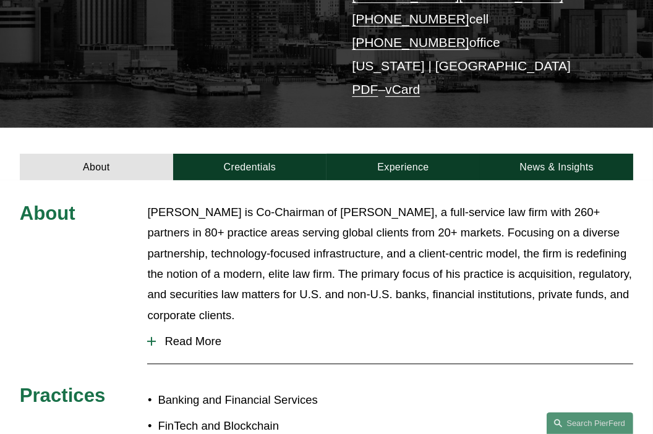
scroll to position [124, 0]
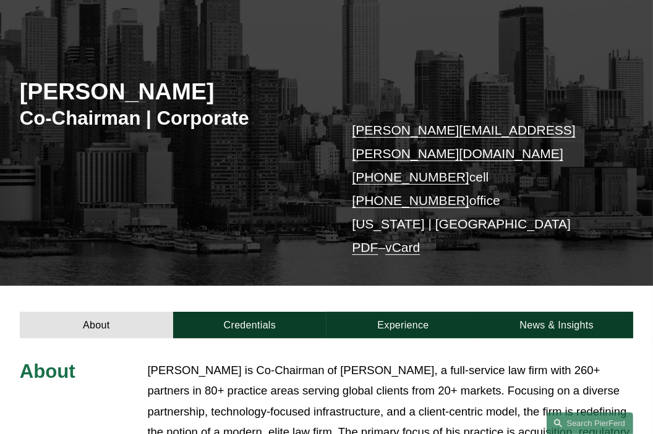
click at [82, 96] on h2 "[PERSON_NAME]" at bounding box center [173, 92] width 307 height 28
drag, startPoint x: 82, startPoint y: 96, endPoint x: 125, endPoint y: 90, distance: 44.4
click at [125, 90] on h2 "[PERSON_NAME]" at bounding box center [173, 92] width 307 height 28
drag, startPoint x: 125, startPoint y: 90, endPoint x: 135, endPoint y: 89, distance: 9.9
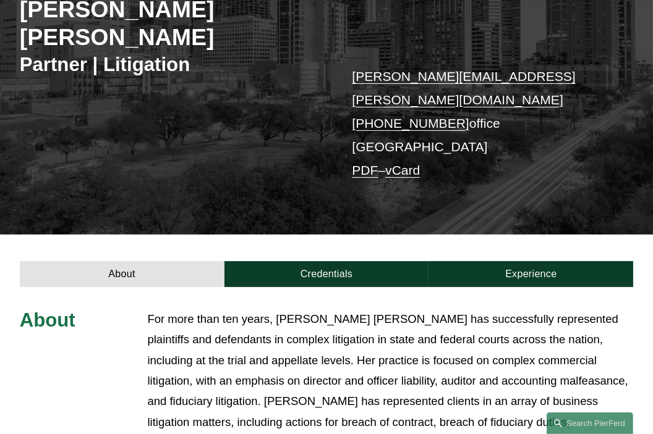
scroll to position [124, 0]
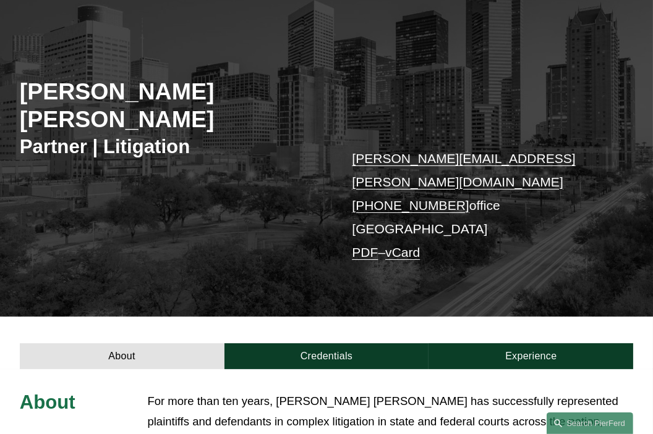
click at [70, 101] on h2 "[PERSON_NAME] [PERSON_NAME]" at bounding box center [173, 106] width 307 height 56
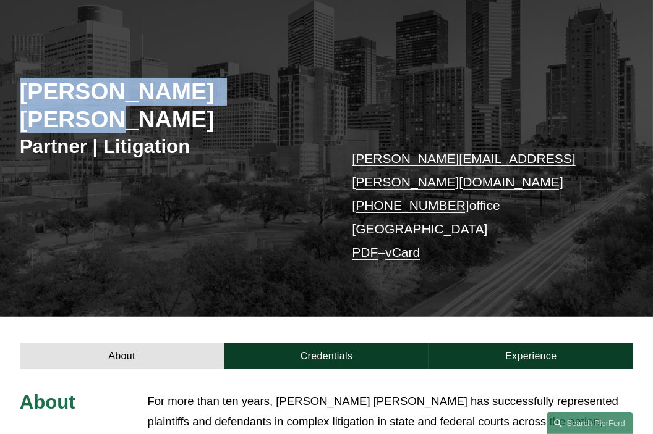
drag, startPoint x: 70, startPoint y: 101, endPoint x: 277, endPoint y: 98, distance: 207.1
click at [278, 97] on h2 "[PERSON_NAME] [PERSON_NAME]" at bounding box center [173, 106] width 307 height 56
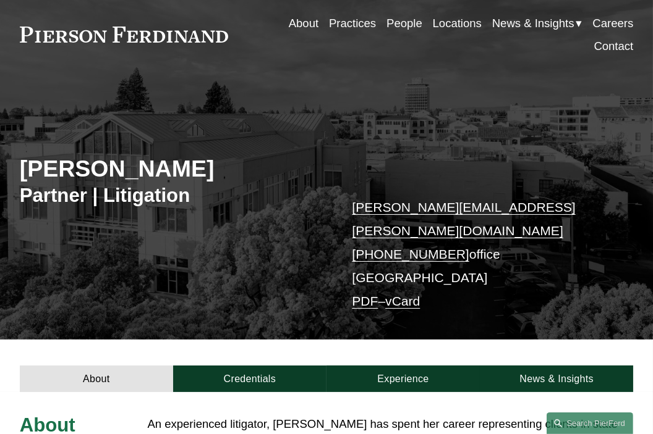
scroll to position [185, 0]
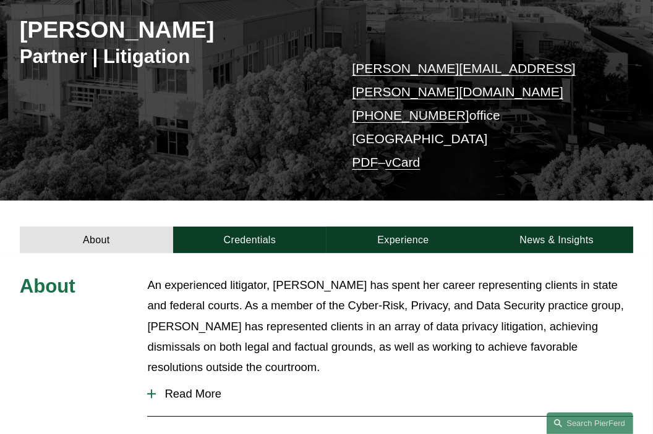
click at [68, 40] on h2 "[PERSON_NAME]" at bounding box center [173, 30] width 307 height 28
drag, startPoint x: 68, startPoint y: 40, endPoint x: 156, endPoint y: 30, distance: 88.9
click at [156, 30] on h2 "[PERSON_NAME]" at bounding box center [173, 30] width 307 height 28
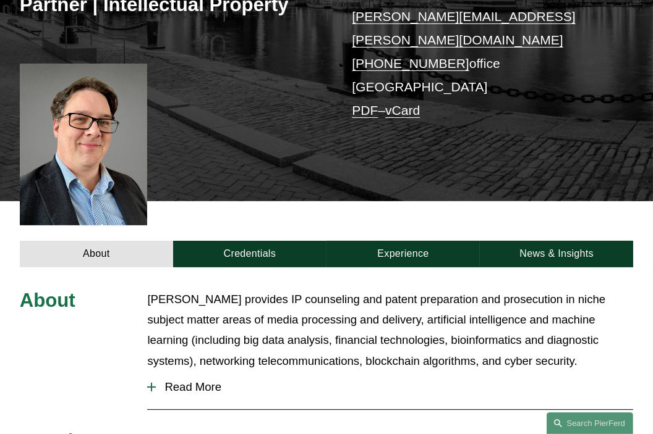
scroll to position [247, 0]
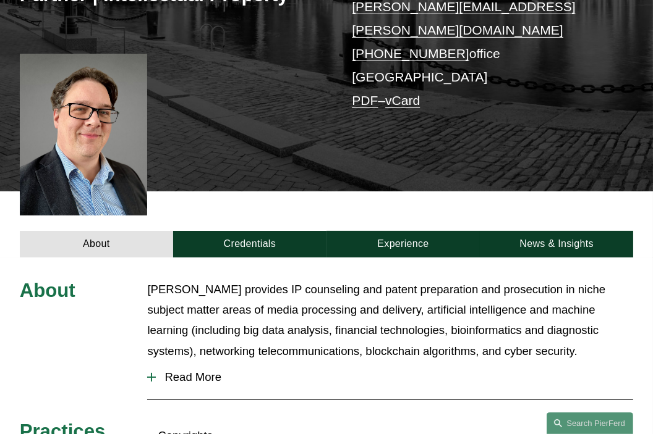
click at [177, 371] on span "Read More" at bounding box center [394, 378] width 477 height 14
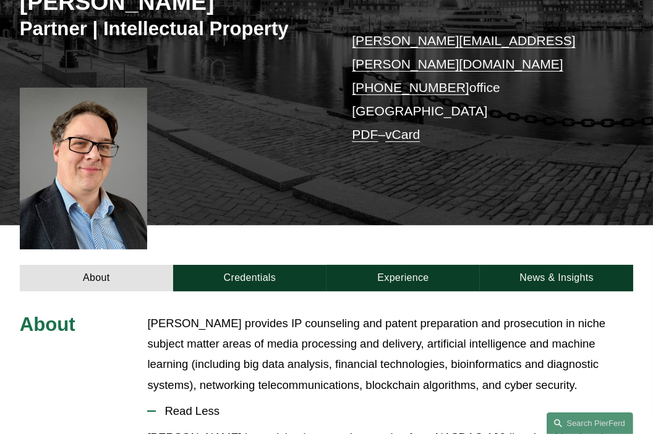
scroll to position [124, 0]
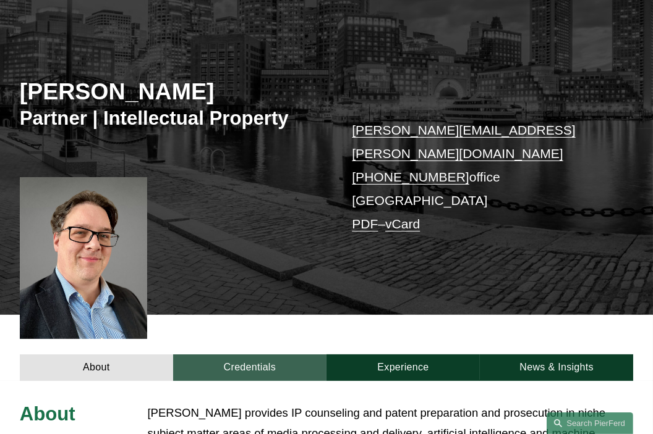
click at [247, 357] on link "Credentials" at bounding box center [249, 368] width 153 height 27
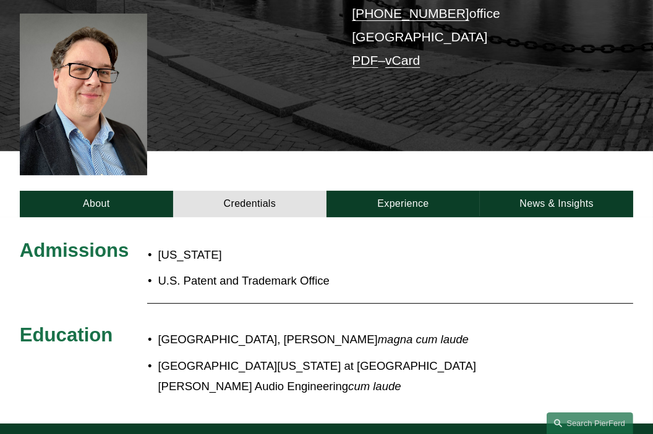
scroll to position [371, 0]
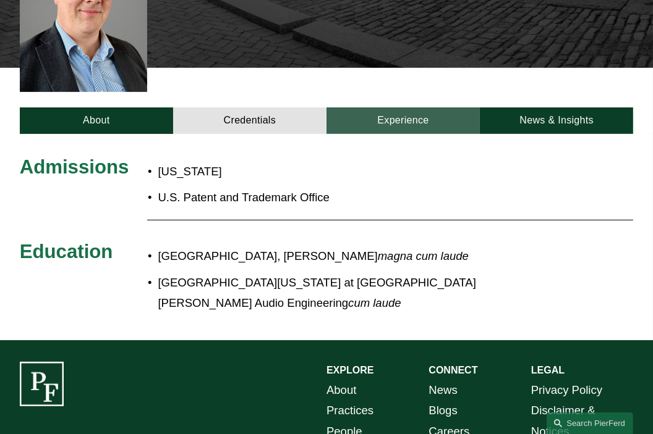
click at [354, 108] on link "Experience" at bounding box center [402, 121] width 153 height 27
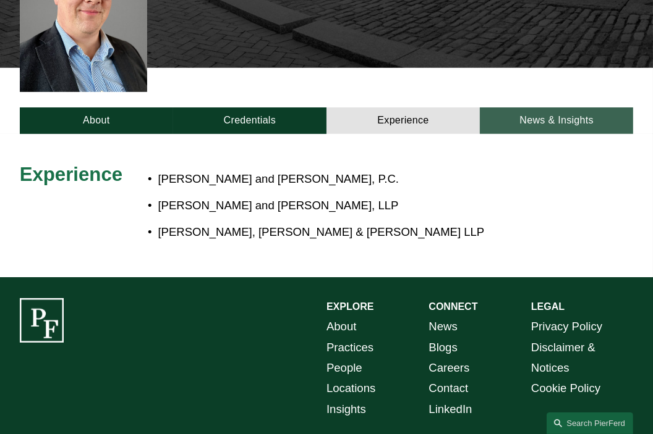
click at [539, 108] on link "News & Insights" at bounding box center [556, 121] width 153 height 27
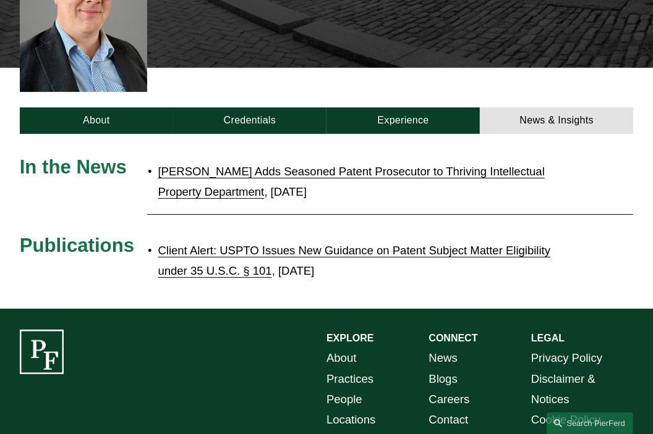
scroll to position [247, 0]
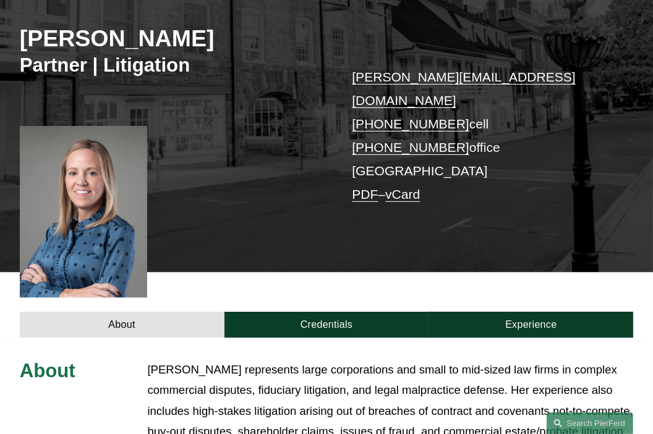
scroll to position [185, 0]
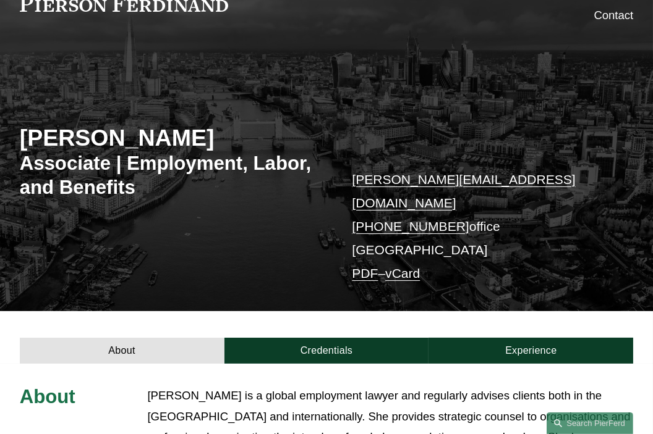
scroll to position [185, 0]
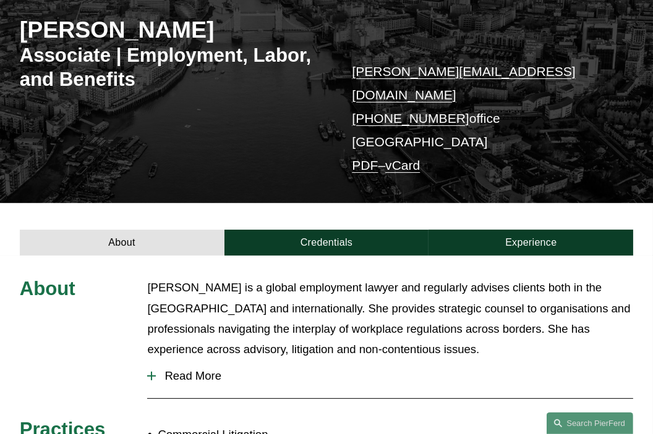
click at [87, 35] on h2 "[PERSON_NAME]" at bounding box center [173, 30] width 307 height 28
drag, startPoint x: 87, startPoint y: 35, endPoint x: 219, endPoint y: 28, distance: 132.4
click at [219, 28] on h2 "Roxanna Sarkar-Patel" at bounding box center [173, 30] width 307 height 28
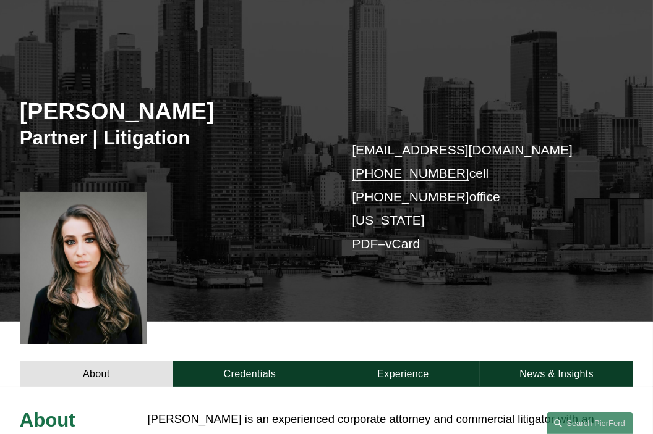
scroll to position [124, 0]
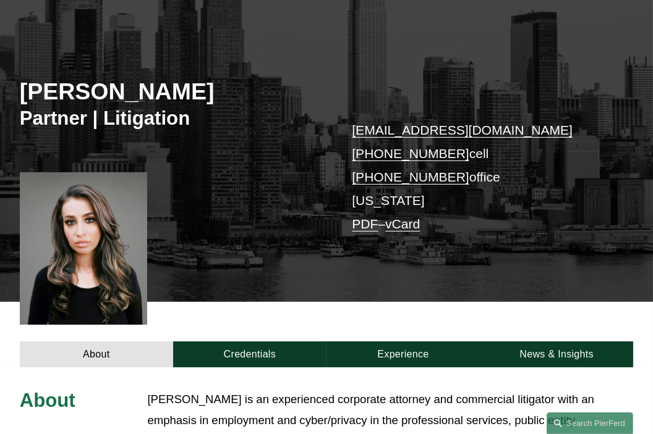
click at [71, 102] on h2 "Donia Sawwan" at bounding box center [173, 92] width 307 height 28
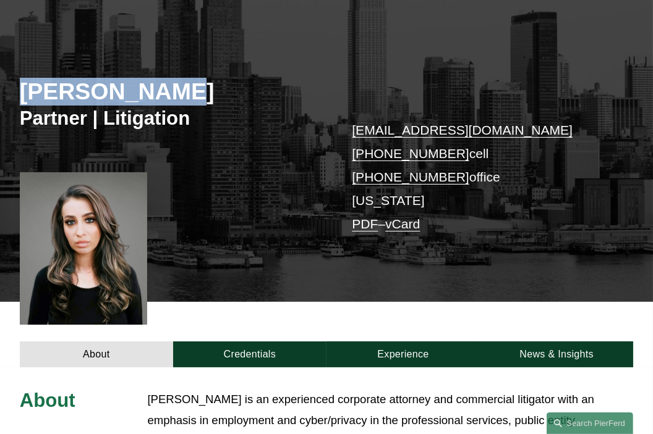
drag, startPoint x: 71, startPoint y: 102, endPoint x: 124, endPoint y: 97, distance: 52.8
click at [124, 97] on h2 "Donia Sawwan" at bounding box center [173, 92] width 307 height 28
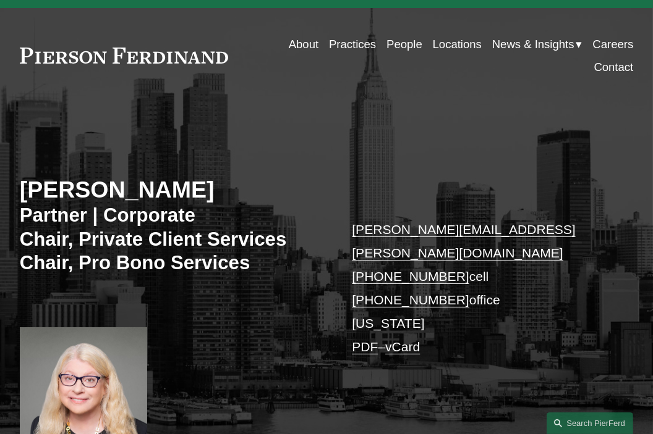
scroll to position [124, 0]
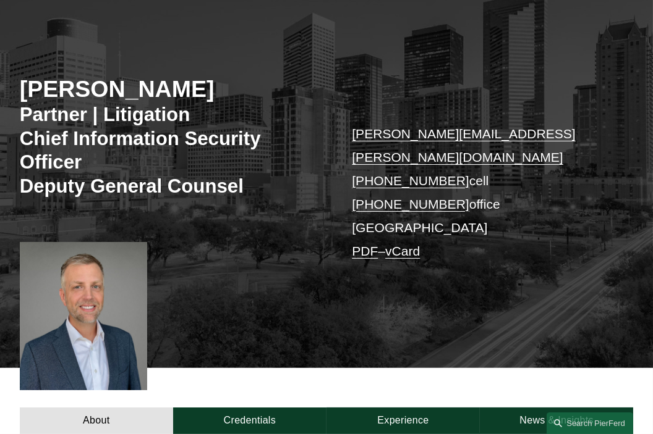
scroll to position [247, 0]
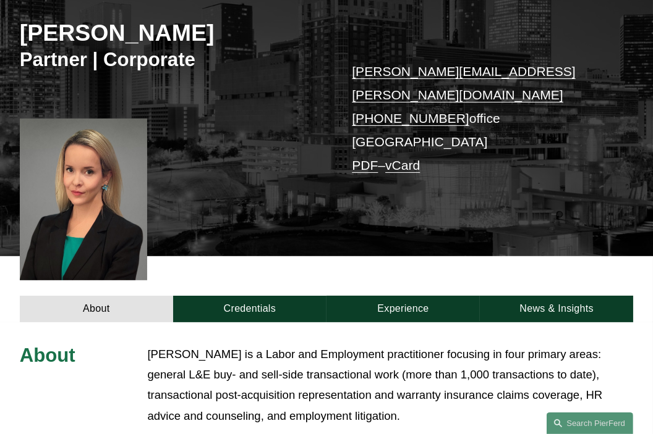
scroll to position [185, 0]
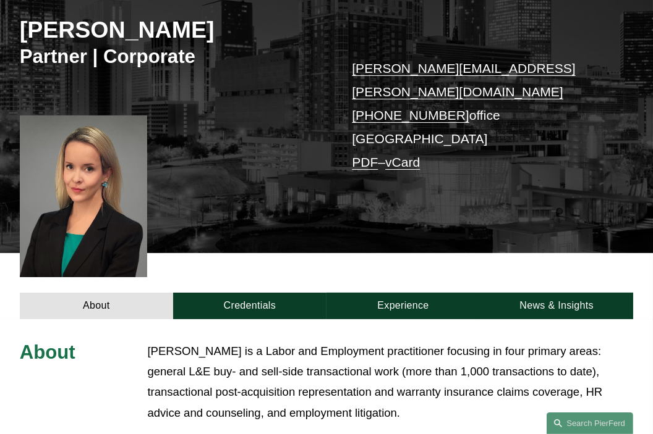
click at [78, 34] on h2 "[PERSON_NAME]" at bounding box center [173, 30] width 307 height 28
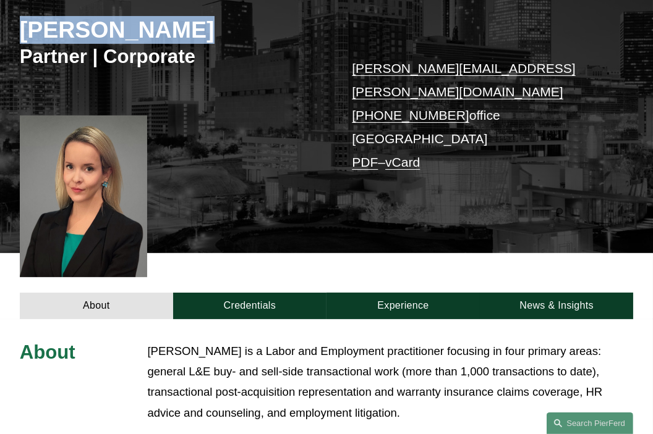
drag, startPoint x: 78, startPoint y: 34, endPoint x: 105, endPoint y: 35, distance: 27.2
click at [105, 35] on h2 "[PERSON_NAME]" at bounding box center [173, 30] width 307 height 28
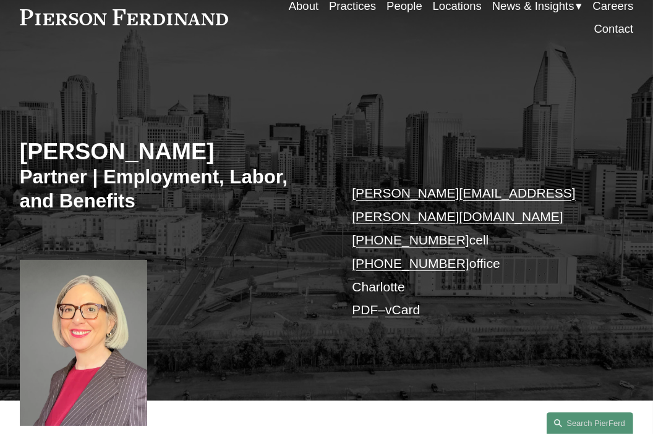
scroll to position [124, 0]
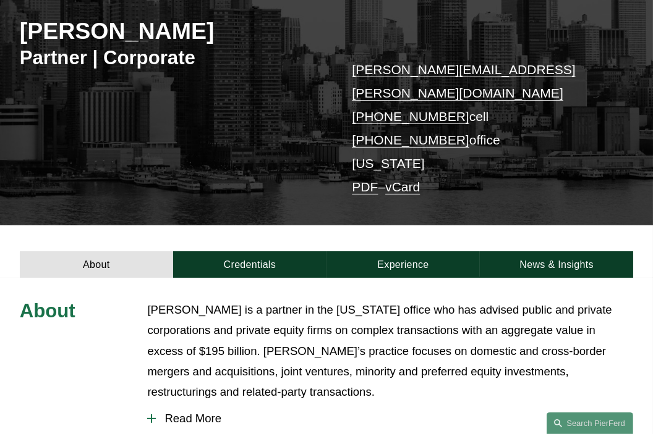
scroll to position [185, 0]
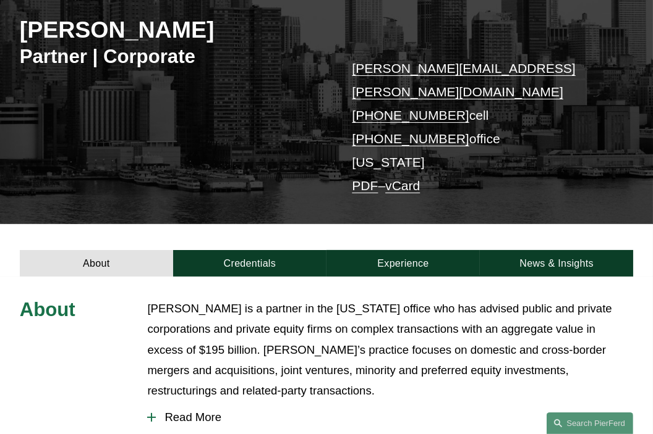
click at [72, 39] on h2 "Jeff Symons" at bounding box center [173, 30] width 307 height 28
drag, startPoint x: 72, startPoint y: 39, endPoint x: 53, endPoint y: 46, distance: 20.0
click at [71, 39] on h2 "Jeff Symons" at bounding box center [173, 30] width 307 height 28
click at [36, 38] on h2 "Jeff Symons" at bounding box center [173, 30] width 307 height 28
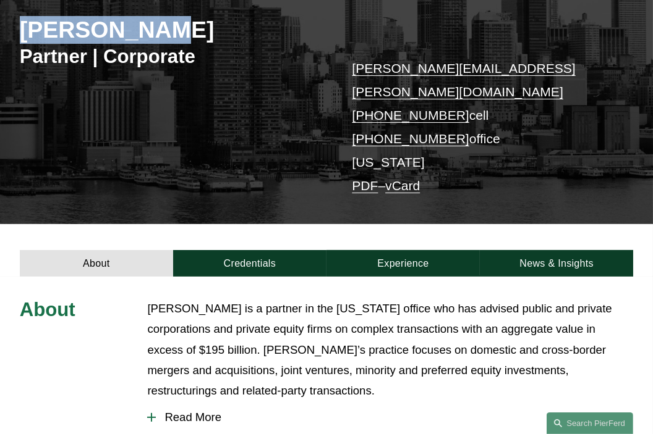
drag, startPoint x: 36, startPoint y: 38, endPoint x: 78, endPoint y: 29, distance: 43.6
click at [78, 29] on h2 "Jeff Symons" at bounding box center [173, 30] width 307 height 28
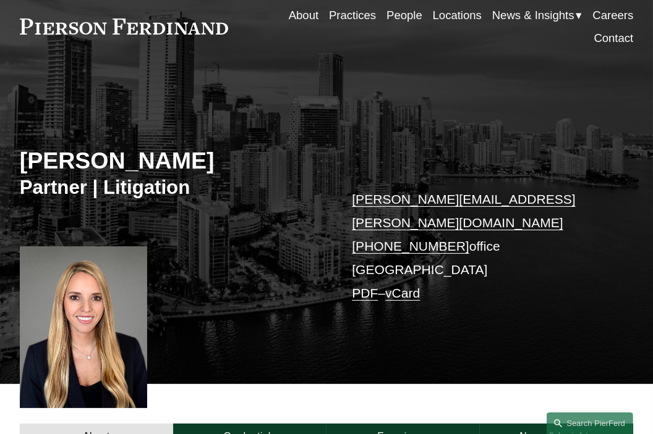
scroll to position [62, 0]
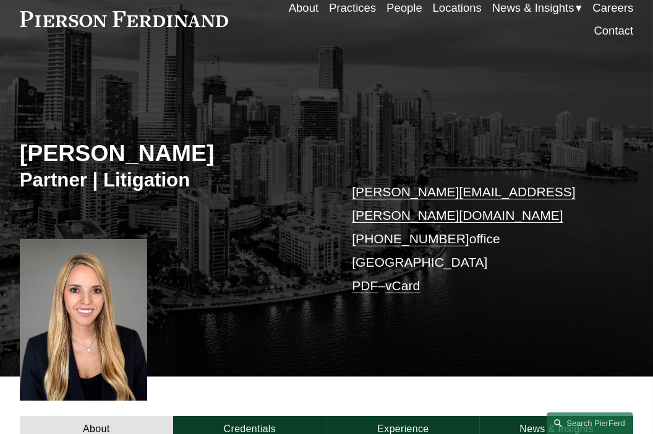
click at [38, 159] on h2 "[PERSON_NAME]" at bounding box center [173, 154] width 307 height 28
drag, startPoint x: 38, startPoint y: 159, endPoint x: 141, endPoint y: 152, distance: 103.4
click at [141, 152] on h2 "[PERSON_NAME]" at bounding box center [173, 154] width 307 height 28
drag, startPoint x: 141, startPoint y: 152, endPoint x: 146, endPoint y: 161, distance: 10.0
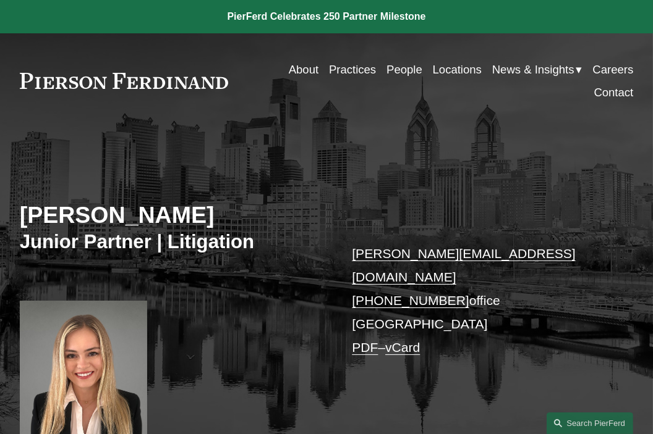
click at [31, 213] on h2 "[PERSON_NAME]" at bounding box center [173, 215] width 307 height 28
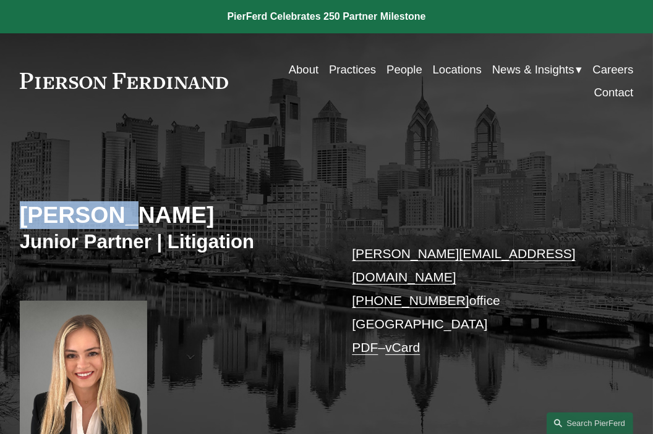
drag, startPoint x: 31, startPoint y: 213, endPoint x: 60, endPoint y: 203, distance: 30.9
click at [60, 203] on h2 "[PERSON_NAME]" at bounding box center [173, 215] width 307 height 28
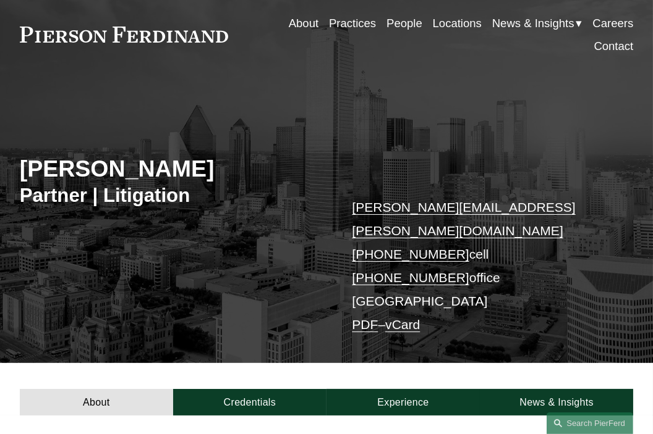
scroll to position [62, 0]
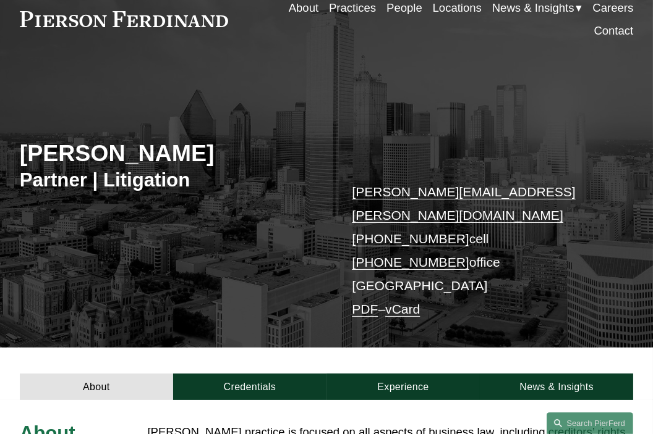
click at [68, 145] on h2 "[PERSON_NAME]" at bounding box center [173, 154] width 307 height 28
drag, startPoint x: 68, startPoint y: 145, endPoint x: 146, endPoint y: 135, distance: 79.0
click at [146, 135] on div "[PERSON_NAME] Partner | Litigation [PERSON_NAME][EMAIL_ADDRESS][PERSON_NAME][DO…" at bounding box center [326, 217] width 653 height 261
drag, startPoint x: 146, startPoint y: 137, endPoint x: 147, endPoint y: 143, distance: 6.2
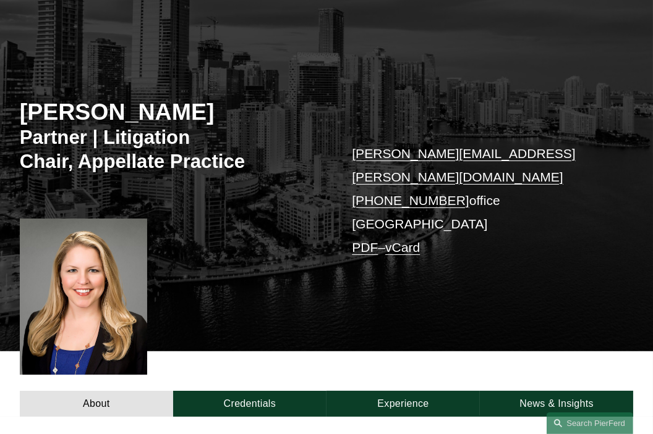
scroll to position [124, 0]
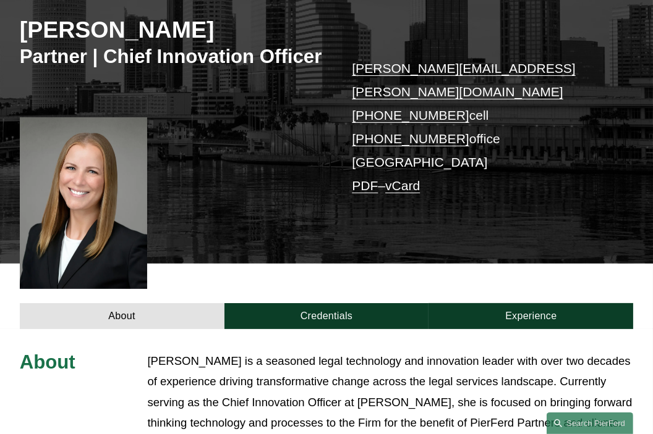
scroll to position [371, 0]
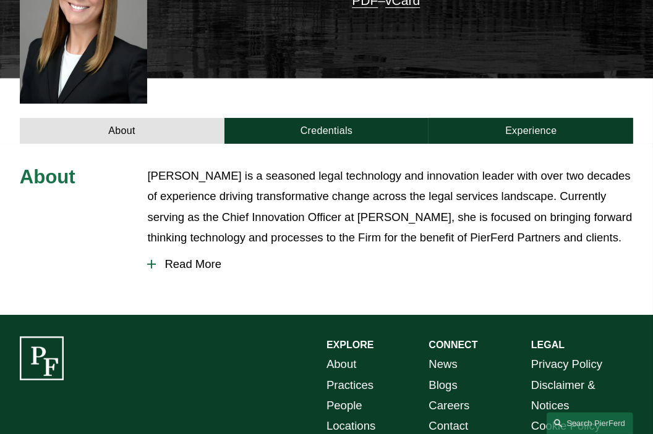
click at [202, 248] on button "Read More" at bounding box center [390, 264] width 486 height 32
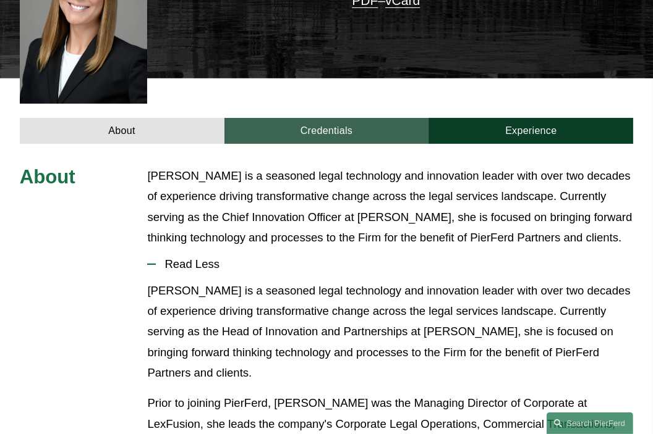
click at [307, 118] on link "Credentials" at bounding box center [326, 131] width 205 height 27
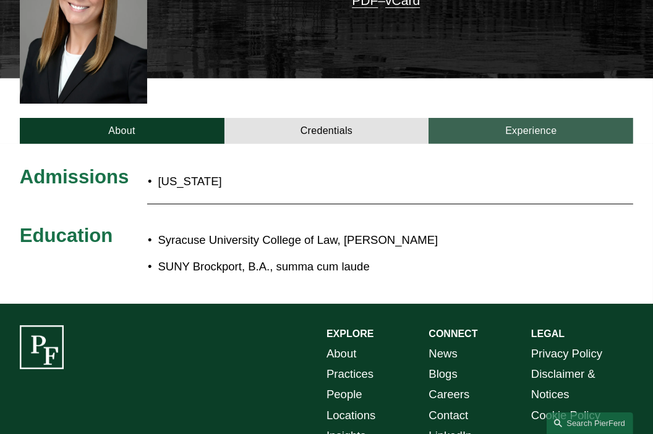
click at [601, 118] on link "Experience" at bounding box center [530, 131] width 205 height 27
